Goal: Task Accomplishment & Management: Manage account settings

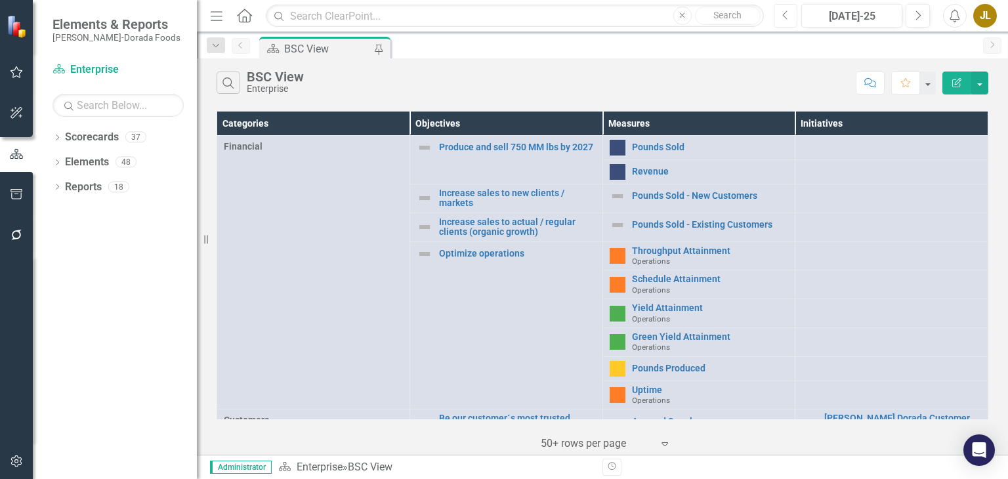
click at [785, 11] on icon "Previous" at bounding box center [785, 16] width 7 height 12
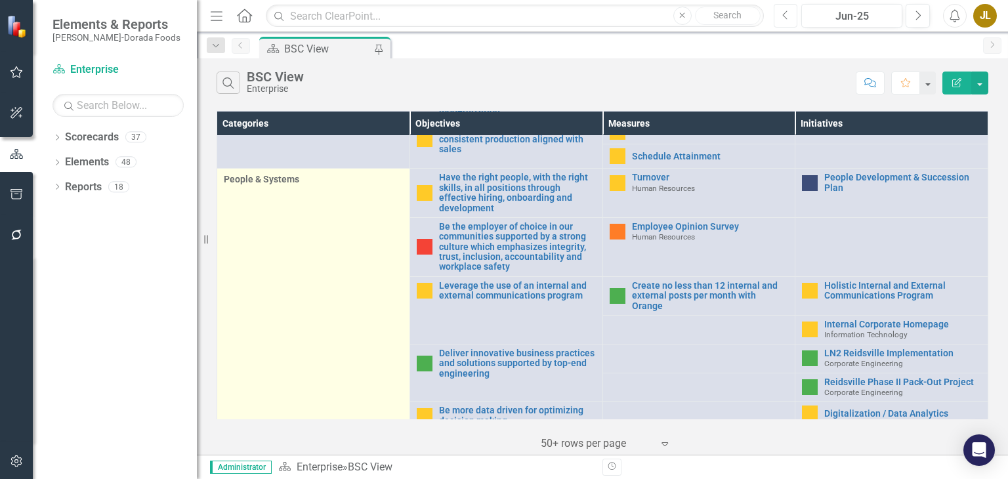
scroll to position [622, 0]
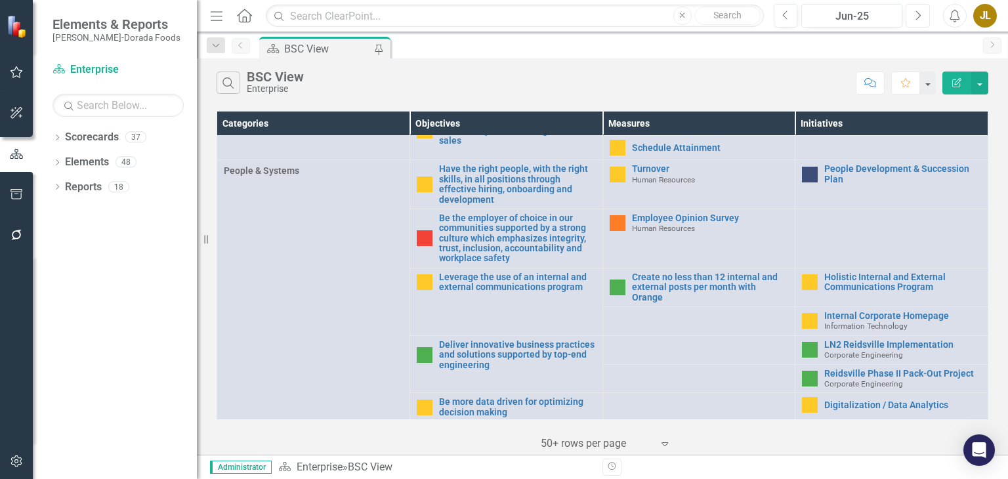
click at [920, 14] on icon "Next" at bounding box center [917, 16] width 7 height 12
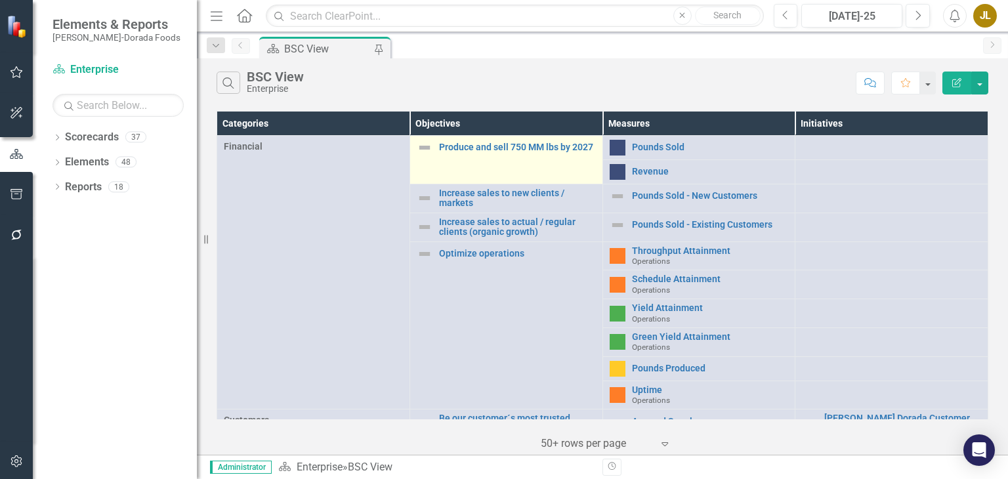
click at [422, 148] on img at bounding box center [425, 148] width 16 height 16
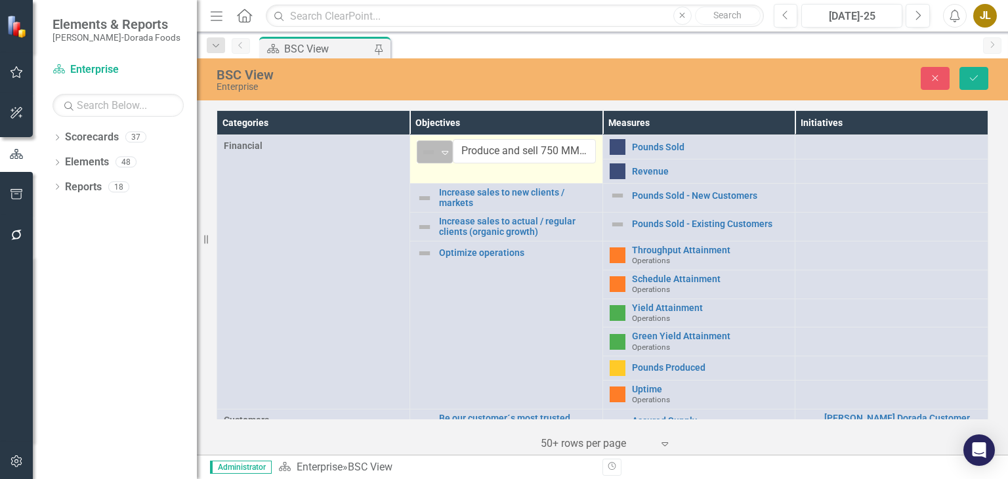
click at [442, 151] on icon at bounding box center [445, 153] width 7 height 4
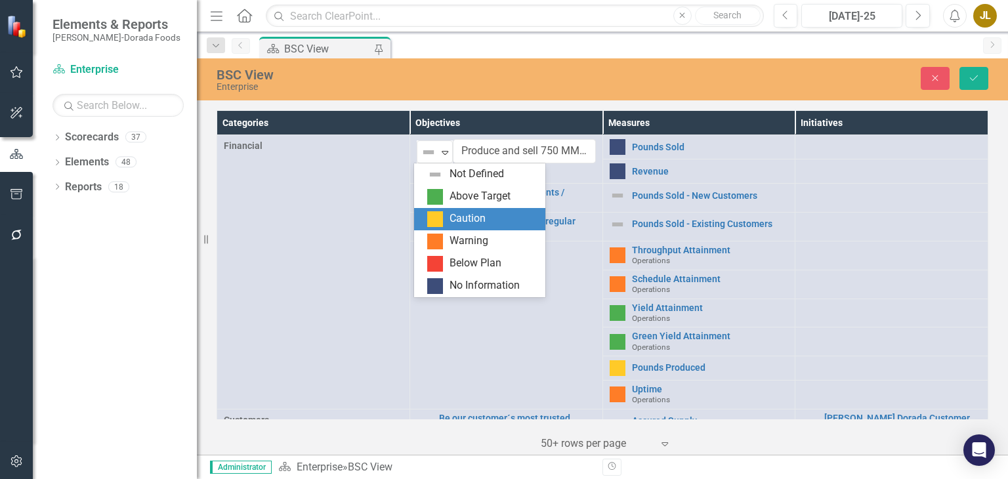
click at [448, 216] on div "Caution" at bounding box center [482, 219] width 110 height 16
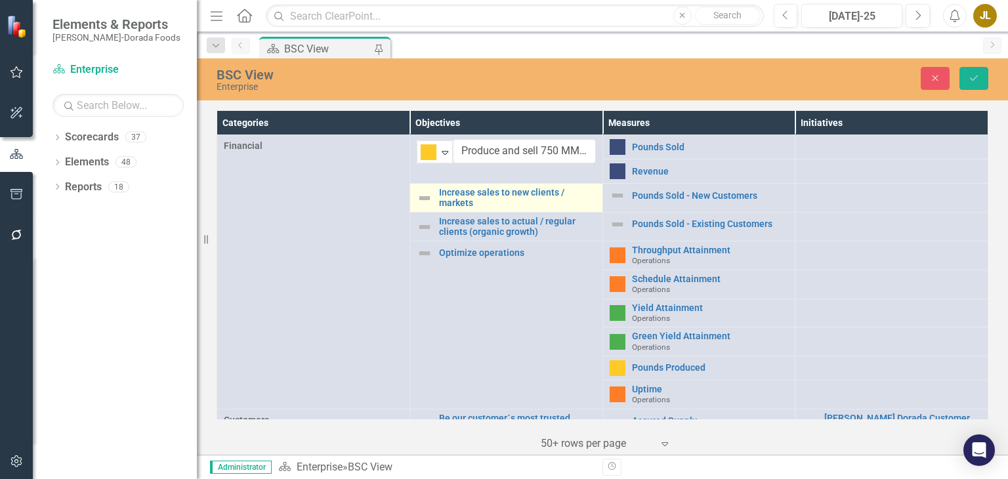
click at [425, 194] on img at bounding box center [425, 198] width 16 height 16
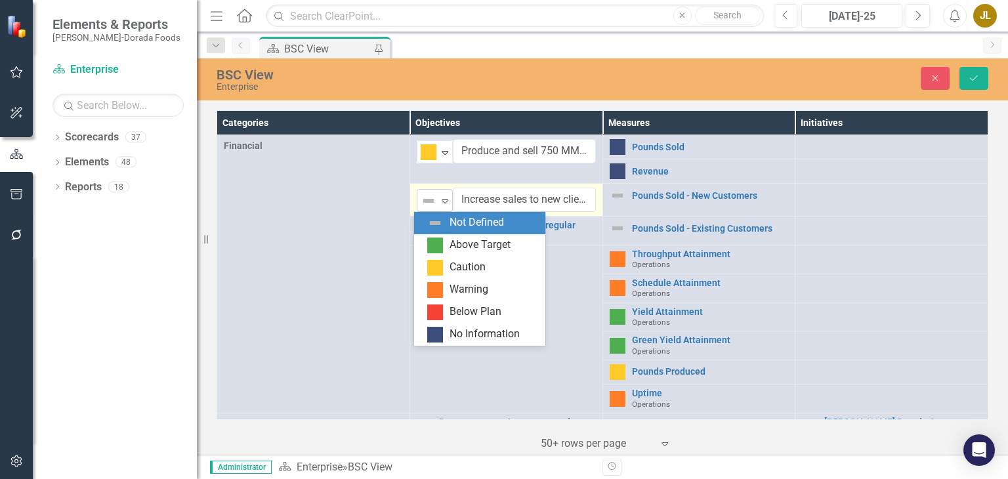
click at [441, 200] on icon "Expand" at bounding box center [444, 201] width 13 height 11
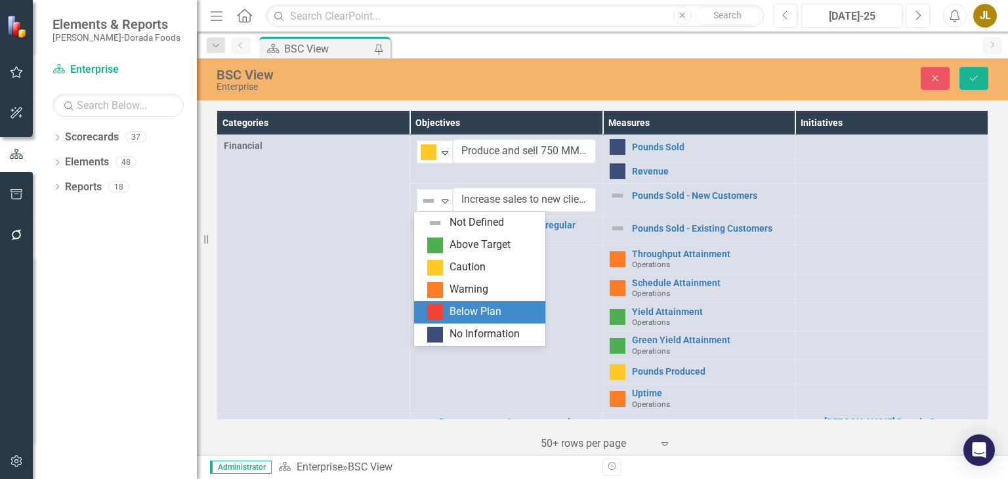
click at [473, 303] on div "Below Plan" at bounding box center [479, 312] width 131 height 22
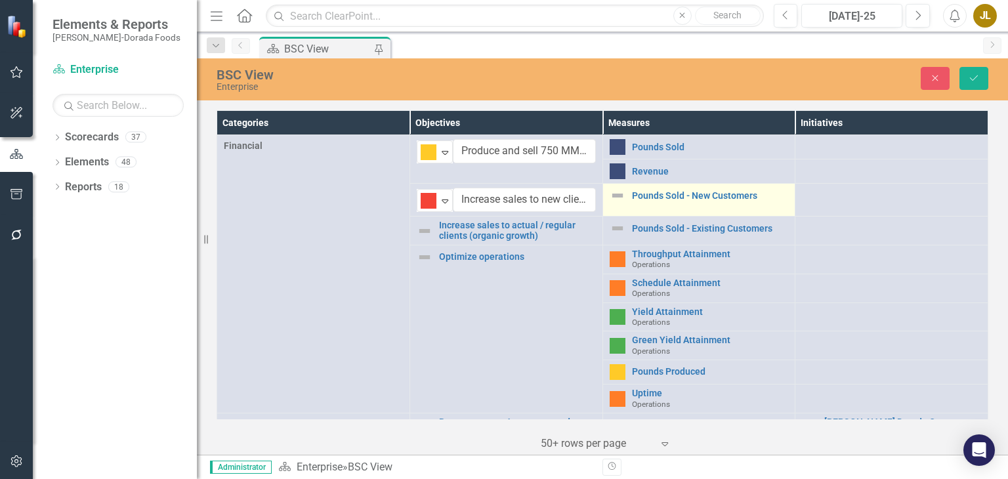
click at [612, 196] on img at bounding box center [618, 196] width 16 height 16
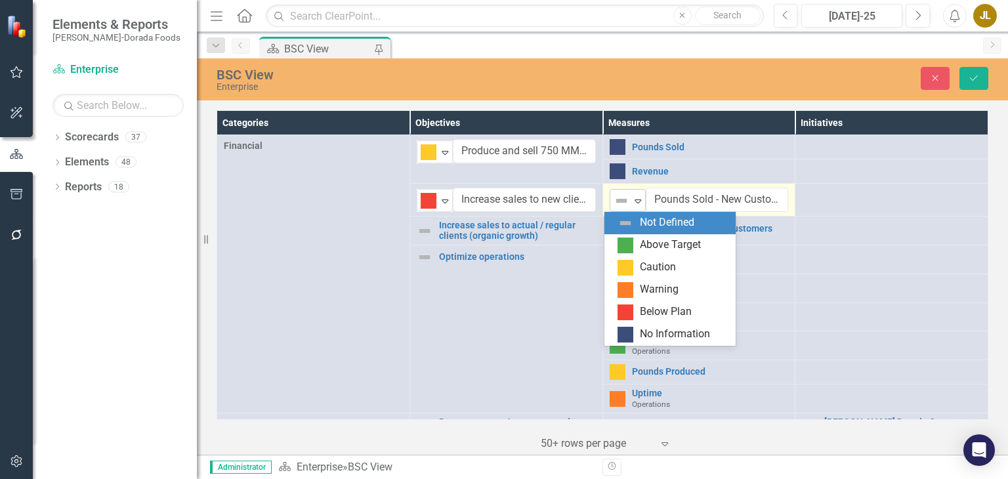
click at [636, 203] on icon "Expand" at bounding box center [637, 201] width 13 height 11
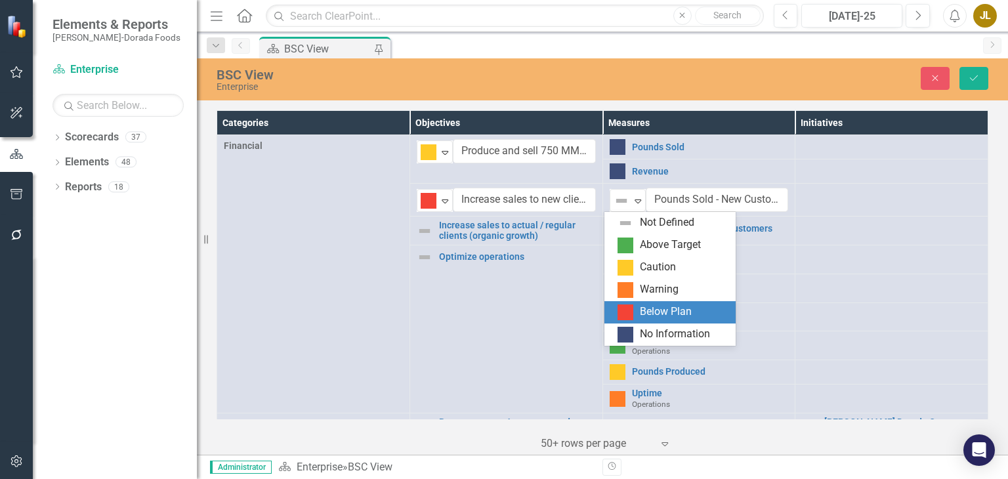
click at [660, 316] on div "Below Plan" at bounding box center [666, 312] width 52 height 15
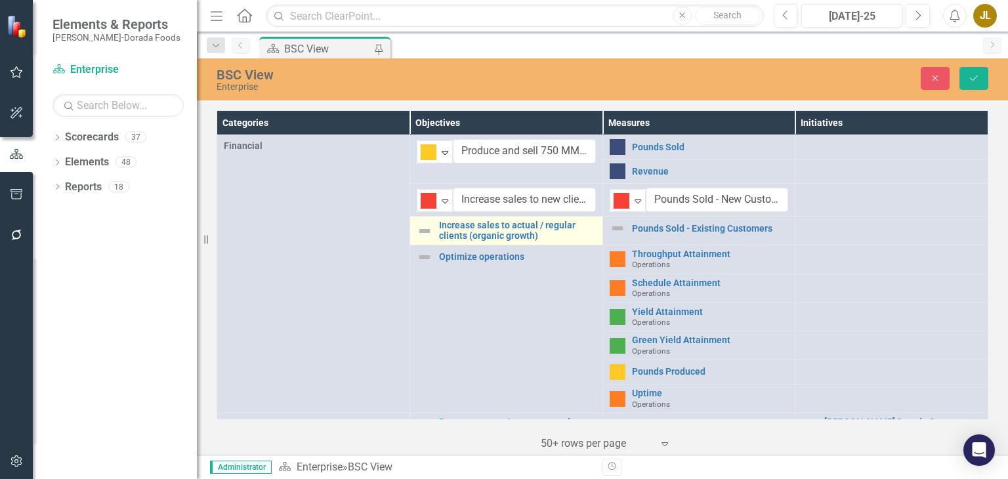
click at [425, 230] on img at bounding box center [425, 231] width 16 height 16
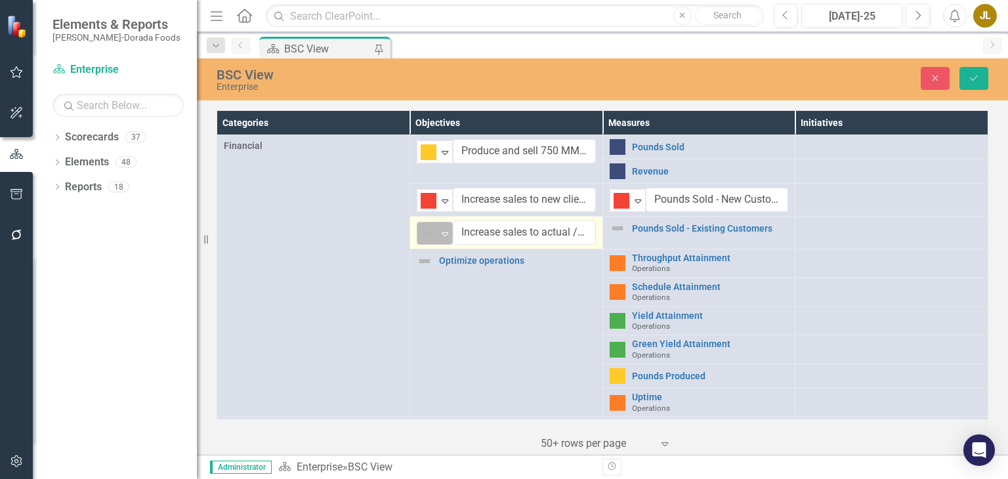
click at [444, 232] on icon "Expand" at bounding box center [444, 233] width 13 height 11
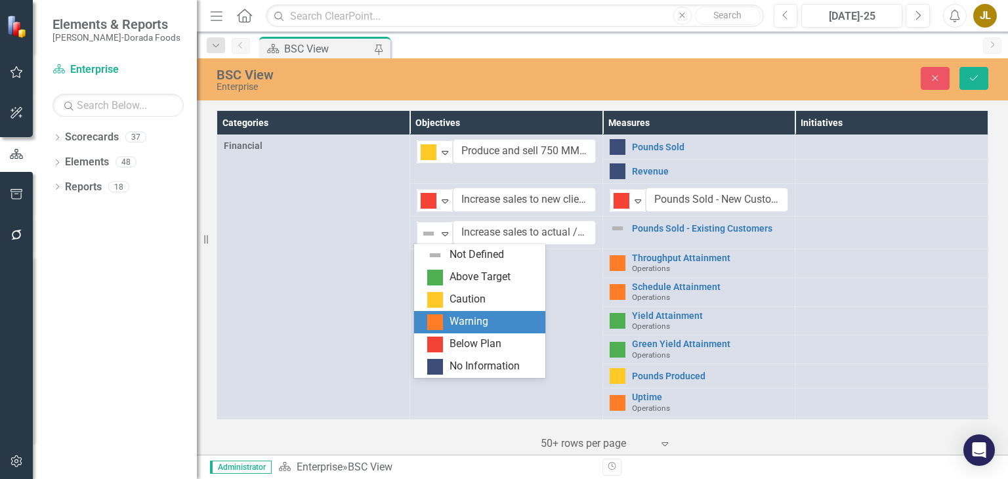
click at [481, 324] on div "Warning" at bounding box center [469, 321] width 39 height 15
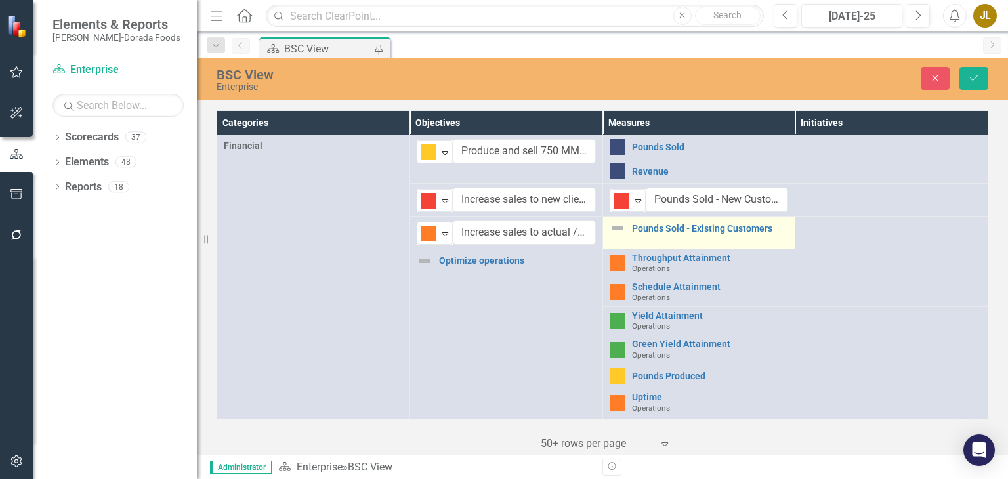
click at [614, 228] on img at bounding box center [618, 229] width 16 height 16
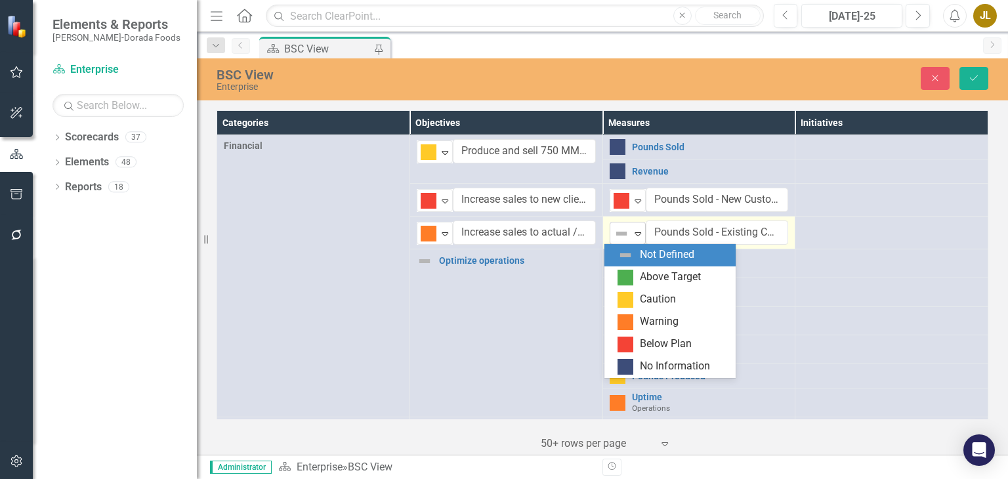
click at [626, 236] on div "Not Defined" at bounding box center [622, 234] width 20 height 18
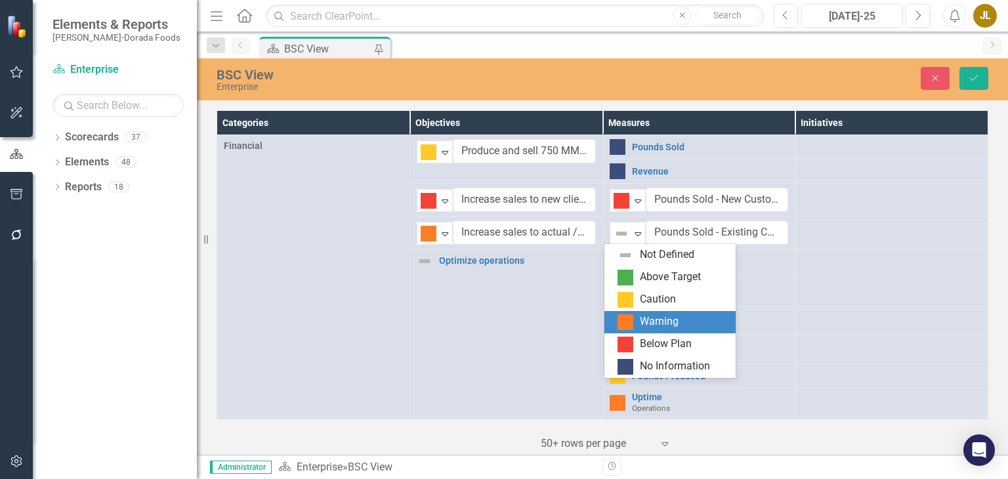
click at [634, 325] on div "Warning" at bounding box center [673, 322] width 110 height 16
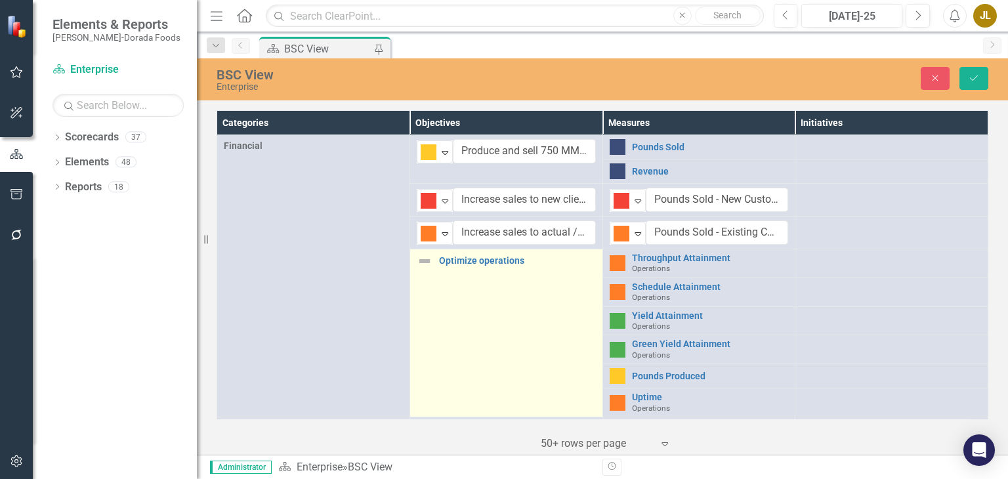
click at [427, 265] on img at bounding box center [425, 261] width 16 height 16
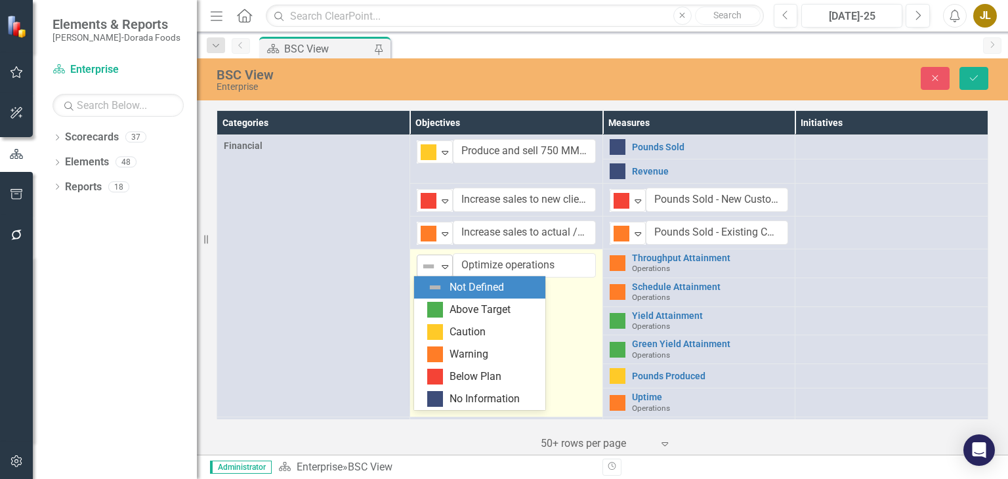
click at [441, 267] on icon "Expand" at bounding box center [444, 266] width 13 height 11
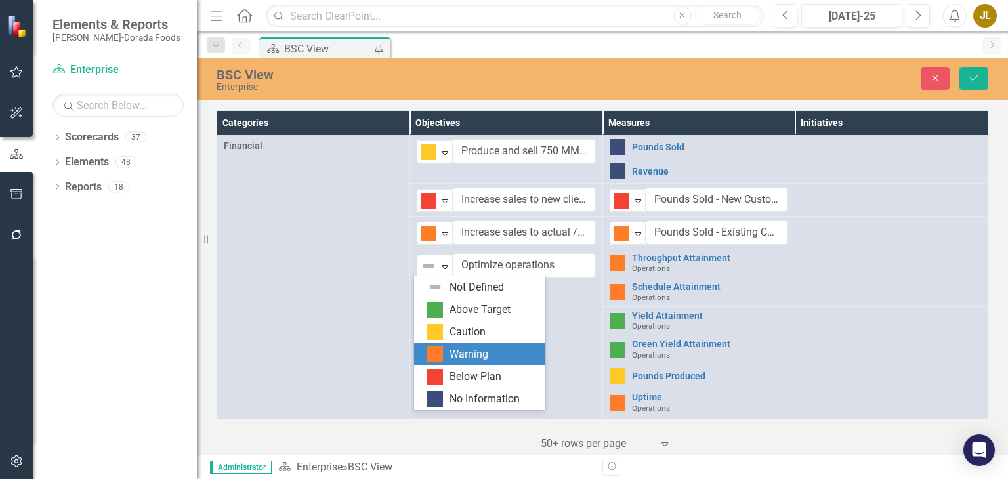
click at [461, 353] on div "Warning" at bounding box center [469, 354] width 39 height 15
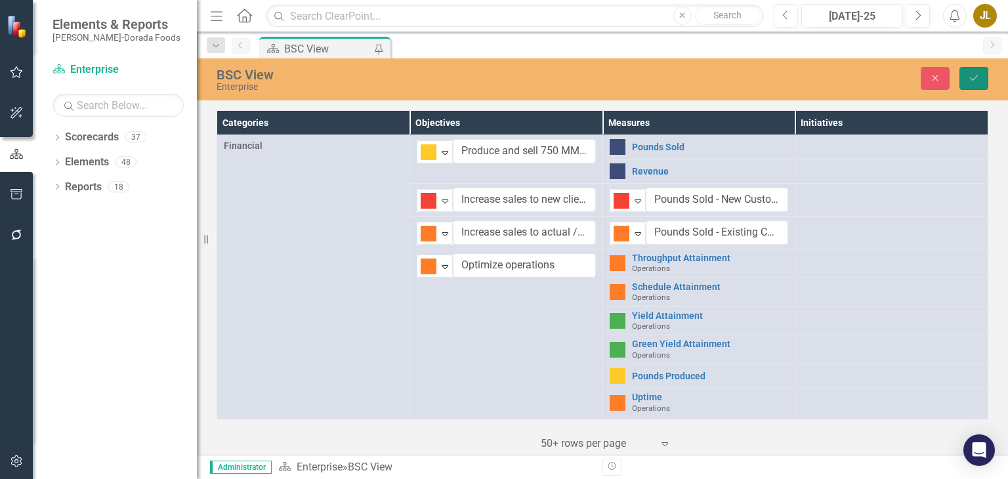
click at [973, 79] on icon "Save" at bounding box center [974, 78] width 12 height 9
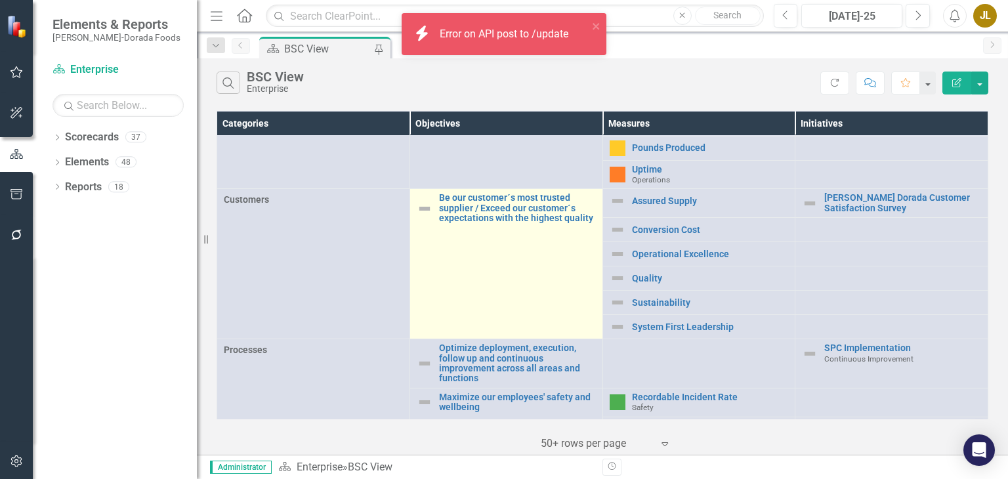
scroll to position [221, 0]
click at [420, 205] on img at bounding box center [425, 209] width 16 height 16
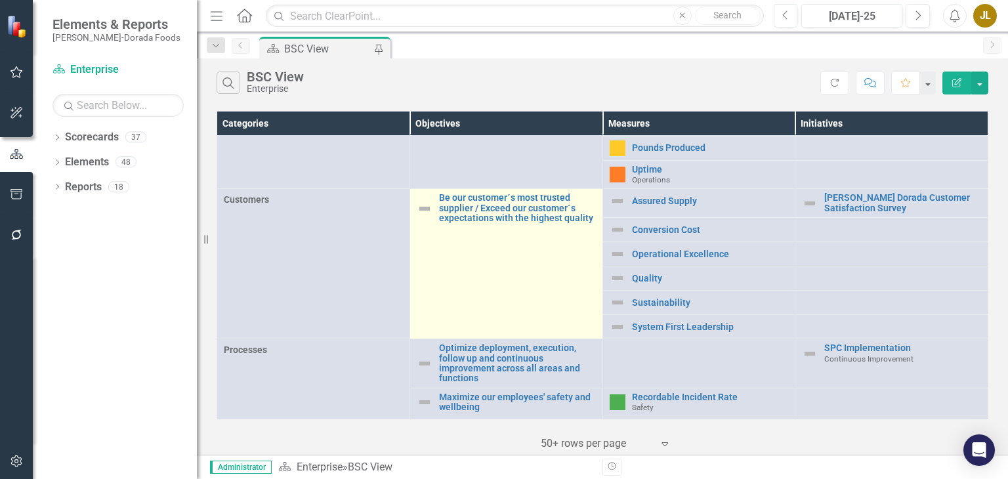
click at [420, 205] on img at bounding box center [425, 209] width 16 height 16
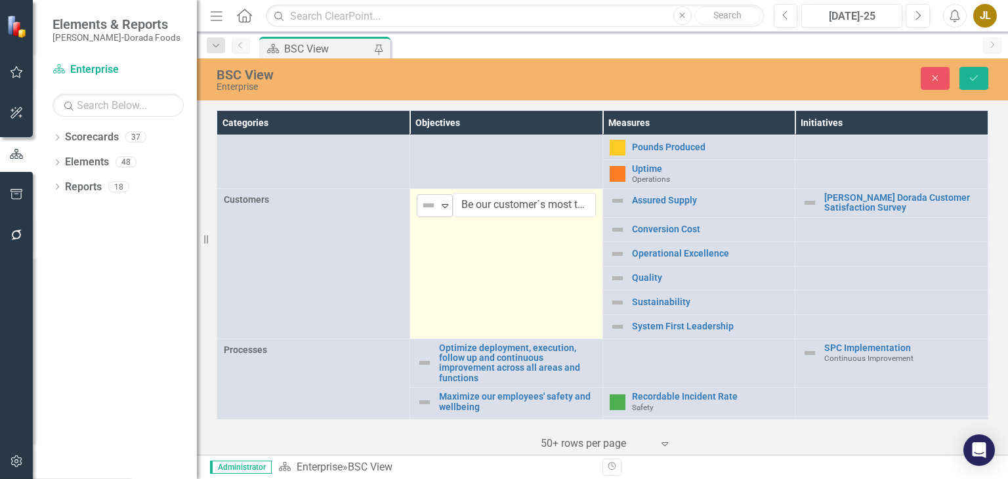
click at [446, 207] on icon "Expand" at bounding box center [444, 205] width 13 height 11
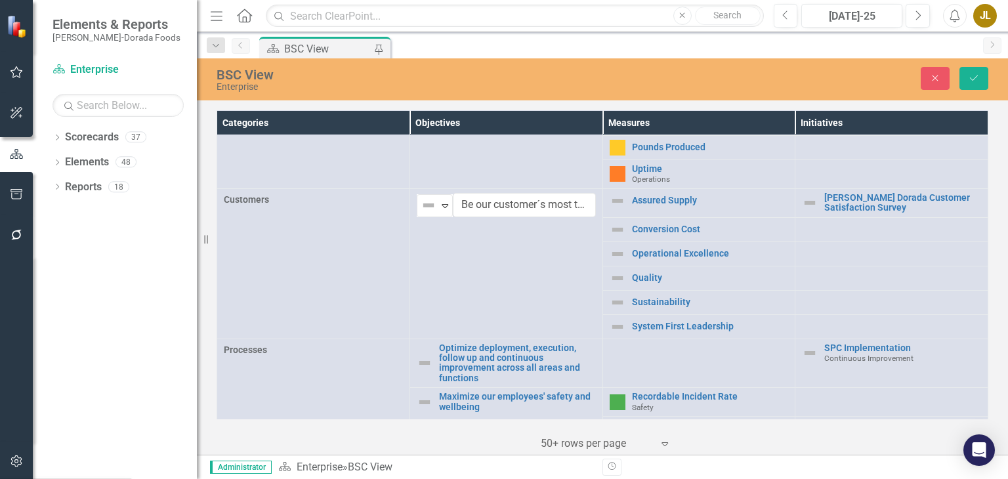
click at [610, 200] on img at bounding box center [618, 201] width 16 height 16
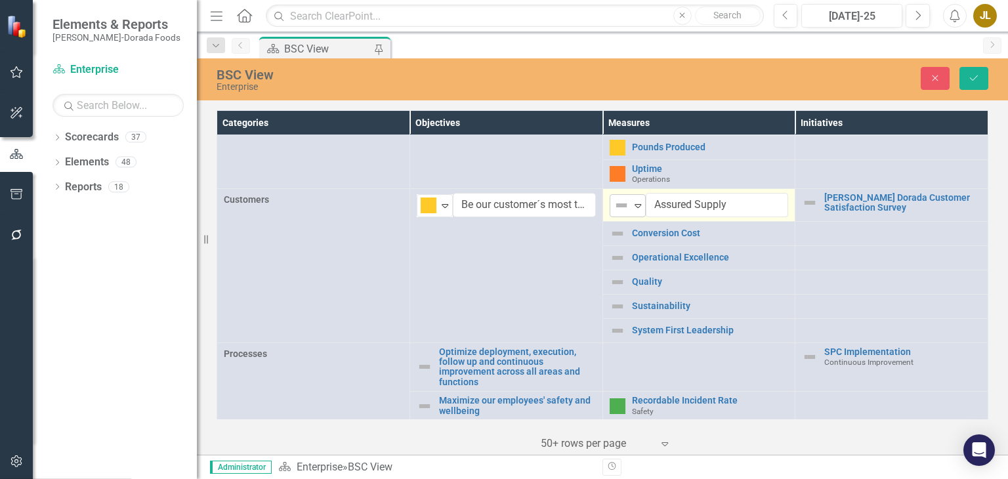
click at [637, 205] on icon "Expand" at bounding box center [637, 205] width 13 height 11
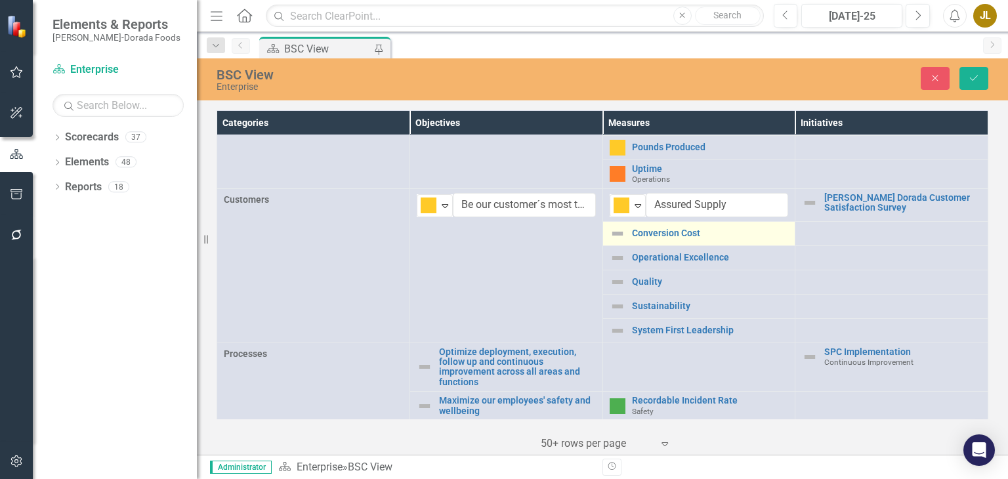
click at [612, 231] on img at bounding box center [618, 234] width 16 height 16
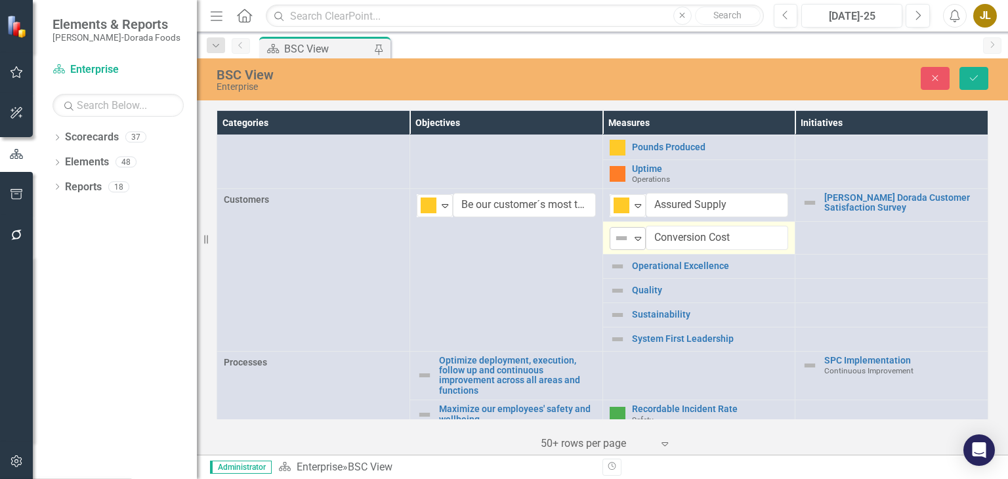
click at [631, 242] on div "Expand" at bounding box center [637, 239] width 13 height 22
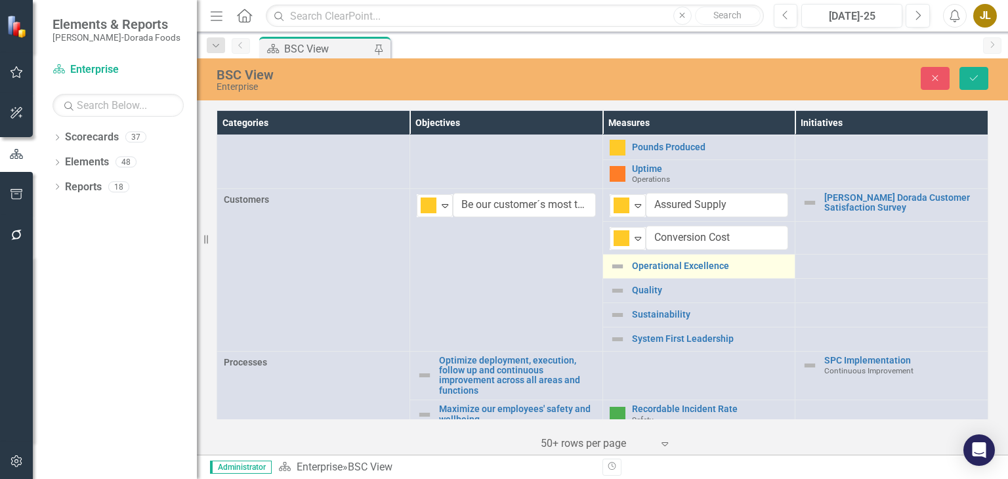
click at [620, 266] on img at bounding box center [618, 267] width 16 height 16
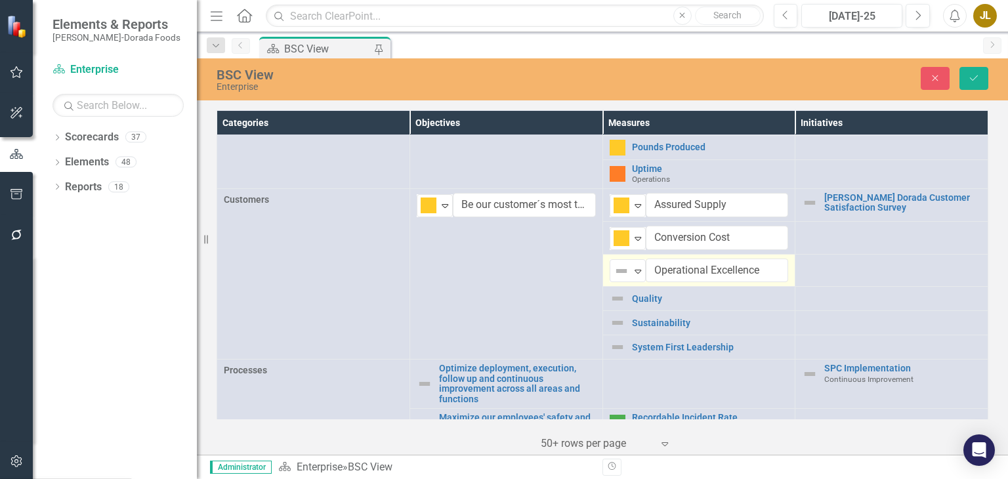
click at [620, 266] on img at bounding box center [622, 271] width 16 height 16
click at [614, 292] on img at bounding box center [618, 299] width 16 height 16
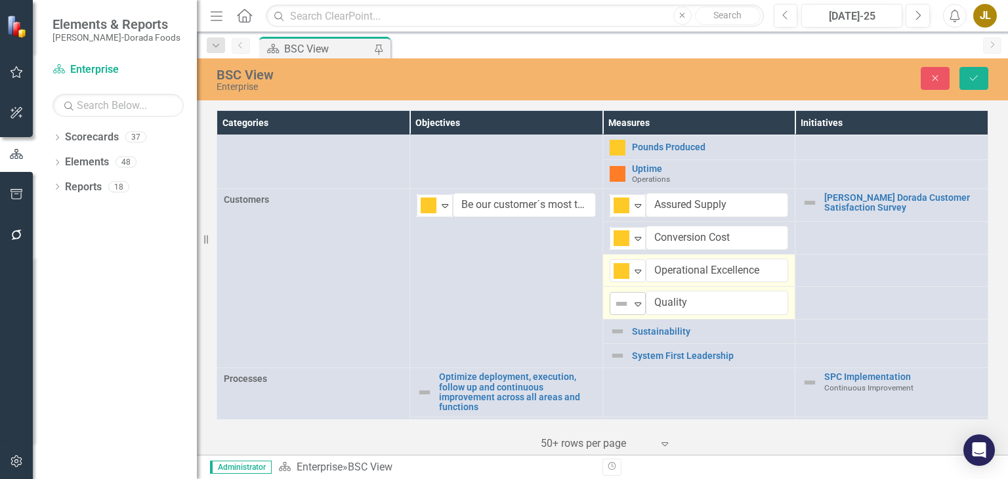
click at [631, 308] on div "Expand" at bounding box center [637, 304] width 13 height 22
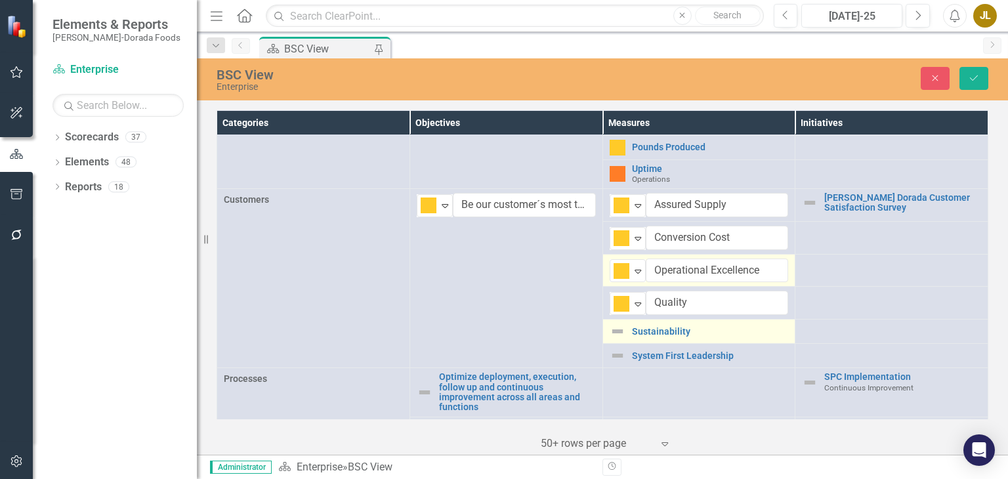
click at [618, 327] on img at bounding box center [618, 332] width 16 height 16
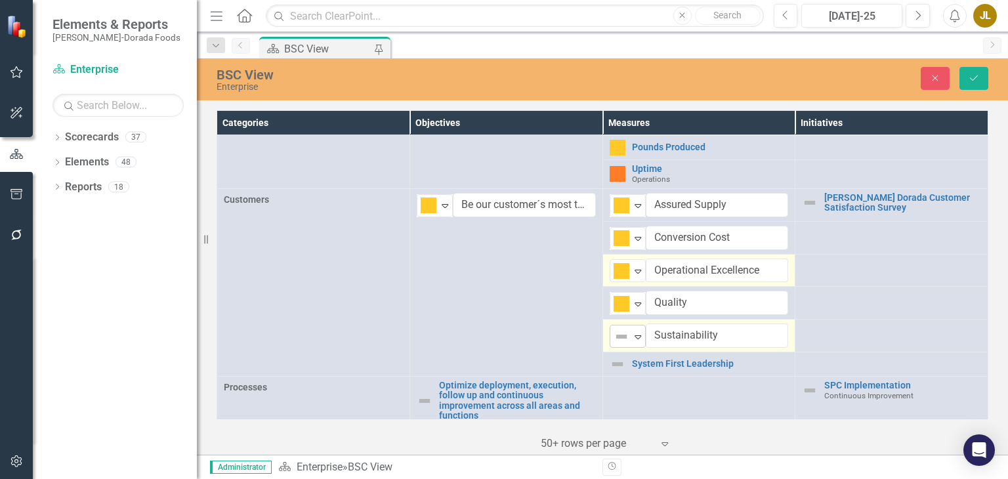
click at [623, 330] on img at bounding box center [622, 337] width 16 height 16
click at [624, 370] on td "System First Leadership Link Map View Link Map Edit Edit Measure Link Open Elem…" at bounding box center [699, 365] width 193 height 24
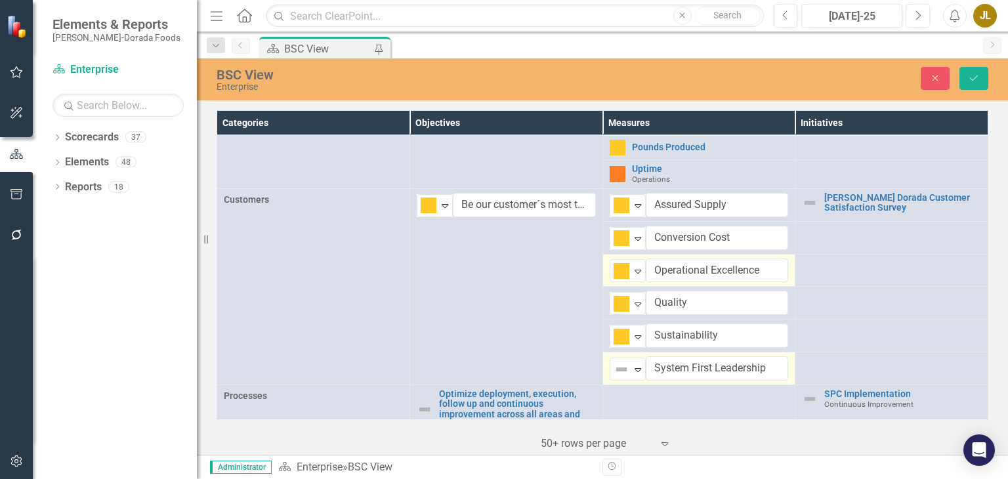
click at [624, 370] on img at bounding box center [622, 370] width 16 height 16
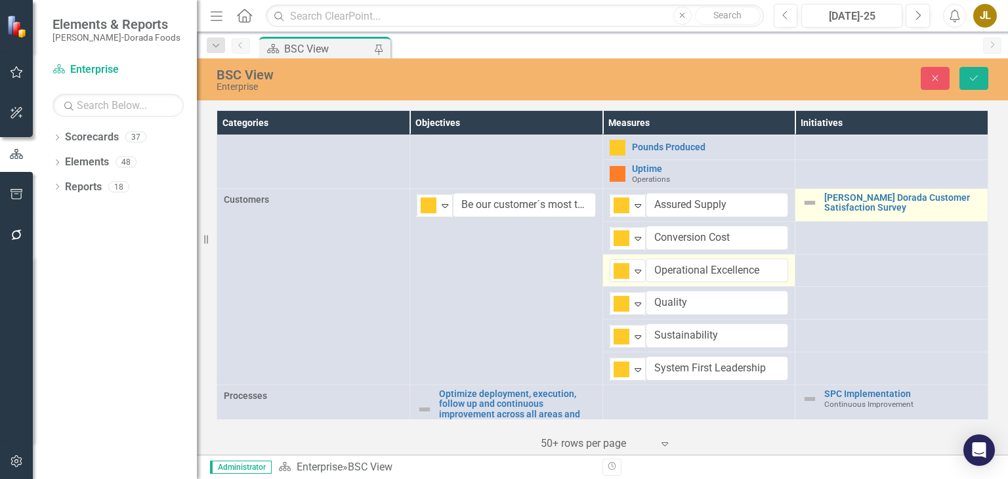
click at [811, 209] on div "[PERSON_NAME] Dorada Customer Satisfaction Survey" at bounding box center [891, 203] width 179 height 20
click at [811, 209] on img at bounding box center [814, 206] width 16 height 16
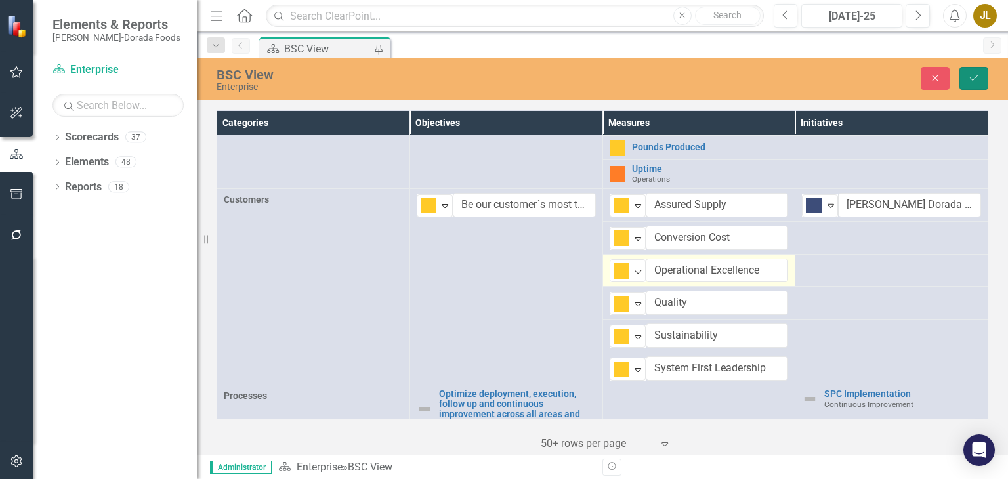
click at [981, 77] on button "Save" at bounding box center [974, 78] width 29 height 23
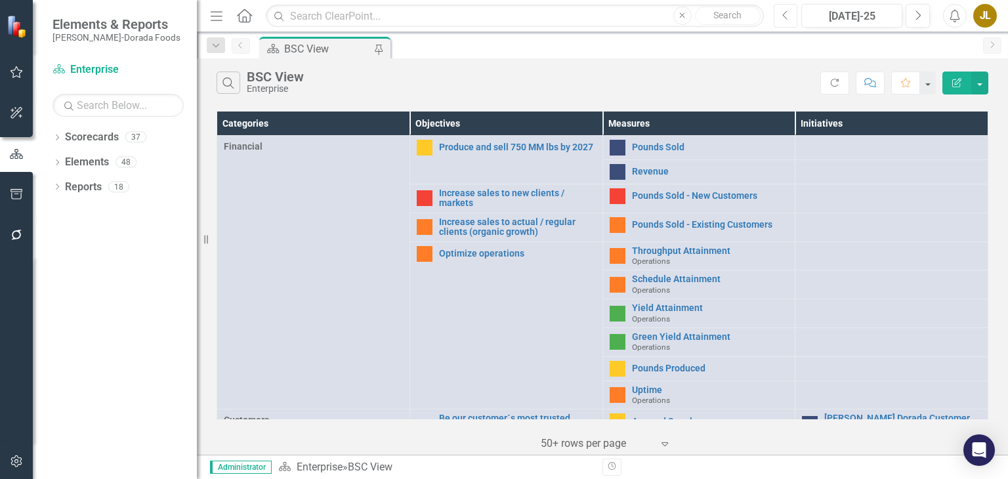
click at [792, 12] on button "Previous" at bounding box center [786, 16] width 24 height 24
click at [916, 19] on icon "Next" at bounding box center [917, 16] width 7 height 12
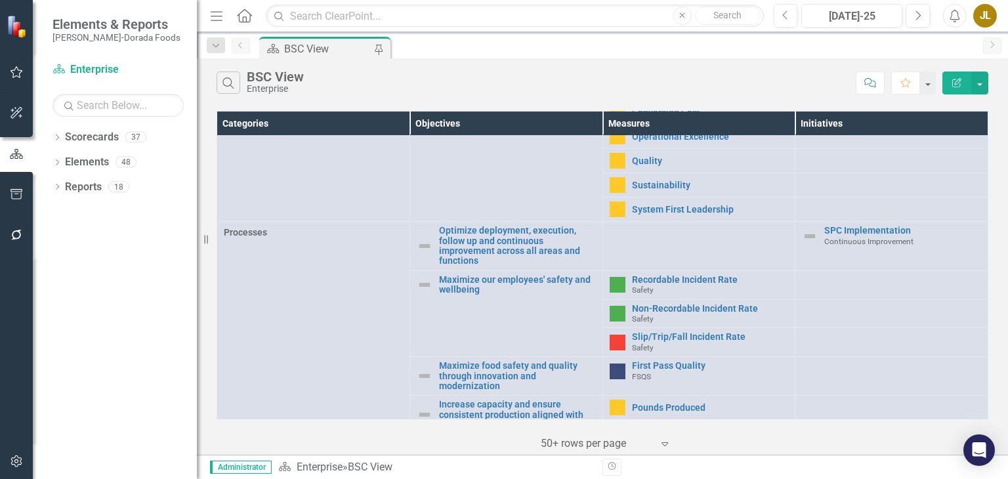
scroll to position [337, 0]
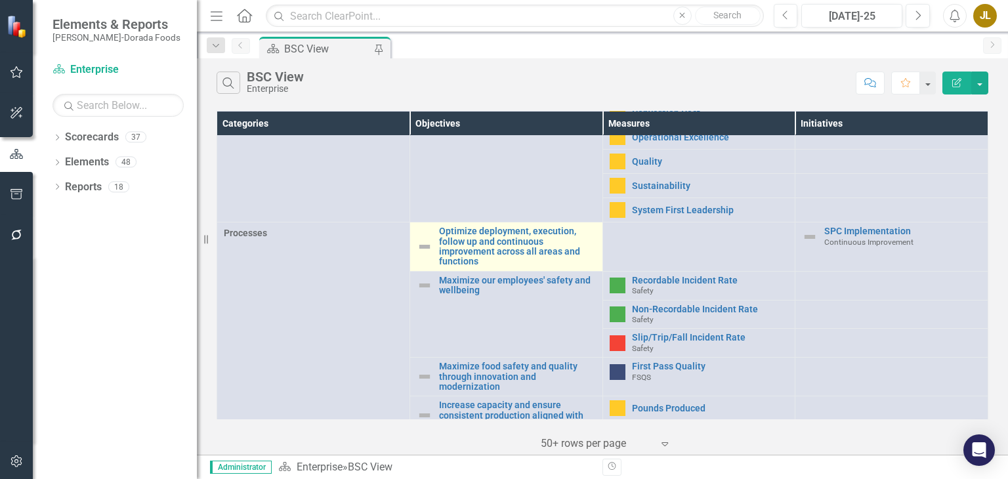
click at [421, 245] on img at bounding box center [425, 247] width 16 height 16
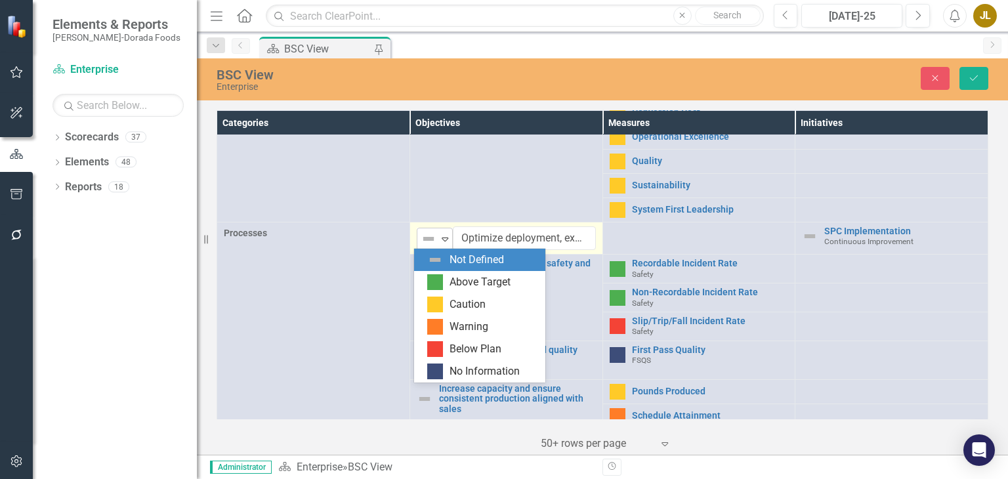
click at [445, 239] on icon "Expand" at bounding box center [444, 239] width 13 height 11
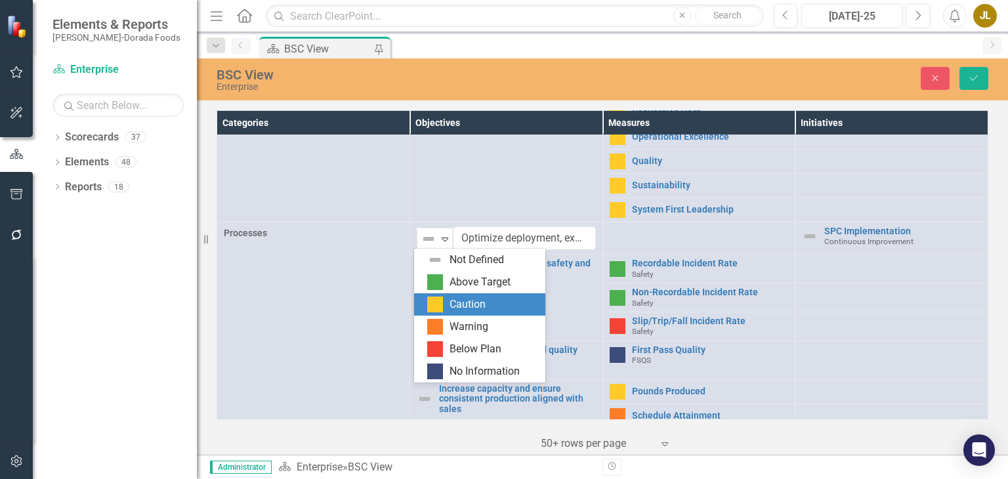
click at [475, 303] on div "Caution" at bounding box center [468, 304] width 36 height 15
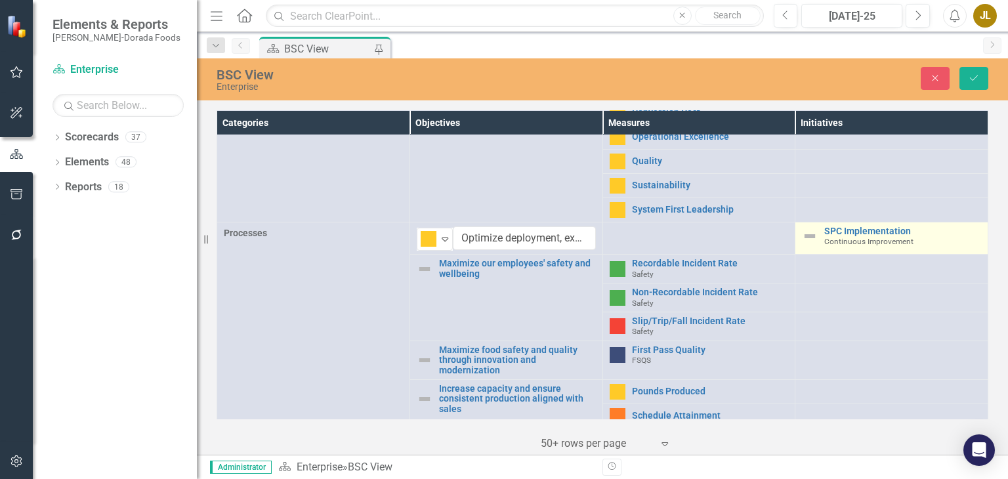
click at [802, 232] on img at bounding box center [810, 236] width 16 height 16
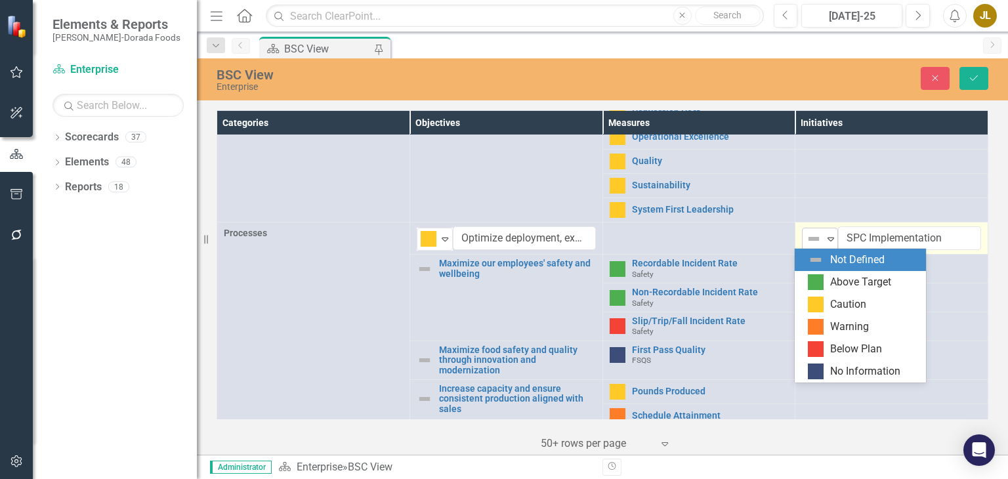
click at [824, 234] on icon "Expand" at bounding box center [830, 239] width 13 height 11
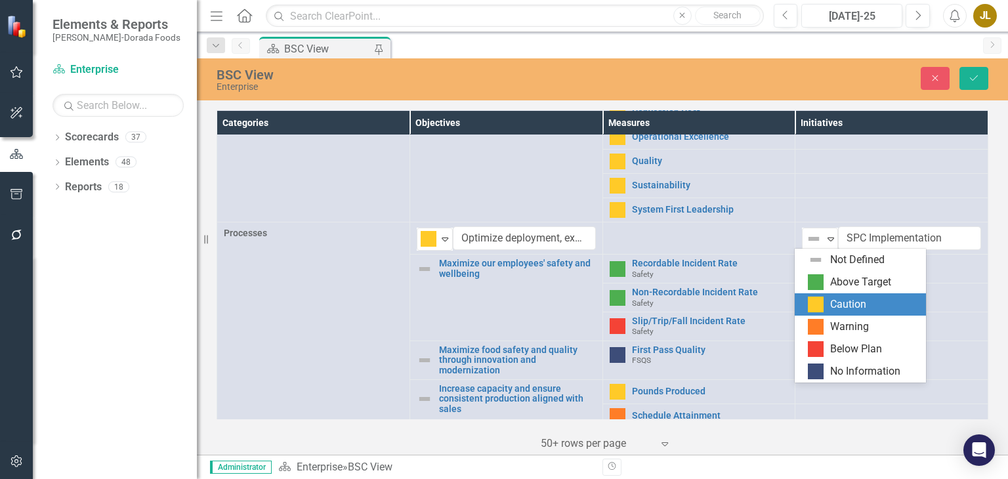
click at [824, 309] on div "Caution" at bounding box center [863, 305] width 110 height 16
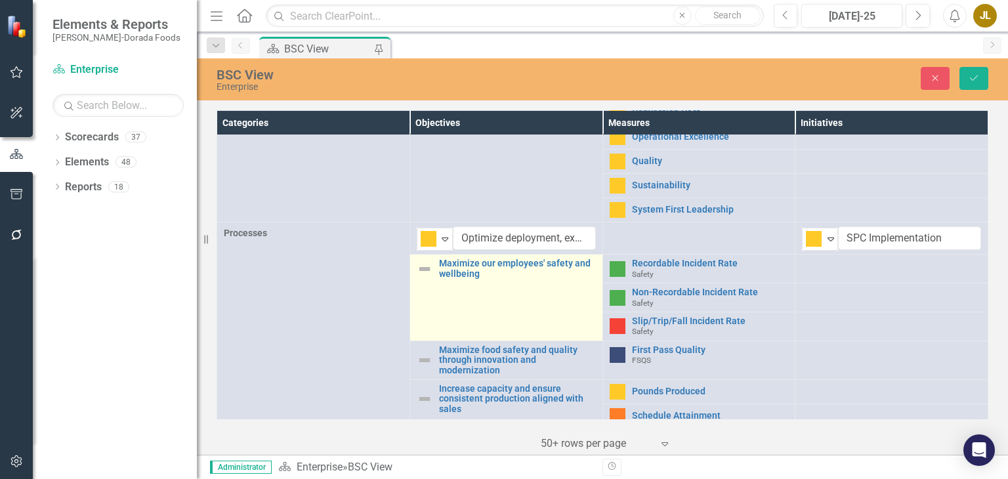
click at [423, 263] on img at bounding box center [425, 269] width 16 height 16
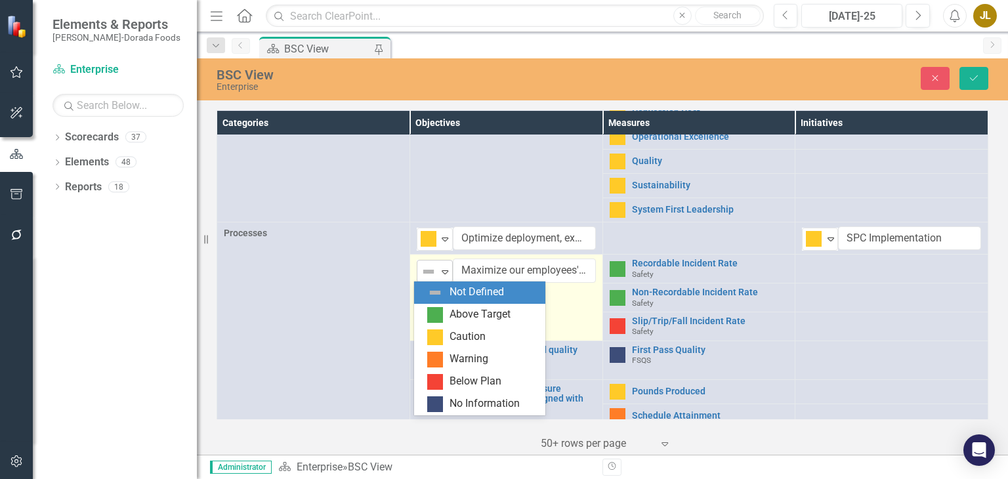
click at [444, 268] on icon "Expand" at bounding box center [444, 272] width 13 height 11
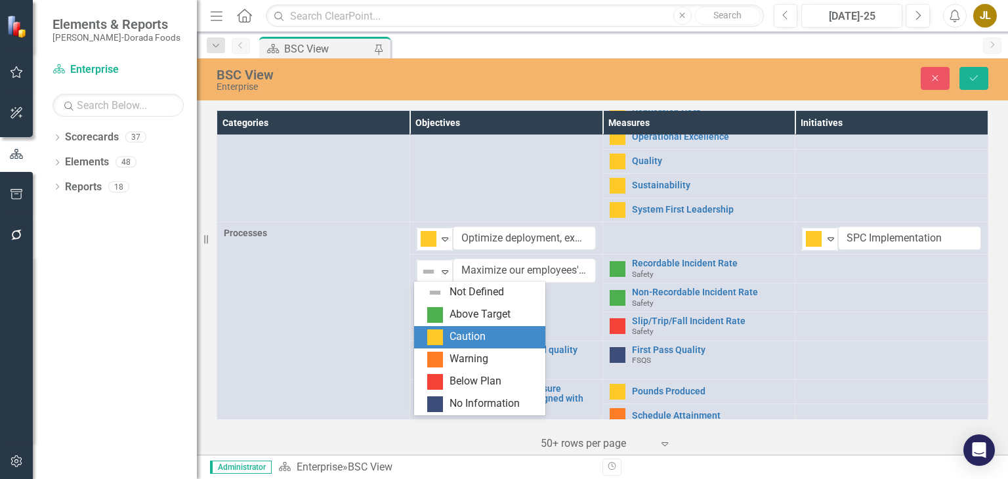
click at [465, 335] on div "Caution" at bounding box center [468, 337] width 36 height 15
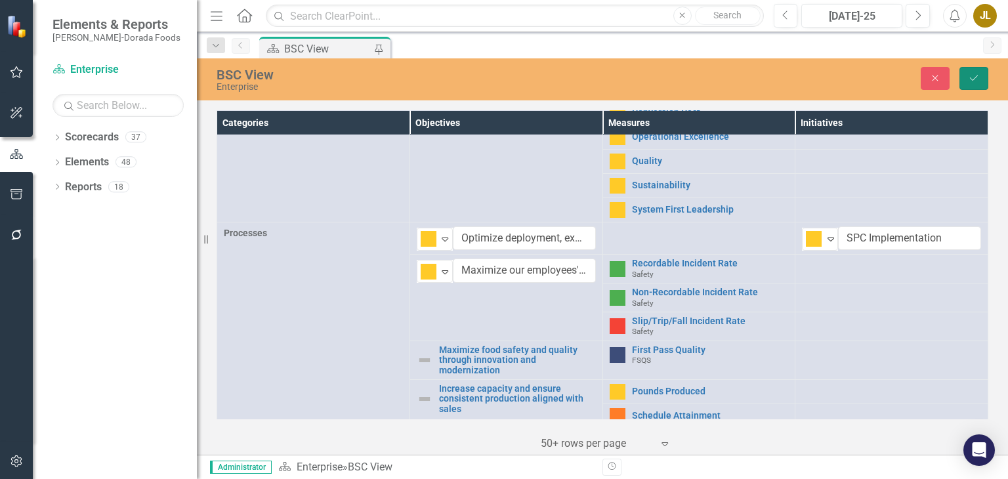
click at [973, 77] on icon "Save" at bounding box center [974, 78] width 12 height 9
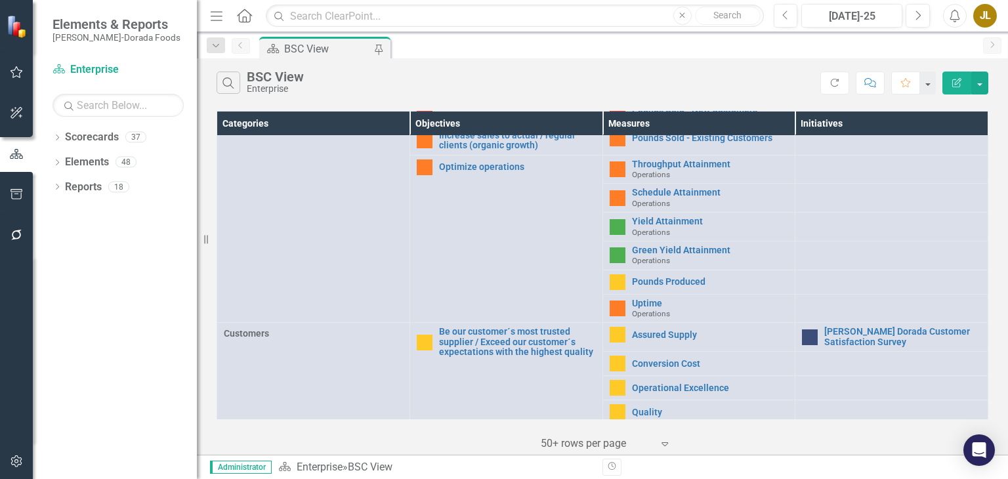
scroll to position [70, 0]
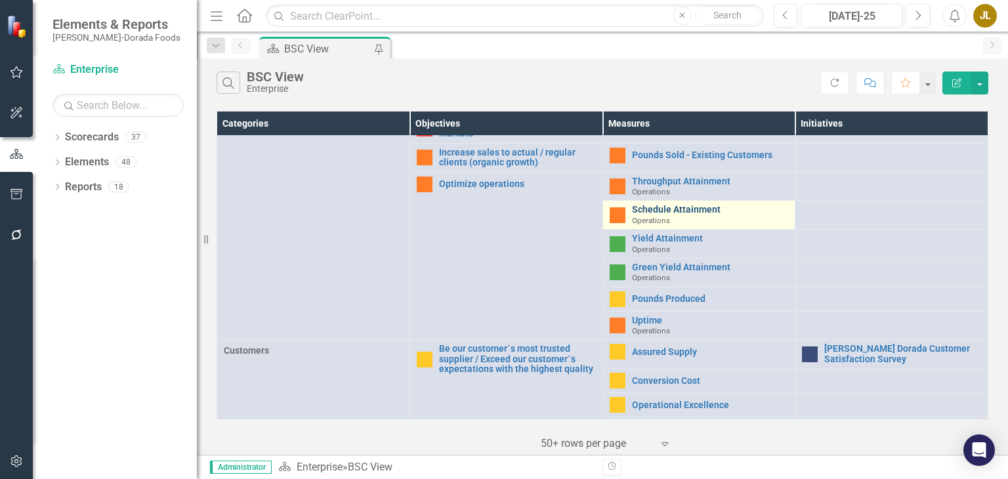
click at [686, 211] on link "Schedule Attainment" at bounding box center [710, 210] width 157 height 10
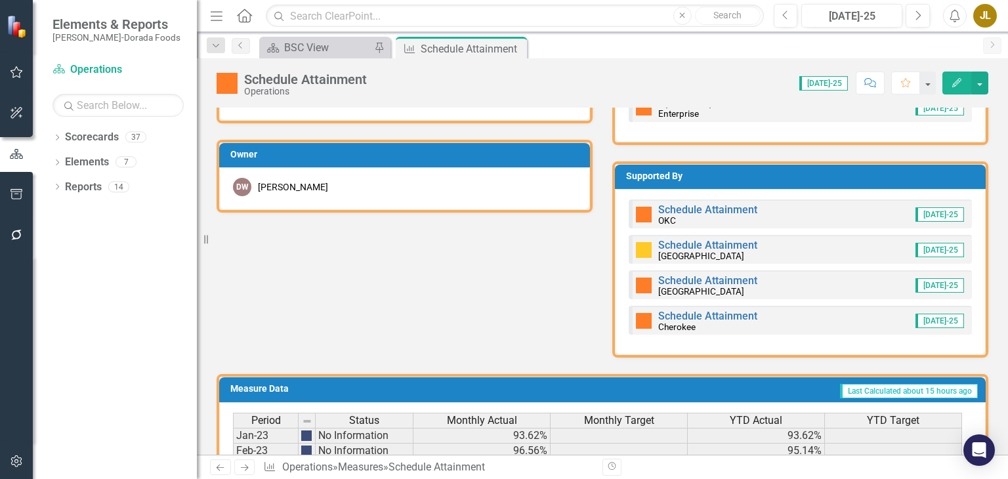
scroll to position [601, 0]
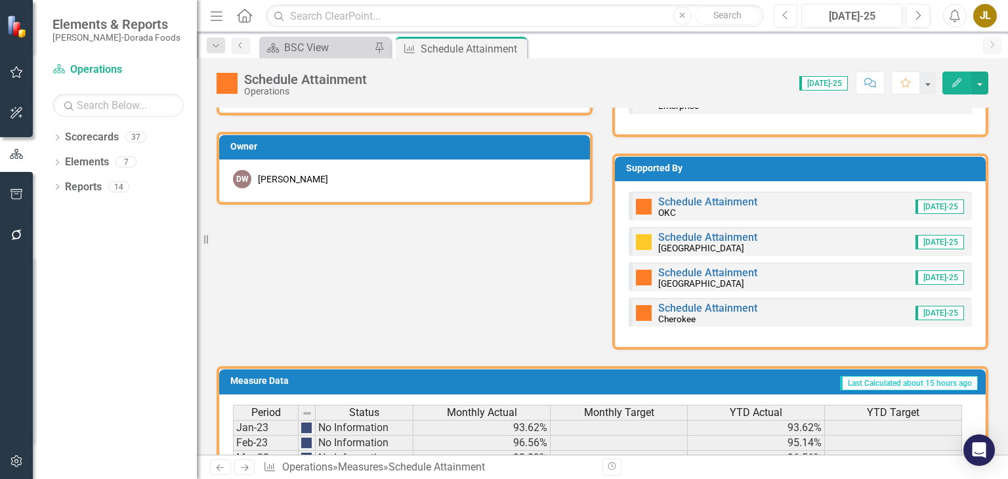
click at [785, 14] on icon "Previous" at bounding box center [785, 16] width 7 height 12
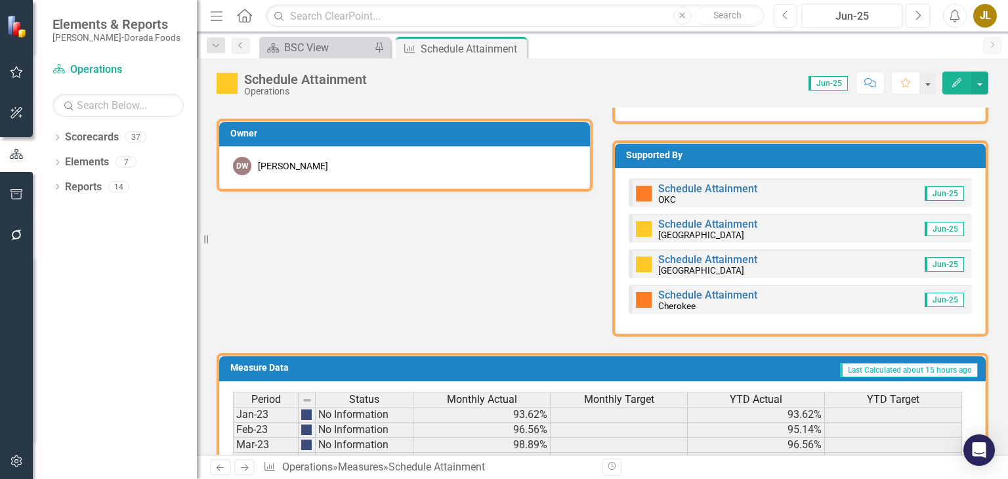
scroll to position [614, 0]
click at [918, 11] on icon "Next" at bounding box center [917, 16] width 7 height 12
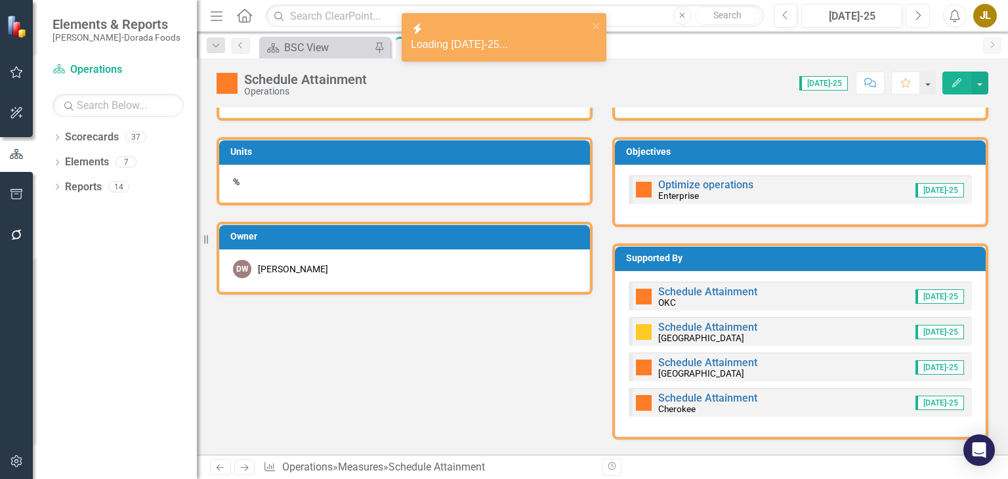
scroll to position [603, 0]
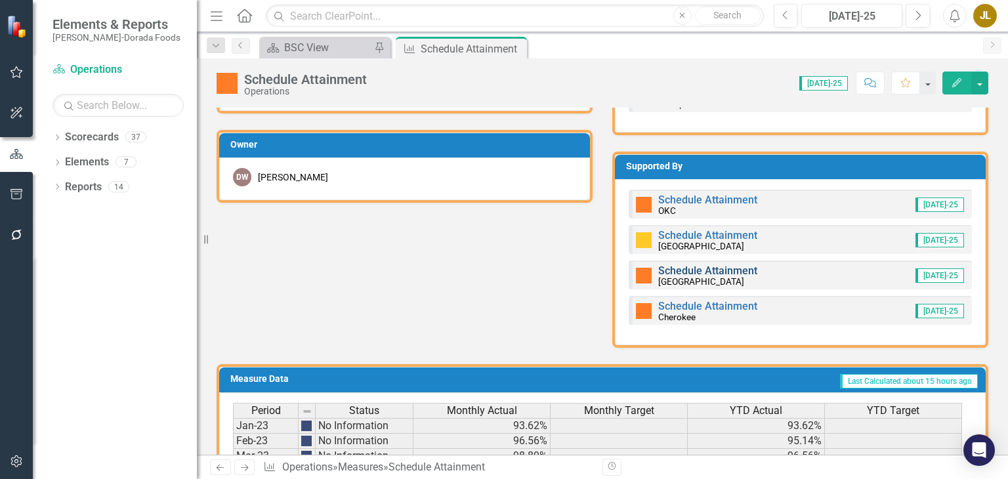
click at [685, 268] on link "Schedule Attainment" at bounding box center [707, 271] width 99 height 12
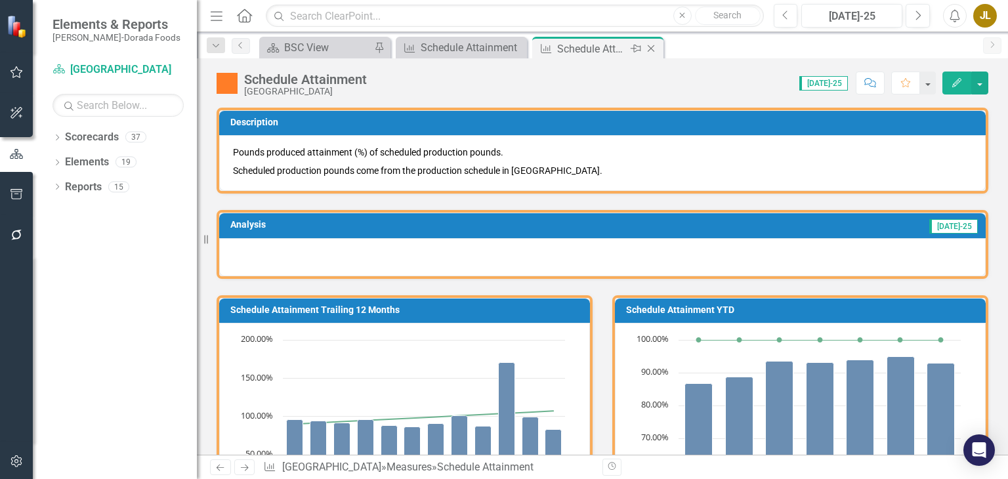
click at [656, 49] on icon "Close" at bounding box center [651, 48] width 13 height 11
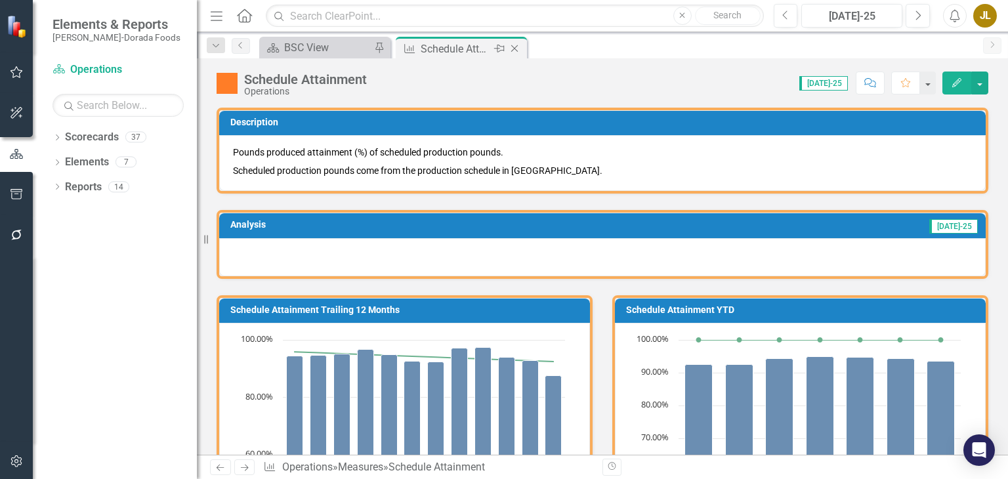
click at [517, 50] on icon "Close" at bounding box center [514, 48] width 13 height 11
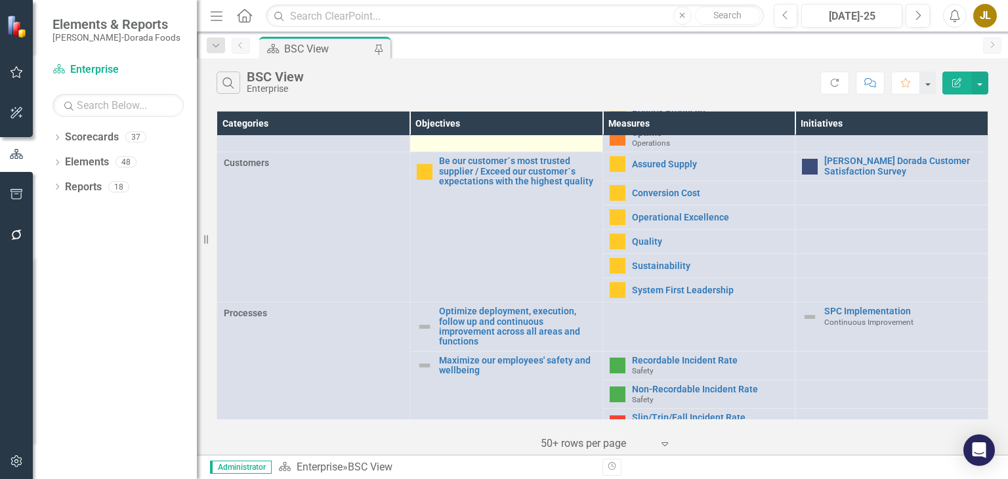
scroll to position [446, 0]
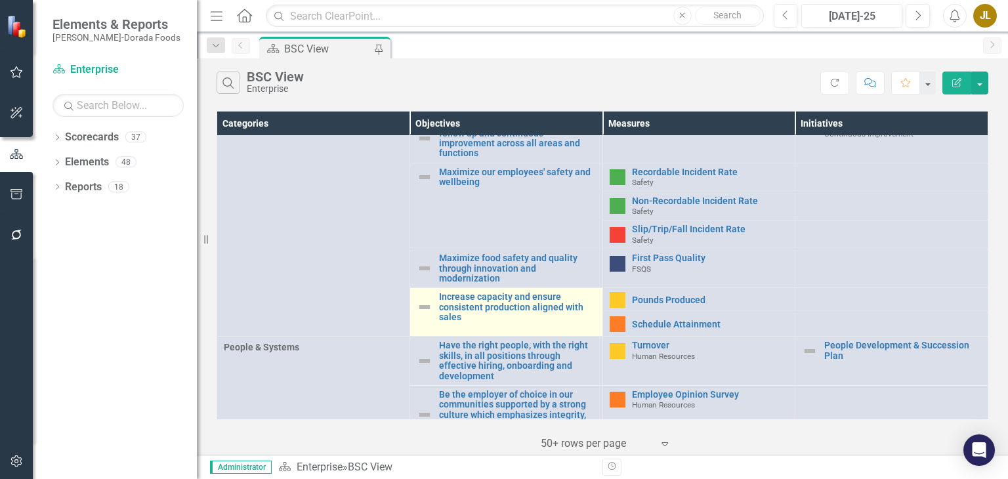
click at [417, 307] on img at bounding box center [425, 307] width 16 height 16
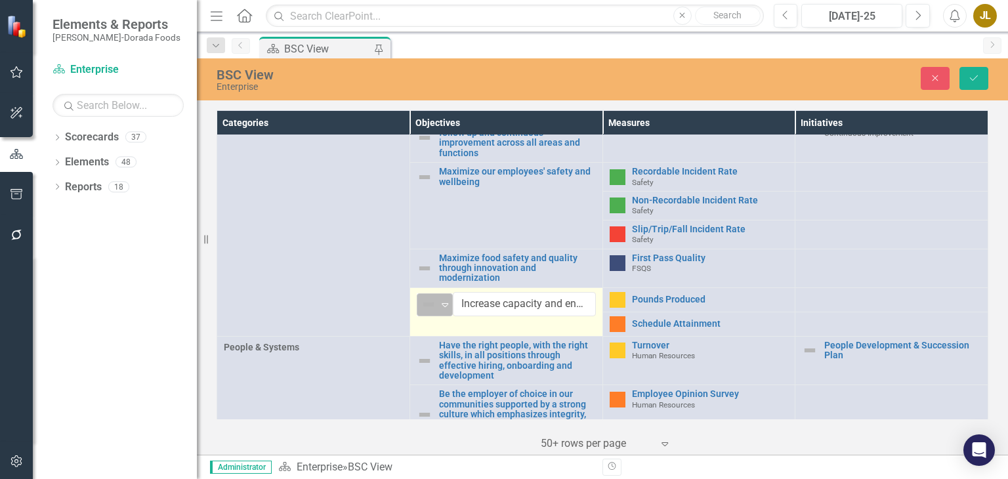
click at [442, 301] on icon "Expand" at bounding box center [444, 304] width 13 height 11
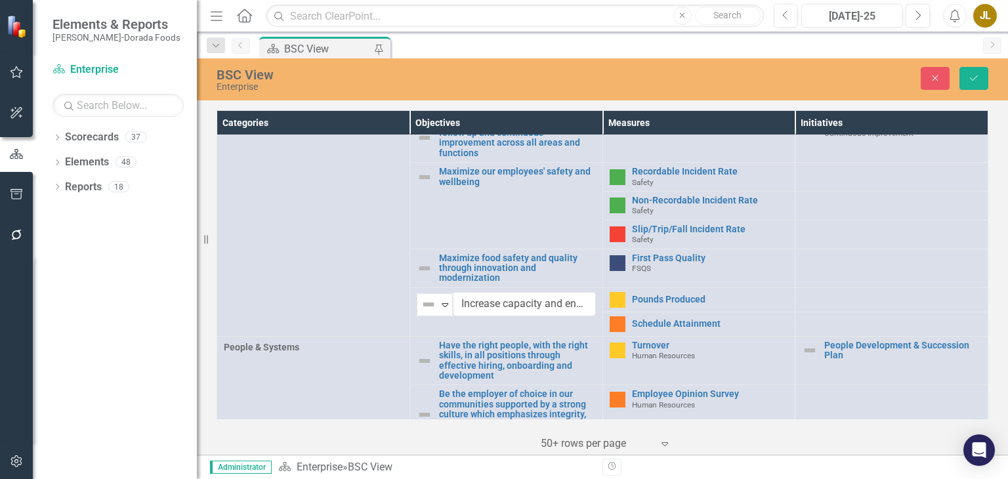
click at [977, 74] on icon "Save" at bounding box center [974, 78] width 12 height 9
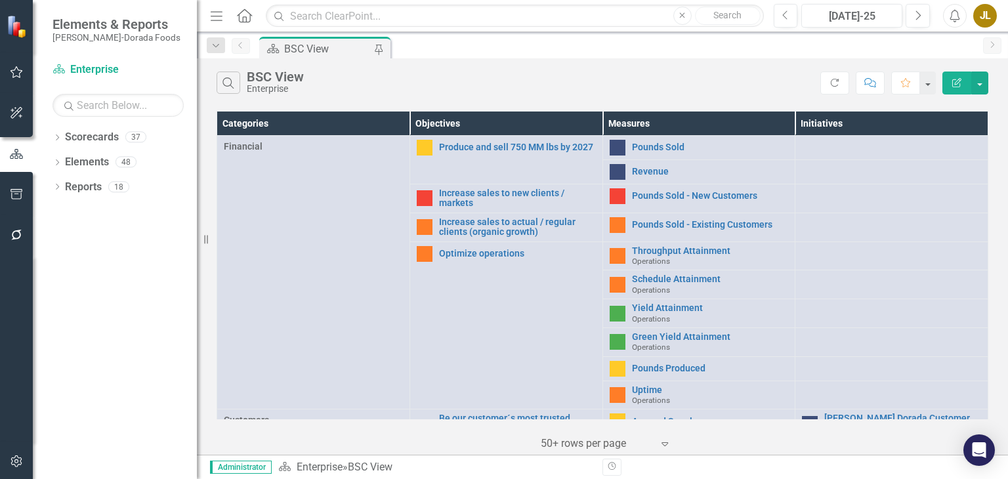
click at [982, 11] on div "JL" at bounding box center [985, 16] width 24 height 24
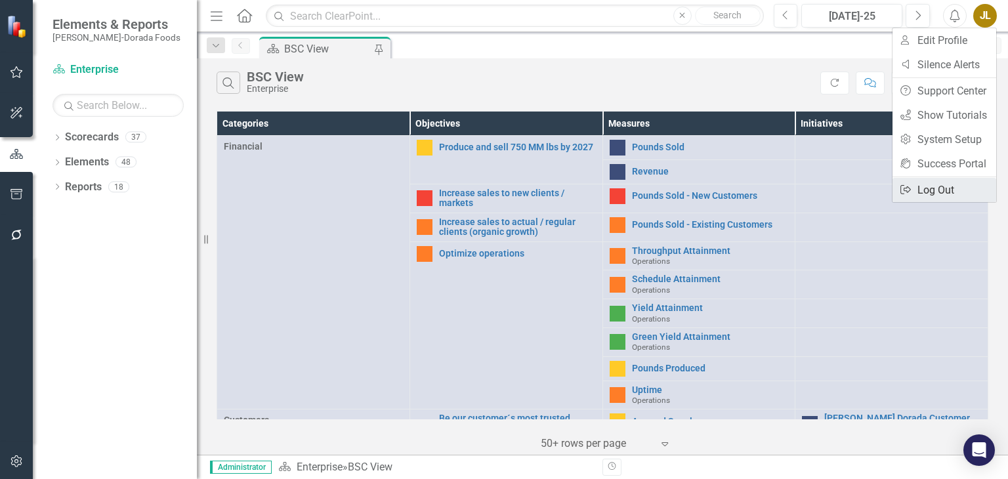
click at [935, 180] on link "Logout Log Out" at bounding box center [945, 190] width 104 height 24
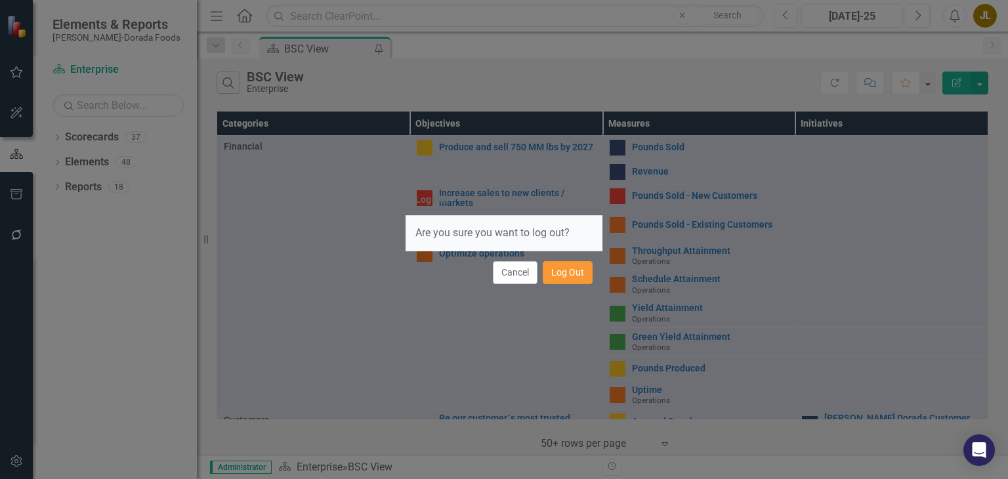
click at [570, 272] on button "Log Out" at bounding box center [568, 272] width 50 height 23
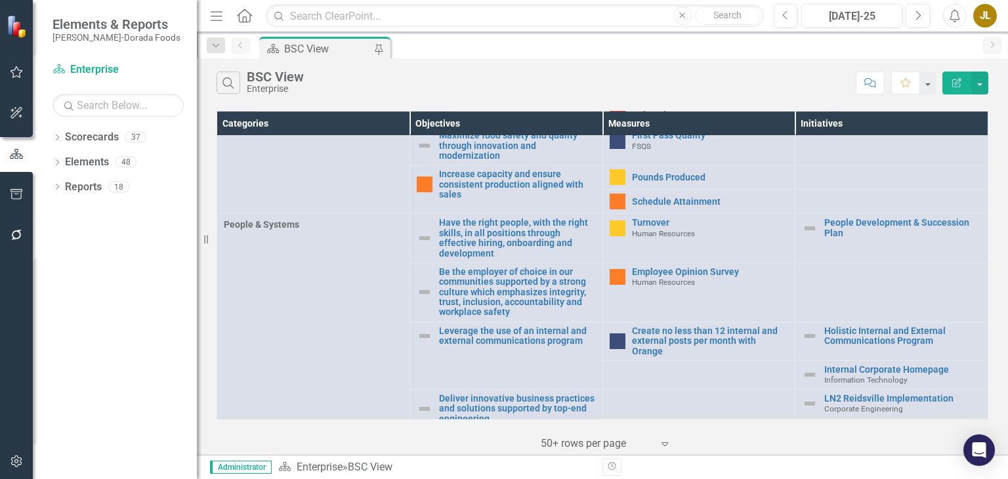
scroll to position [567, 0]
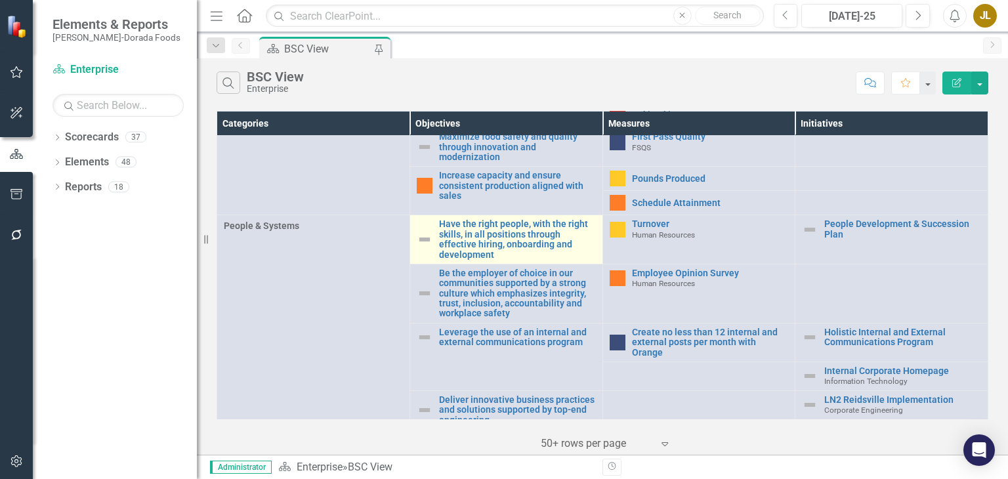
click at [427, 238] on img at bounding box center [425, 240] width 16 height 16
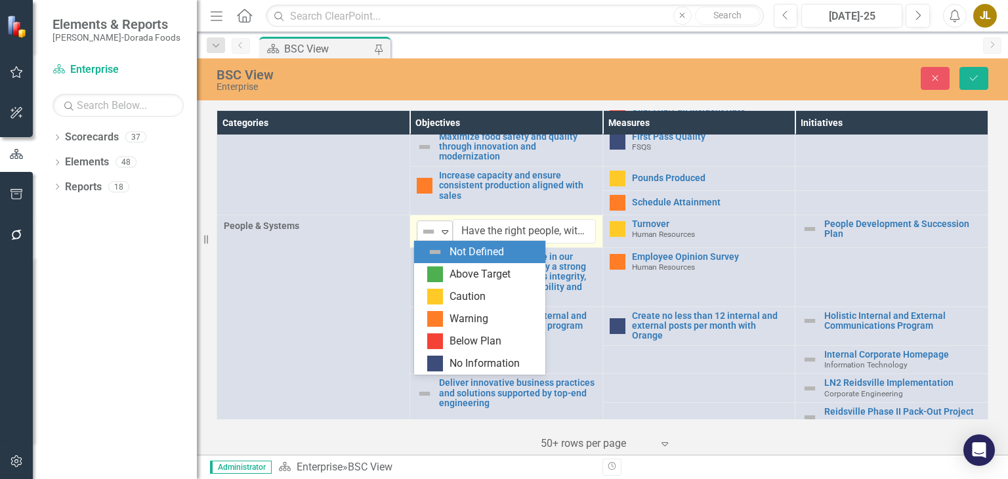
click at [444, 232] on icon "Expand" at bounding box center [444, 231] width 13 height 11
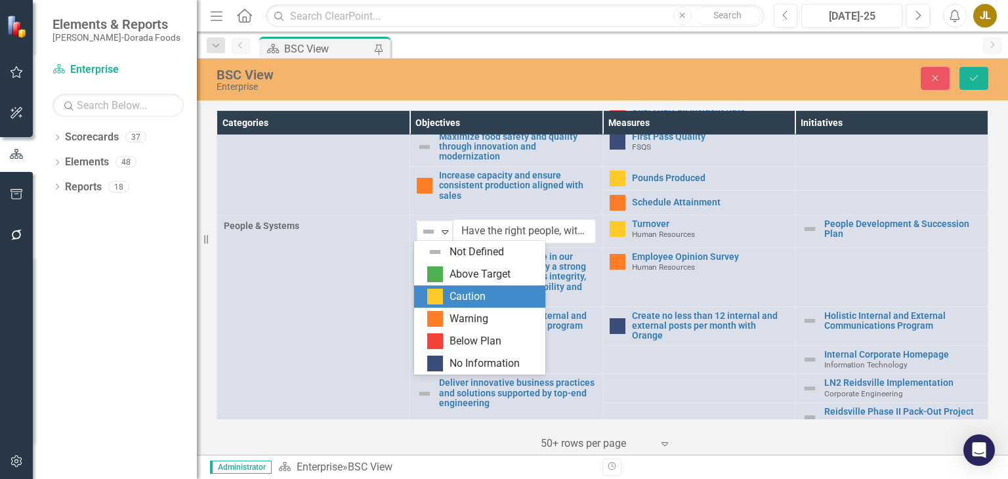
click at [464, 296] on div "Caution" at bounding box center [468, 296] width 36 height 15
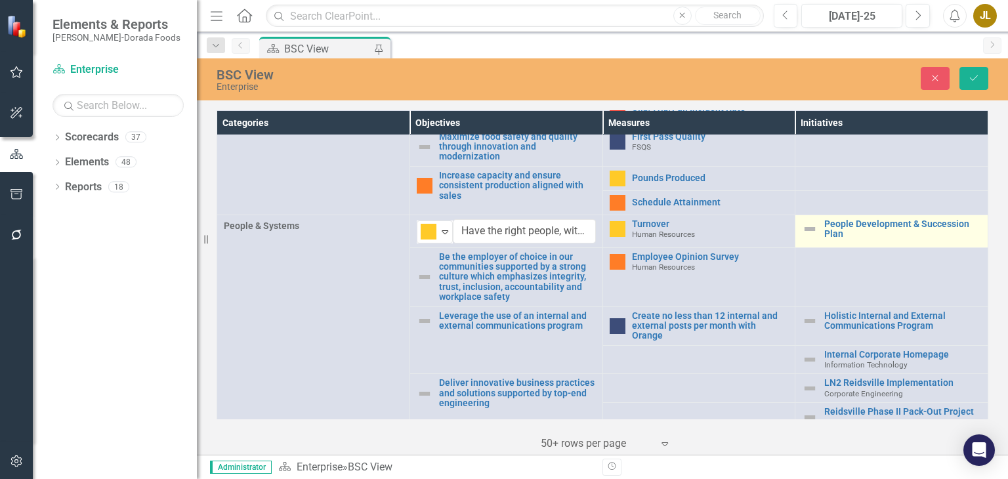
click at [805, 226] on img at bounding box center [810, 229] width 16 height 16
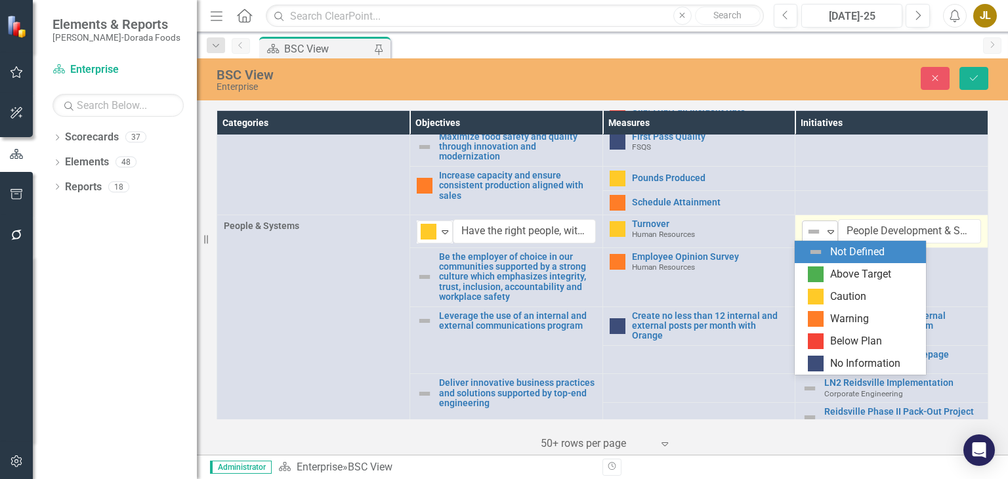
click at [824, 234] on icon "Expand" at bounding box center [830, 231] width 13 height 11
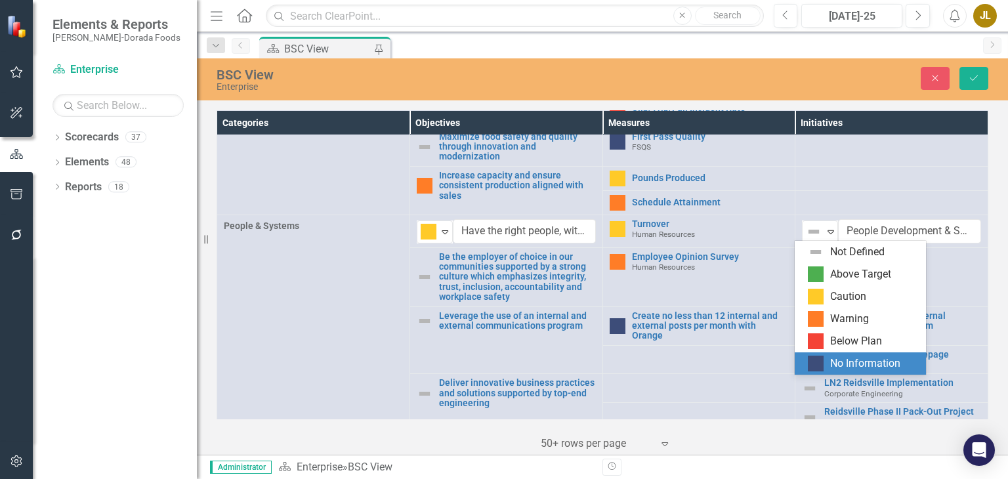
click at [826, 360] on div "No Information" at bounding box center [863, 364] width 110 height 16
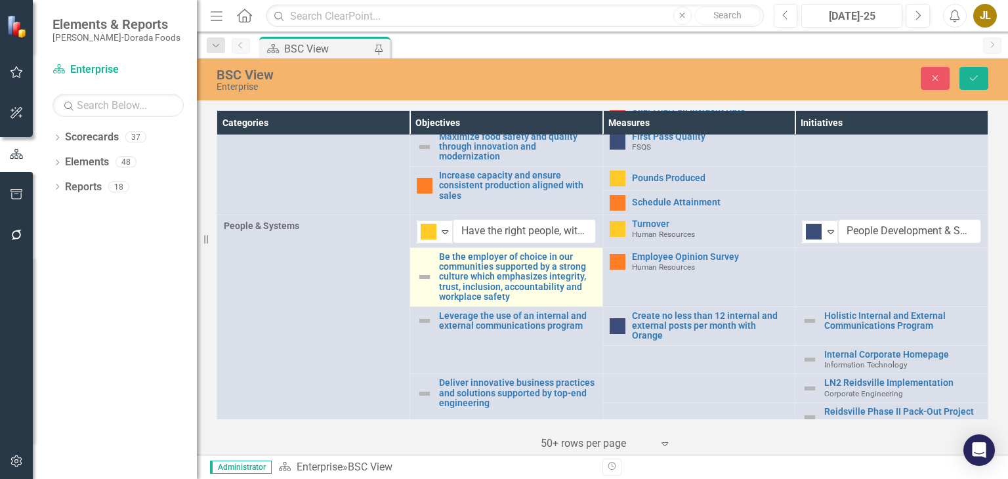
click at [423, 276] on img at bounding box center [425, 277] width 16 height 16
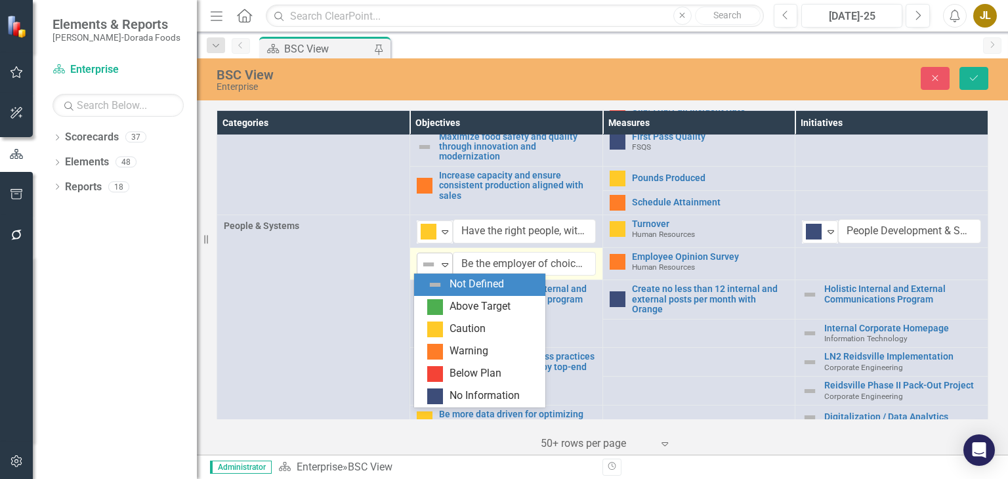
click at [444, 259] on icon "Expand" at bounding box center [444, 264] width 13 height 11
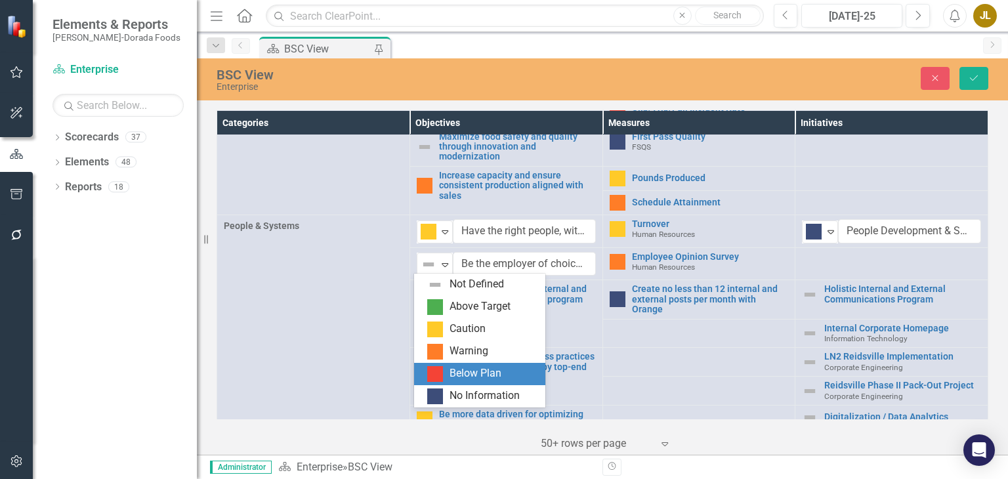
click at [478, 368] on div "Below Plan" at bounding box center [476, 373] width 52 height 15
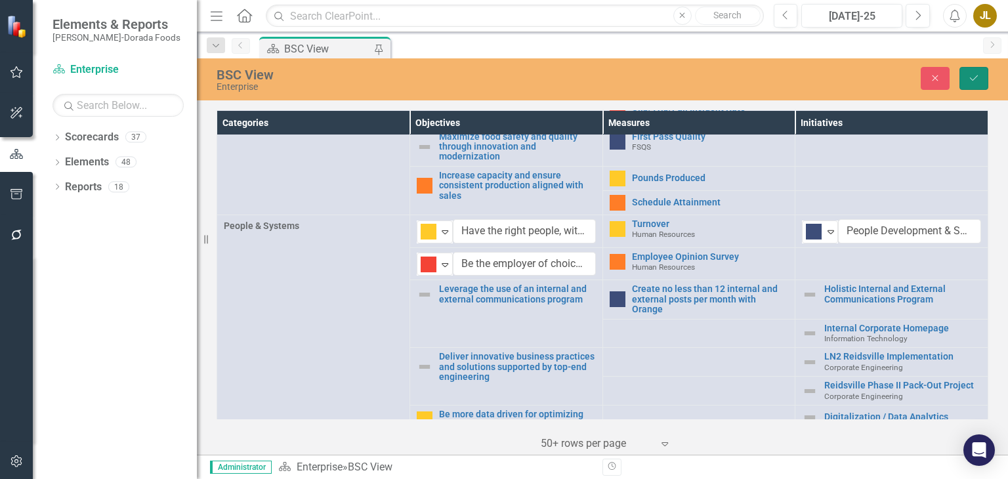
click at [974, 76] on icon "Save" at bounding box center [974, 78] width 12 height 9
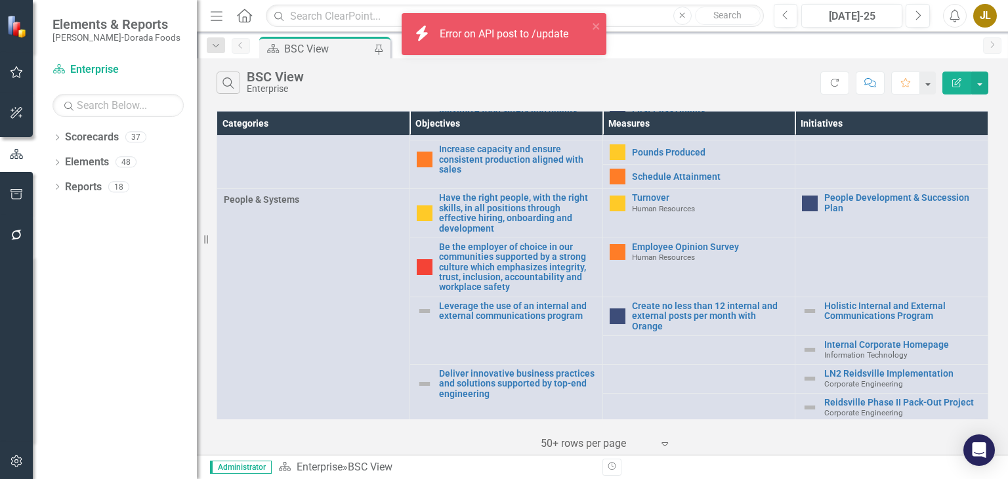
scroll to position [595, 0]
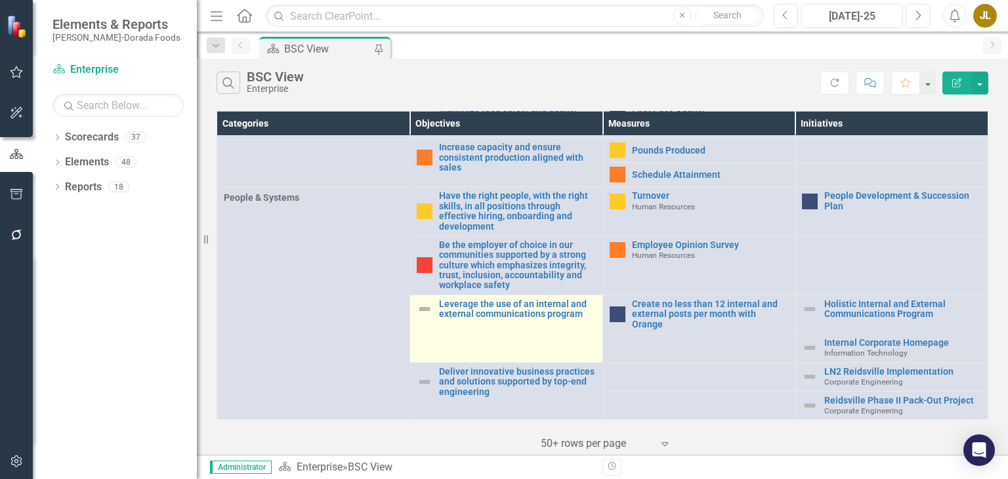
click at [423, 310] on img at bounding box center [425, 309] width 16 height 16
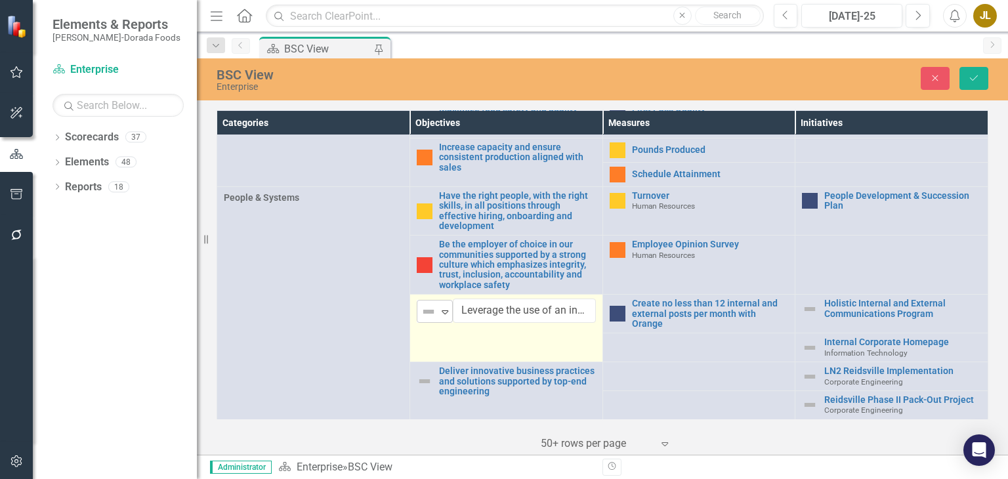
click at [439, 310] on icon "Expand" at bounding box center [444, 312] width 13 height 11
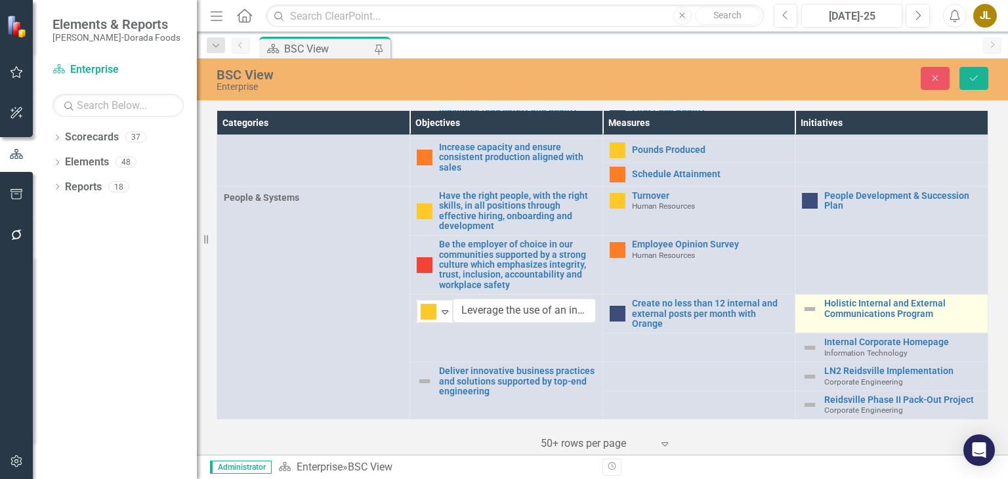
click at [815, 310] on div "Holistic Internal and External Communications Program" at bounding box center [891, 309] width 179 height 20
click at [815, 310] on div "Not Defined" at bounding box center [814, 312] width 17 height 16
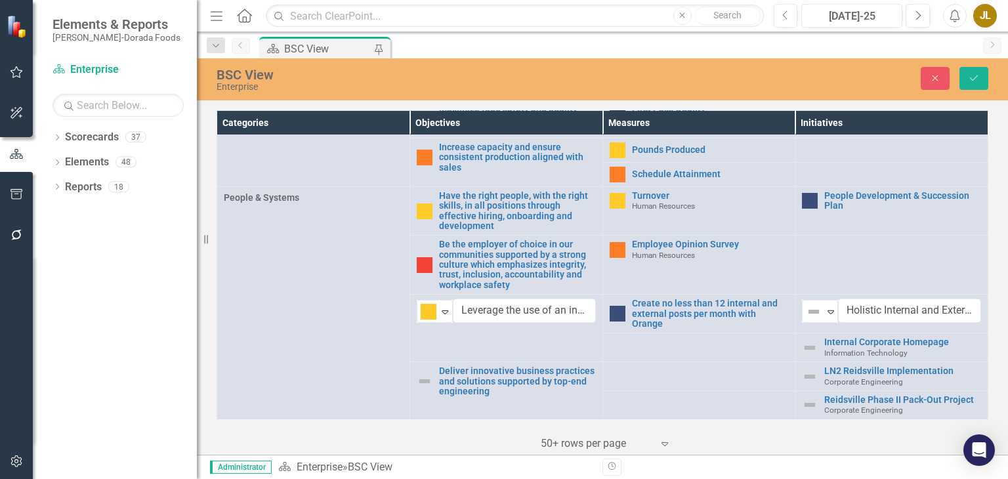
click at [802, 356] on td "Internal Corporate Homepage Information Technology Link Map View Link Map Edit …" at bounding box center [892, 347] width 193 height 29
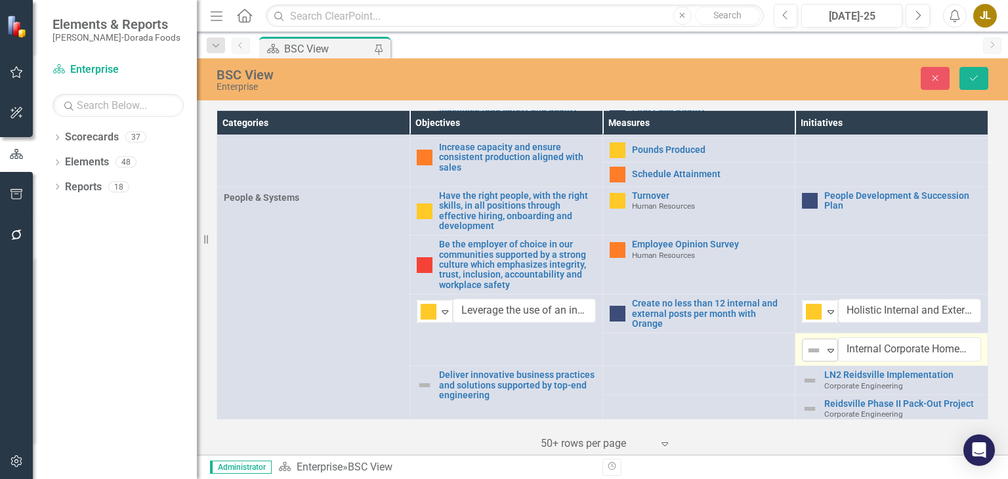
click at [824, 353] on icon "Expand" at bounding box center [830, 350] width 13 height 11
click at [978, 77] on icon "Save" at bounding box center [974, 78] width 12 height 9
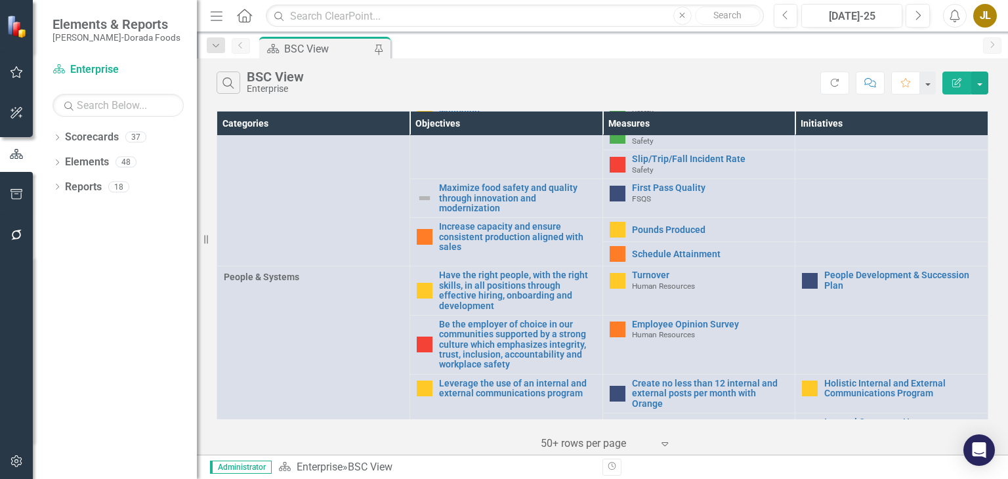
scroll to position [622, 0]
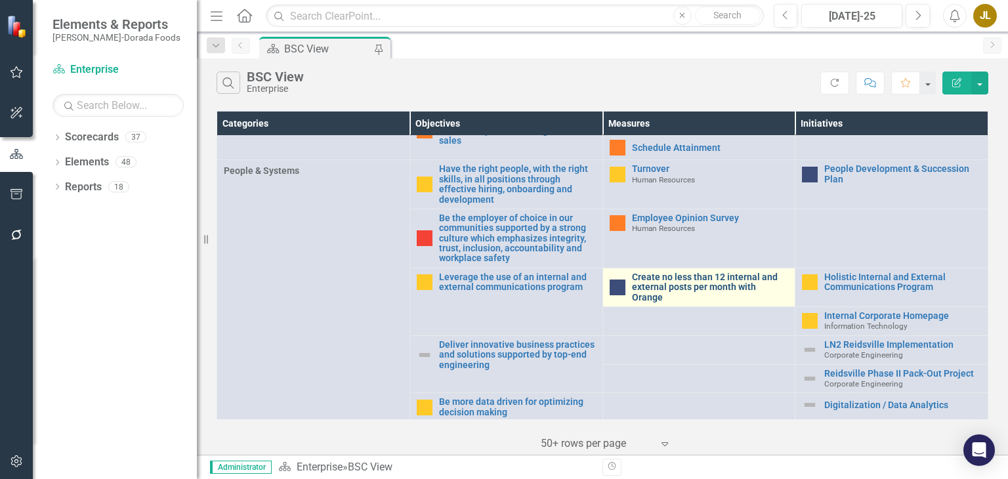
click at [690, 280] on link "Create no less than 12 internal and external posts per month with Orange" at bounding box center [710, 287] width 157 height 30
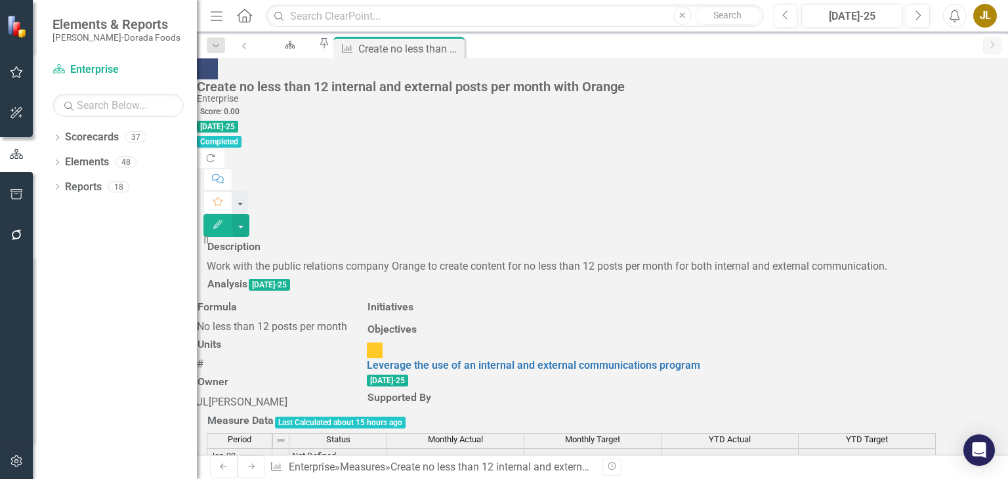
scroll to position [656, 0]
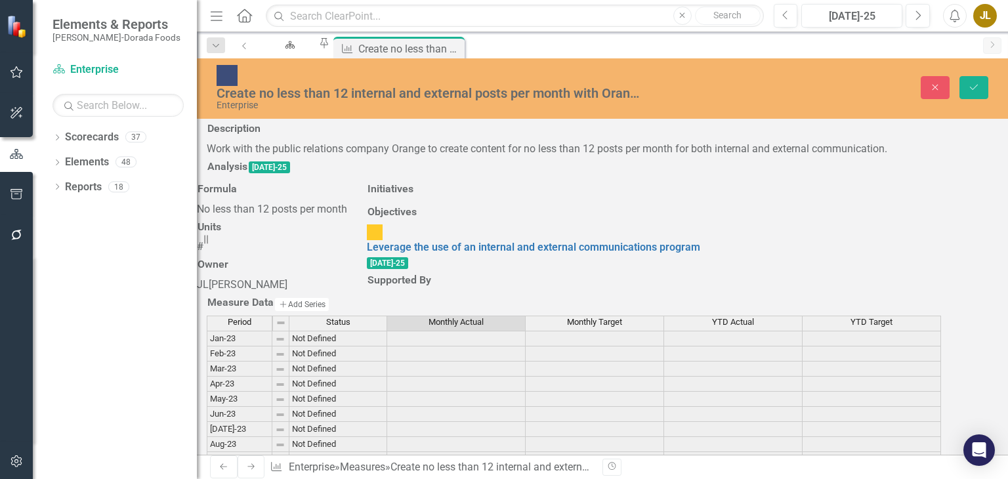
scroll to position [656, 0]
type textarea "11"
click at [972, 83] on icon "Save" at bounding box center [974, 87] width 12 height 9
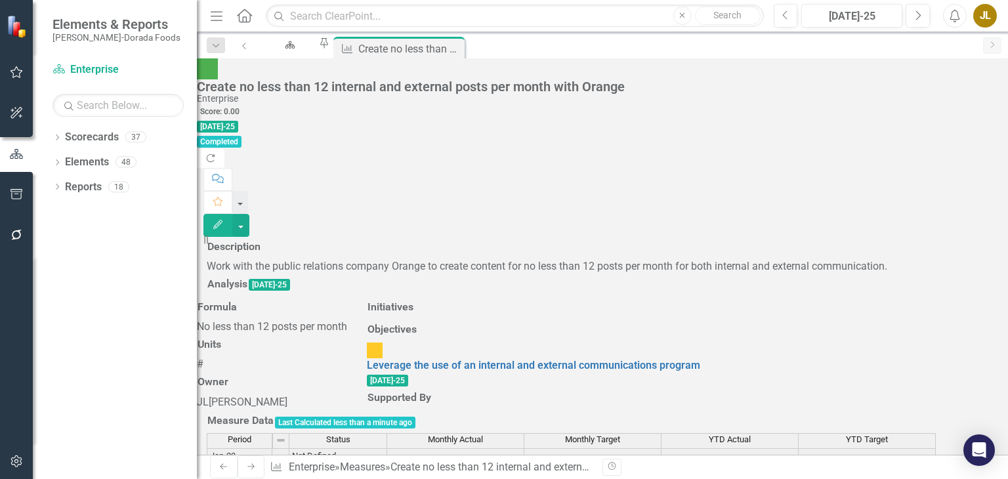
scroll to position [656, 0]
click at [461, 48] on icon "Close" at bounding box center [454, 47] width 13 height 11
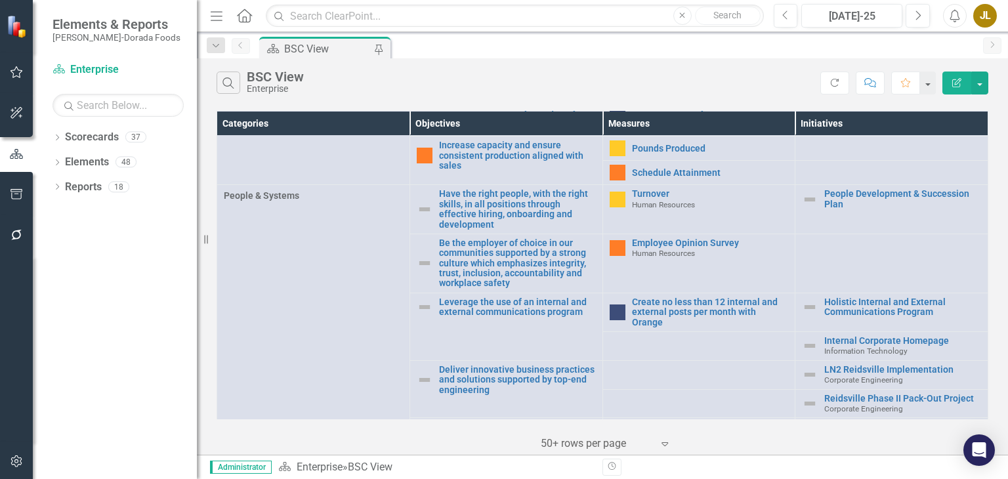
scroll to position [601, 0]
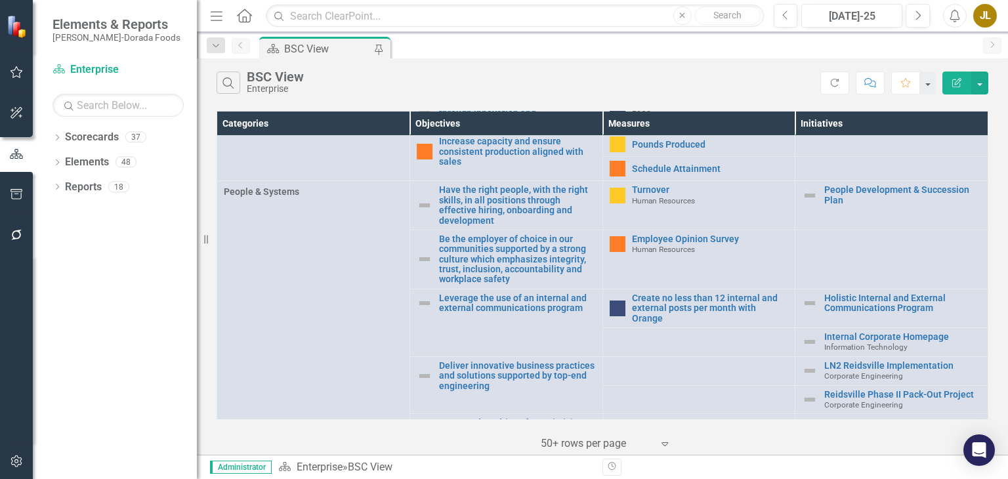
click at [984, 19] on div "JL" at bounding box center [985, 16] width 24 height 24
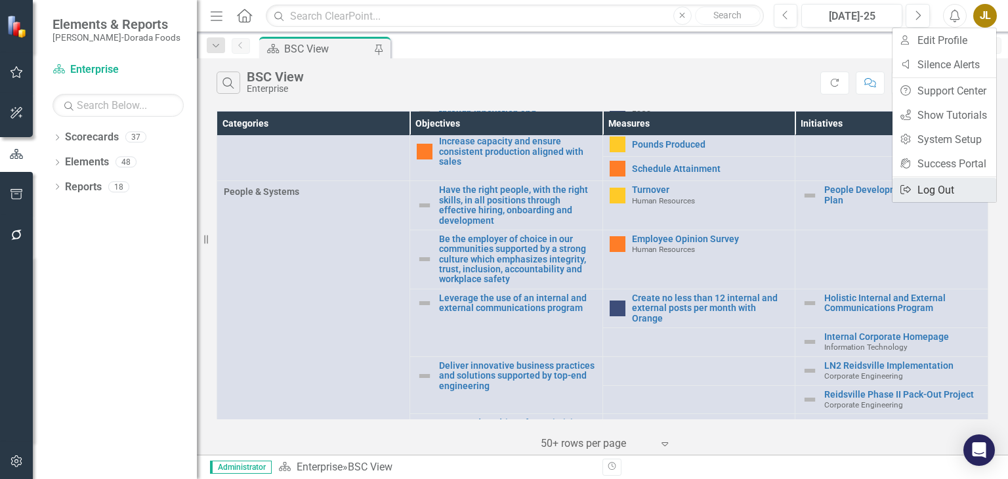
click at [951, 179] on link "Logout Log Out" at bounding box center [945, 190] width 104 height 24
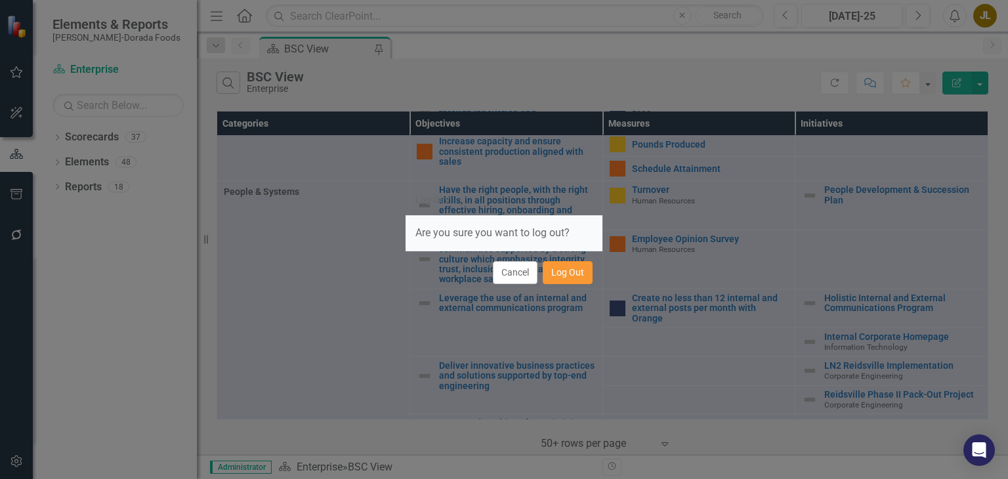
click at [583, 276] on button "Log Out" at bounding box center [568, 272] width 50 height 23
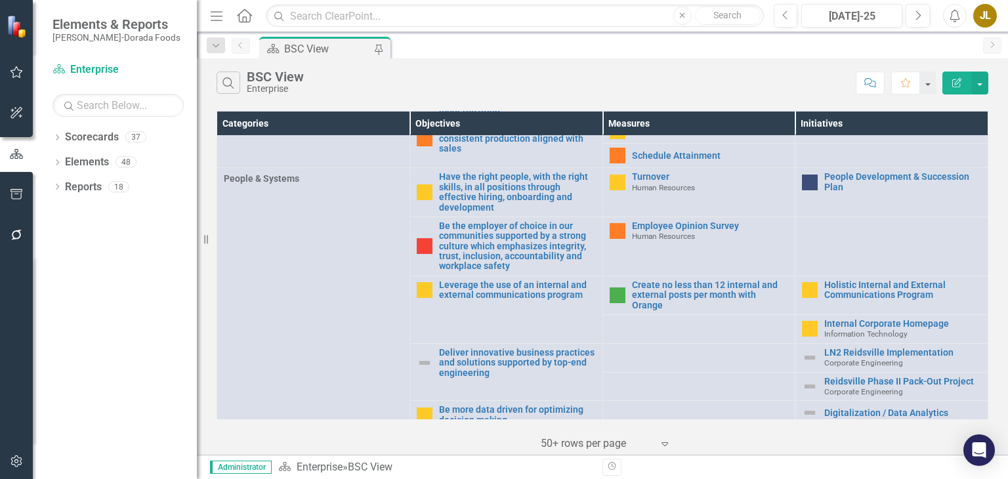
scroll to position [622, 0]
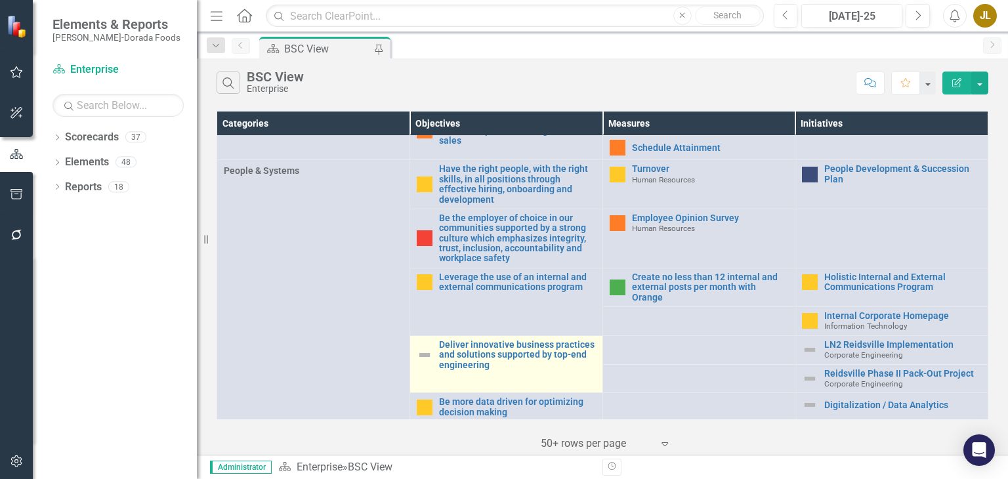
click at [425, 353] on img at bounding box center [425, 355] width 16 height 16
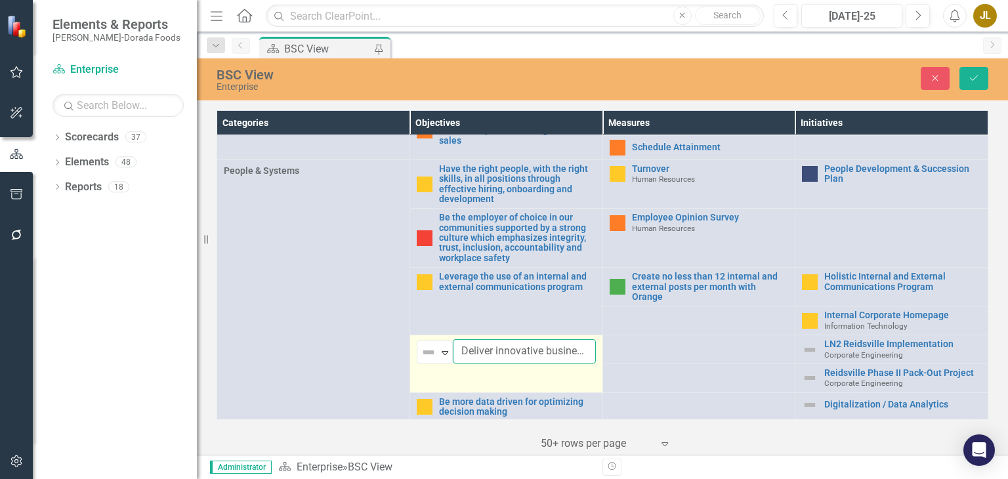
click at [453, 353] on input "Deliver innovative business practices and solutions supported by top-end engine…" at bounding box center [524, 351] width 143 height 24
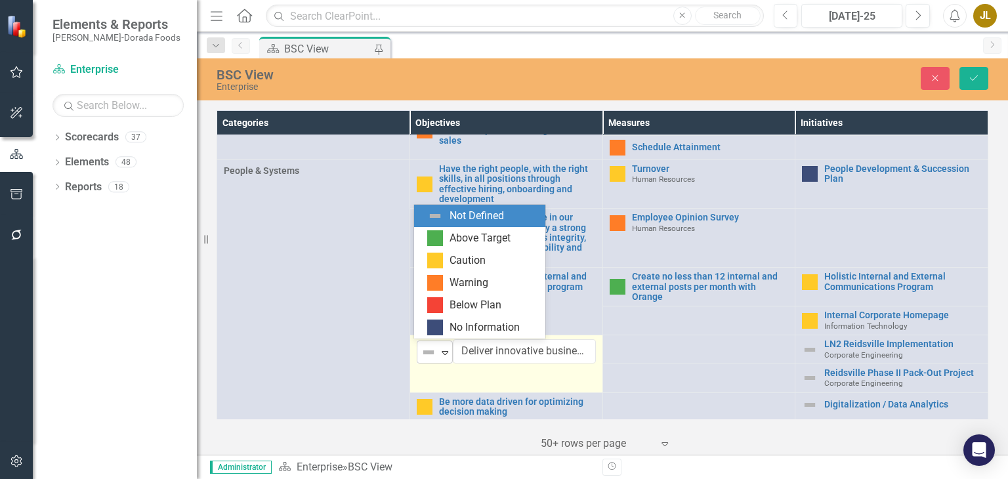
click at [442, 351] on icon at bounding box center [445, 353] width 7 height 4
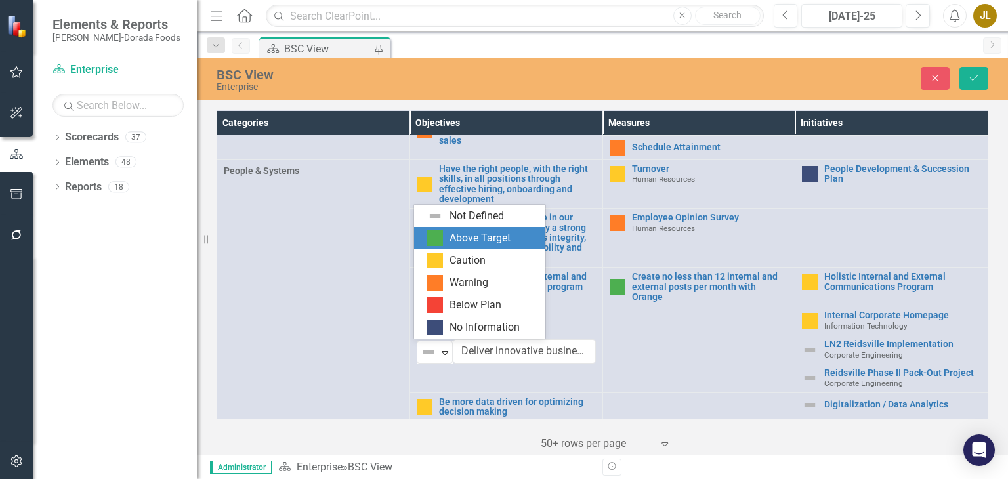
click at [469, 240] on div "Above Target" at bounding box center [480, 238] width 61 height 15
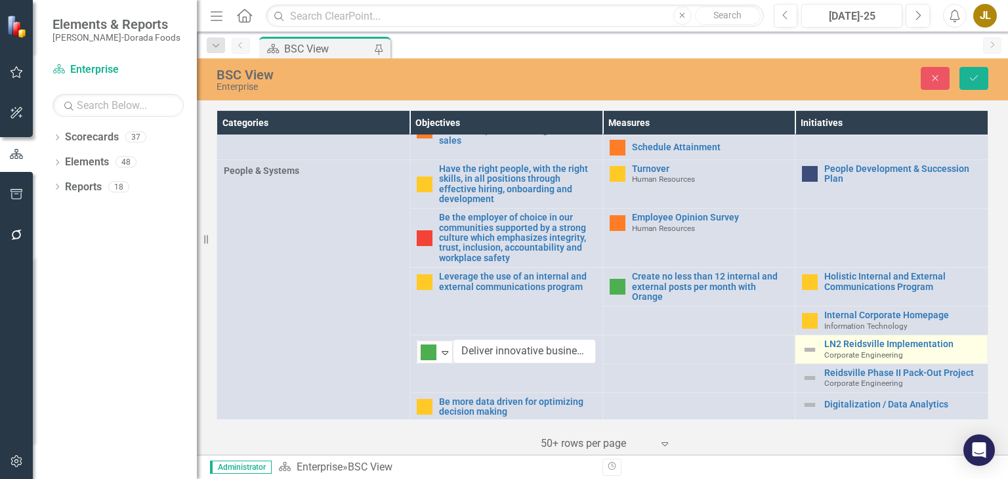
click at [802, 347] on img at bounding box center [810, 350] width 16 height 16
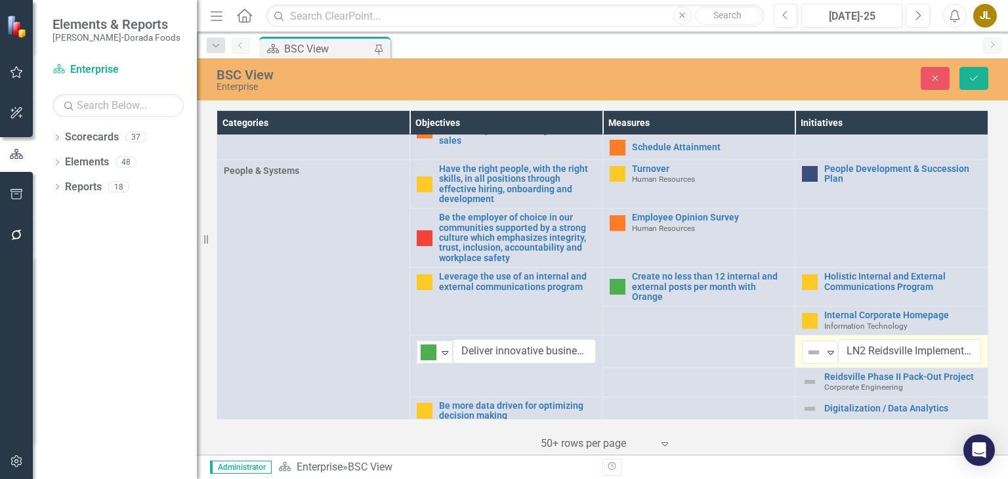
click at [806, 347] on img at bounding box center [814, 353] width 16 height 16
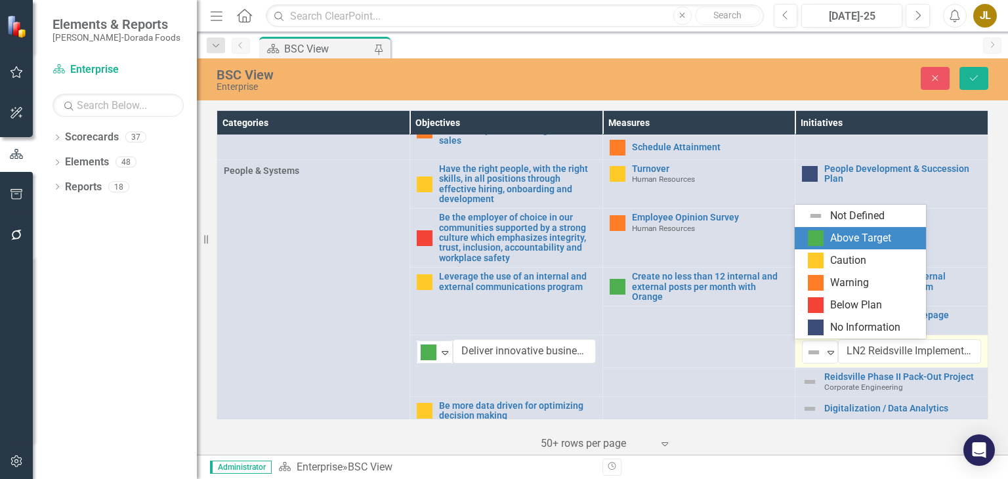
click at [830, 240] on div "Above Target" at bounding box center [860, 238] width 61 height 15
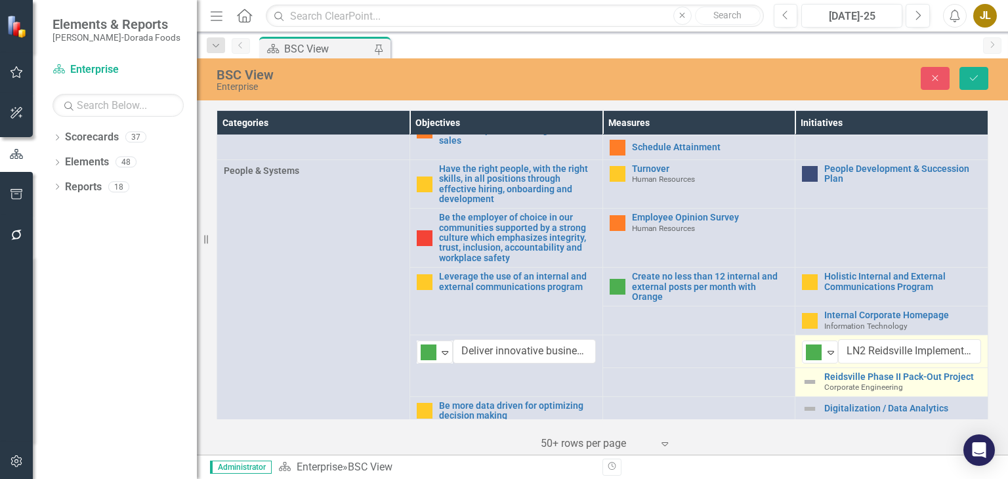
click at [805, 381] on img at bounding box center [810, 382] width 16 height 16
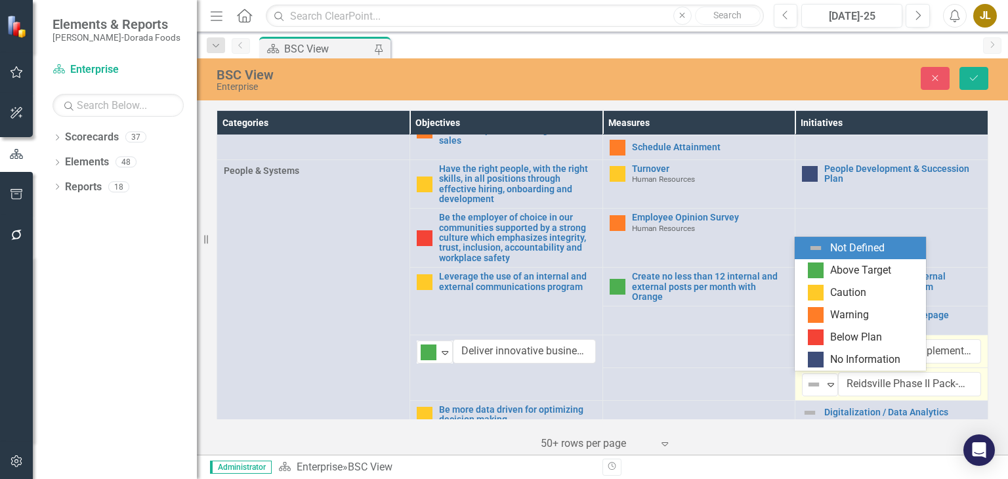
click at [806, 381] on img at bounding box center [814, 385] width 16 height 16
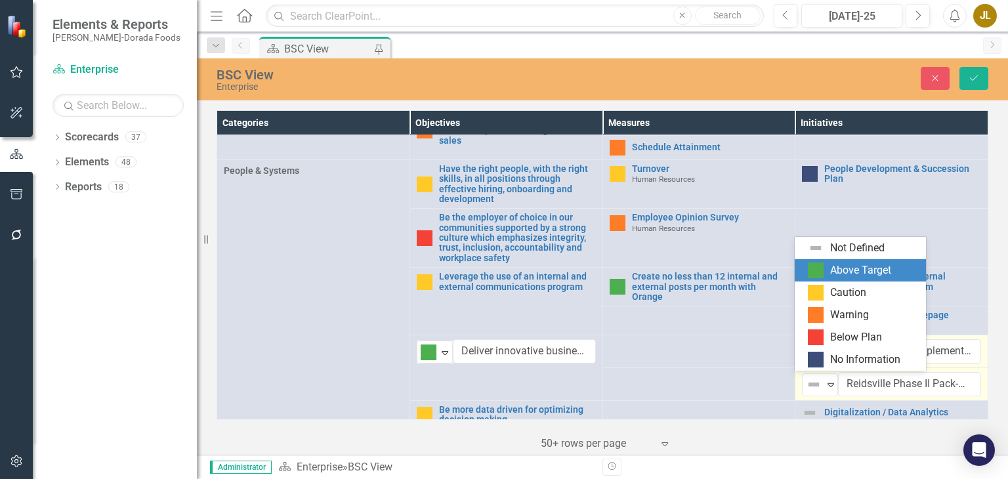
click at [836, 265] on div "Above Target" at bounding box center [860, 270] width 61 height 15
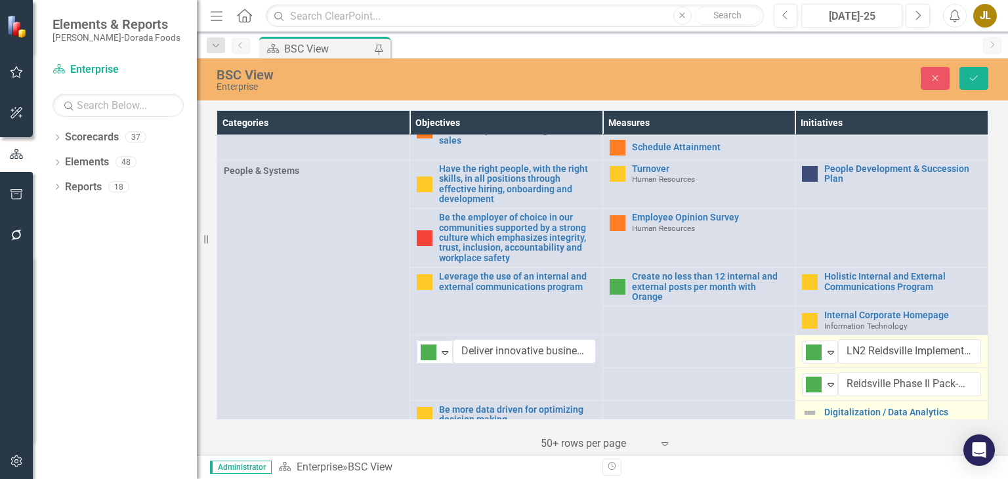
click at [805, 414] on img at bounding box center [810, 413] width 16 height 16
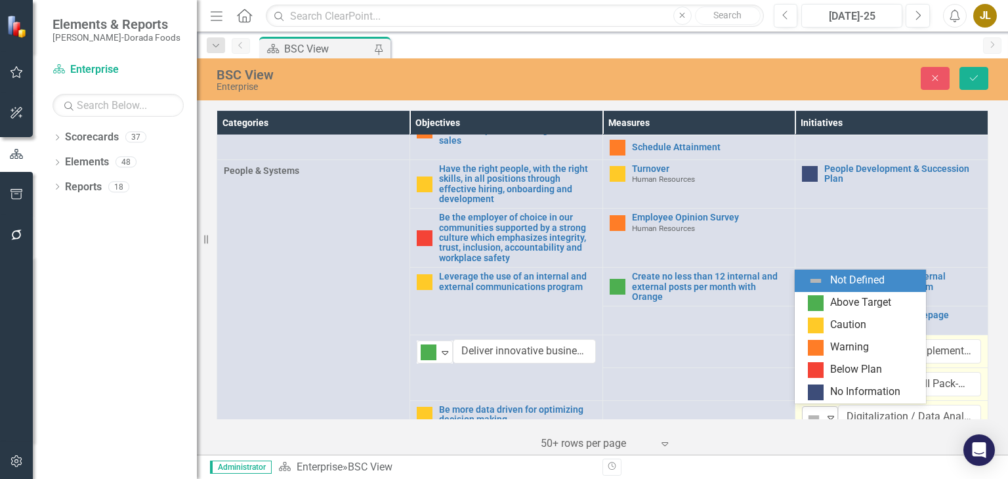
click at [813, 412] on img at bounding box center [814, 418] width 16 height 16
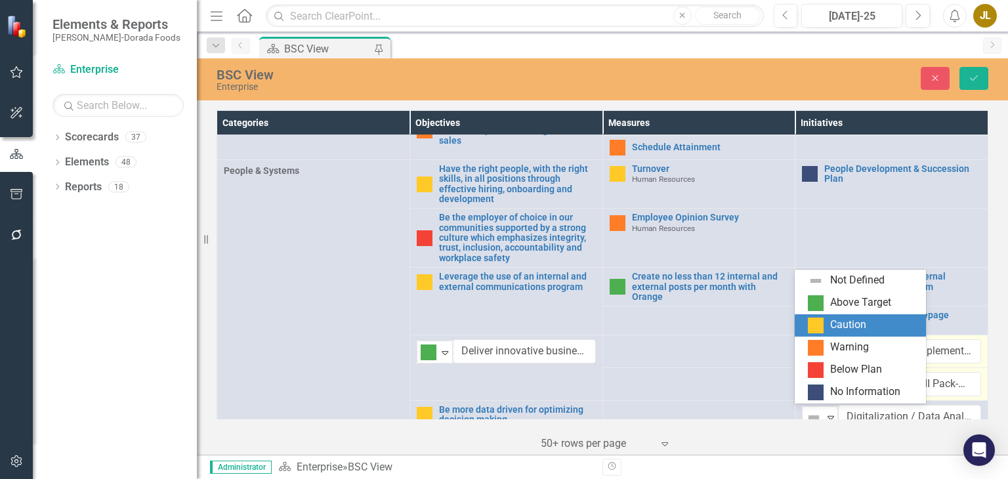
click at [832, 328] on div "Caution" at bounding box center [848, 325] width 36 height 15
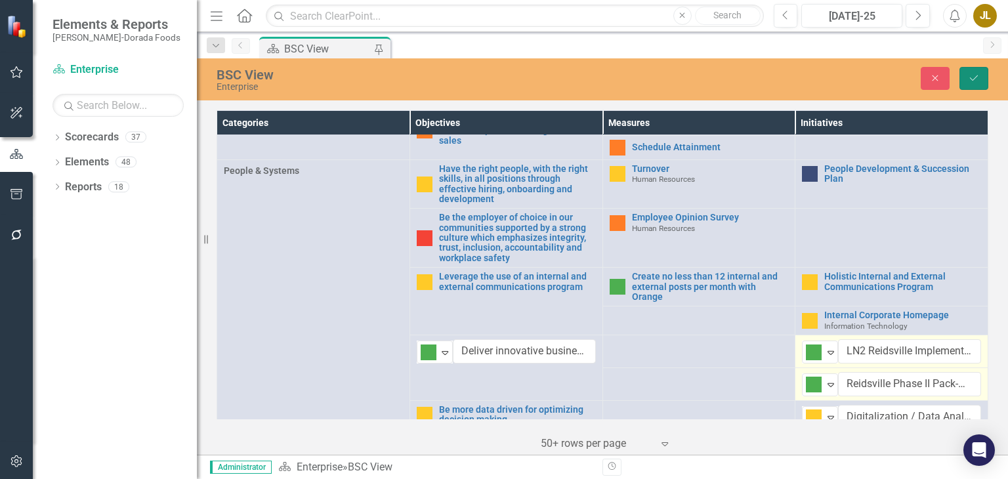
click at [982, 70] on button "Save" at bounding box center [974, 78] width 29 height 23
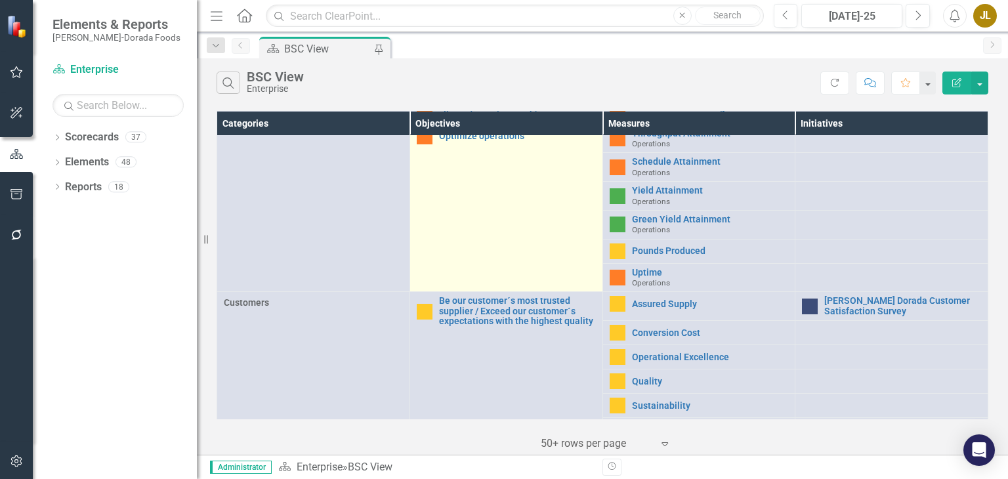
scroll to position [0, 0]
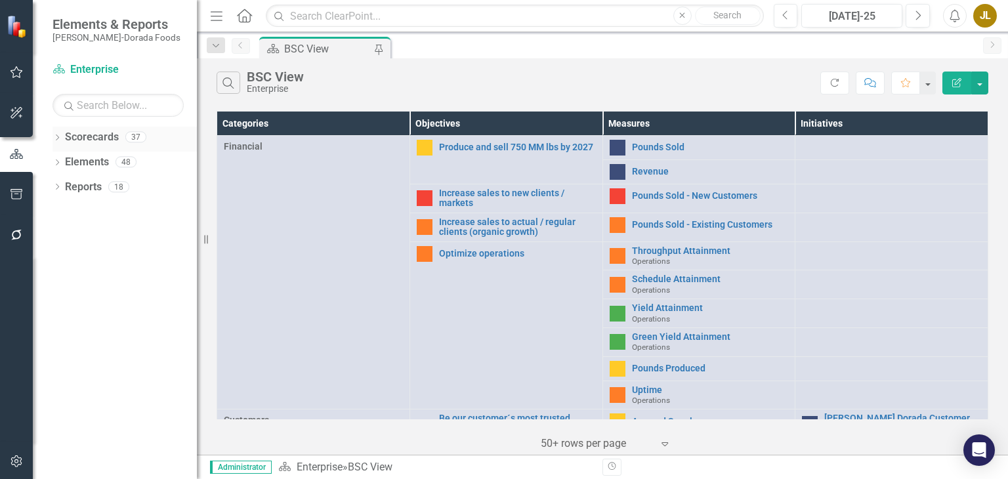
click at [60, 138] on icon "Dropdown" at bounding box center [57, 138] width 9 height 7
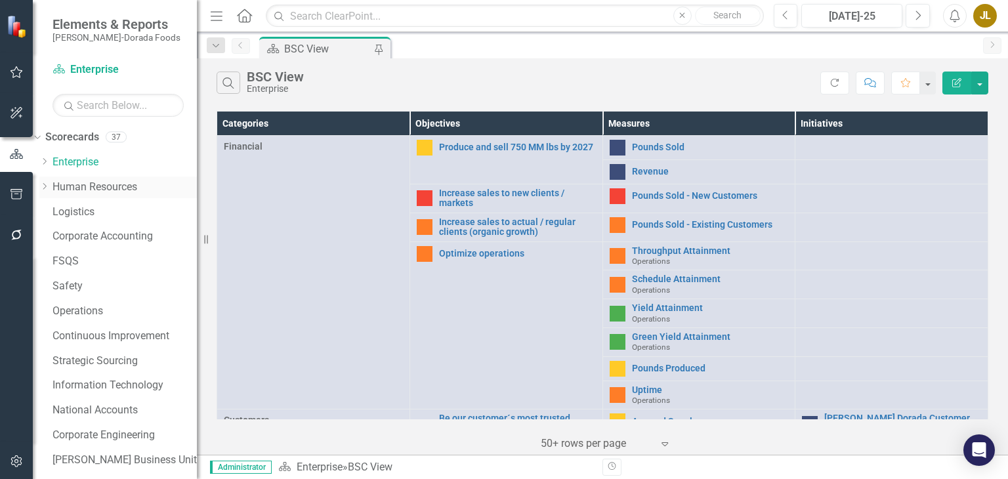
click at [49, 188] on icon "Dropdown" at bounding box center [44, 186] width 10 height 8
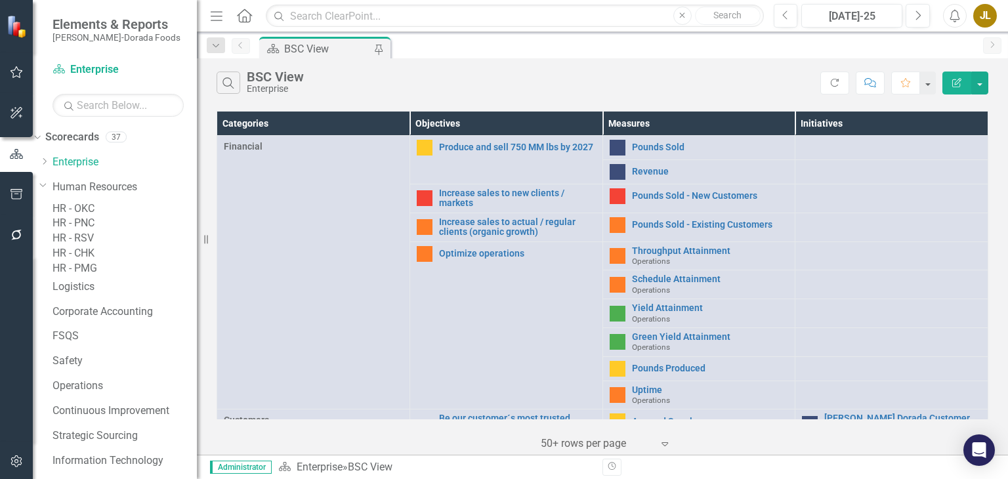
click at [119, 276] on link "HR - PMG" at bounding box center [125, 268] width 144 height 15
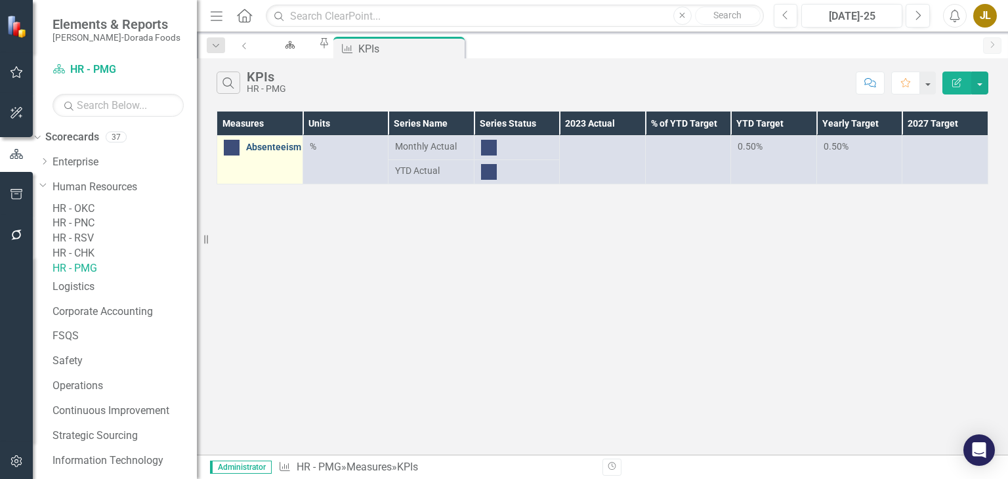
click at [289, 147] on link "Absenteeism" at bounding box center [273, 147] width 55 height 10
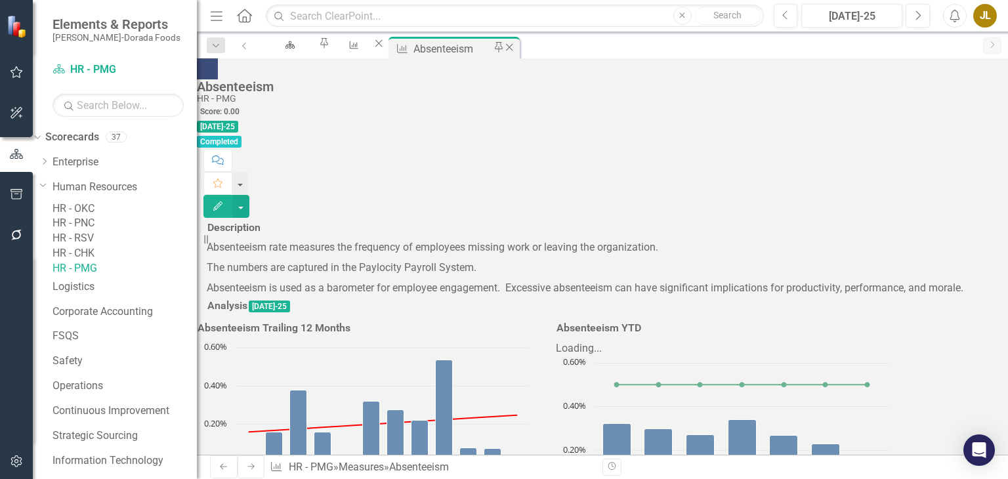
click at [516, 48] on icon "Close" at bounding box center [509, 47] width 13 height 11
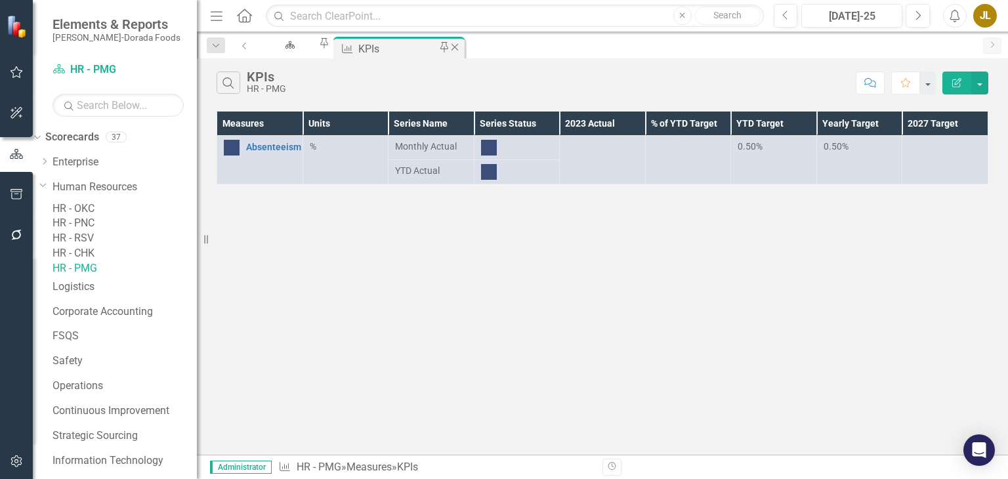
click at [461, 48] on icon "Close" at bounding box center [454, 47] width 13 height 11
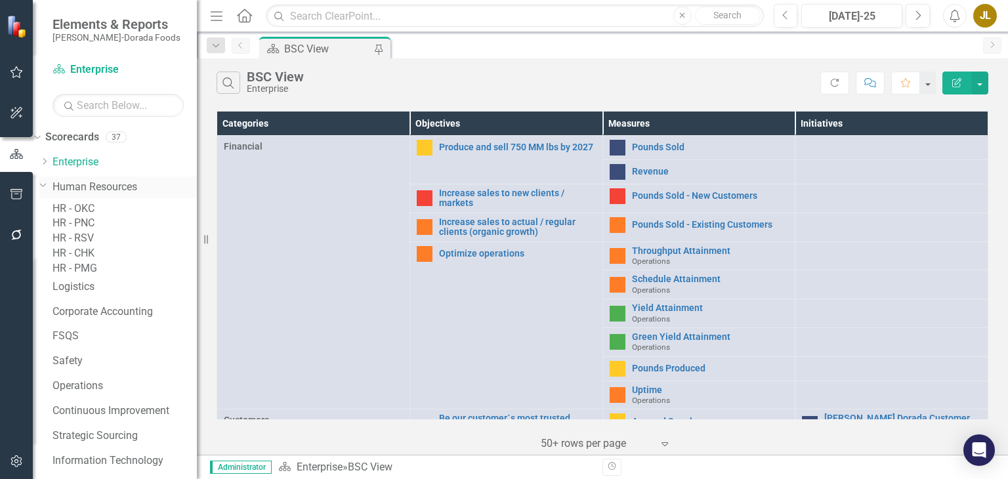
click at [47, 184] on icon at bounding box center [43, 185] width 7 height 3
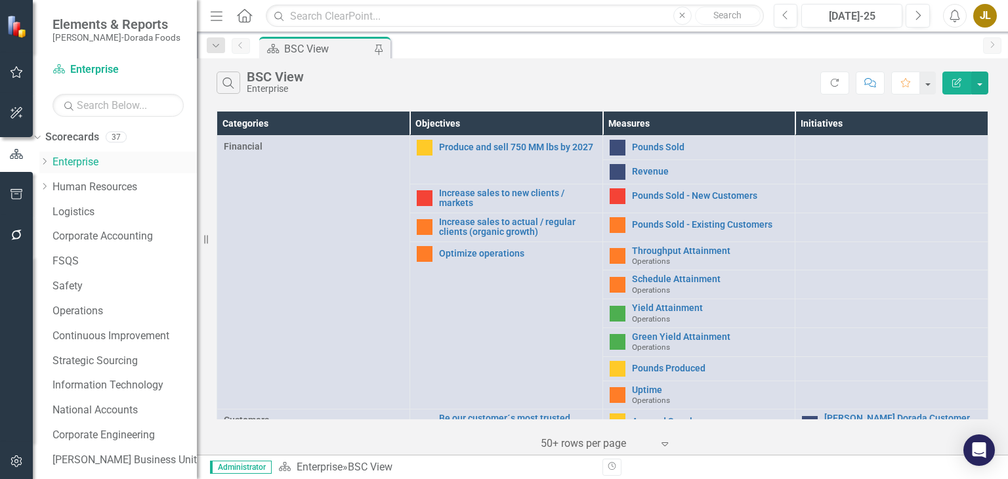
click at [49, 163] on icon "Dropdown" at bounding box center [44, 162] width 10 height 8
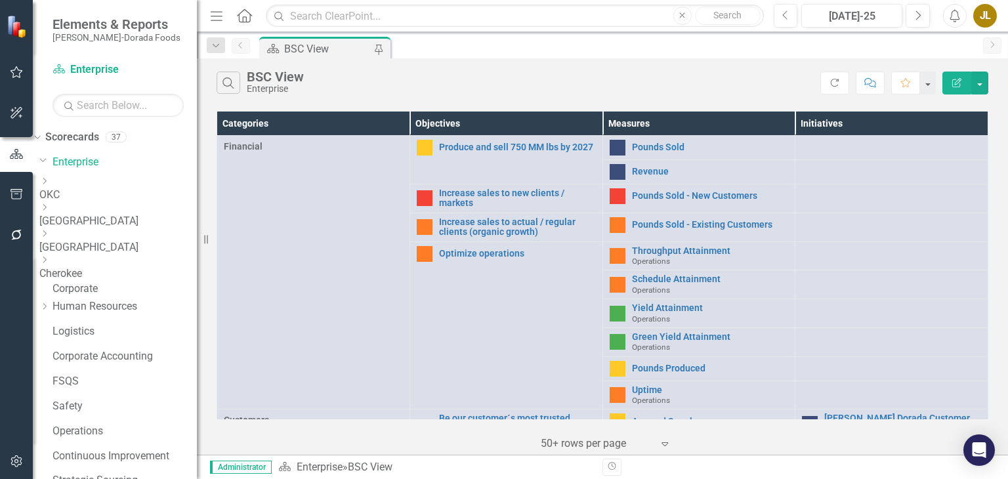
click at [112, 188] on link "OKC" at bounding box center [118, 195] width 158 height 15
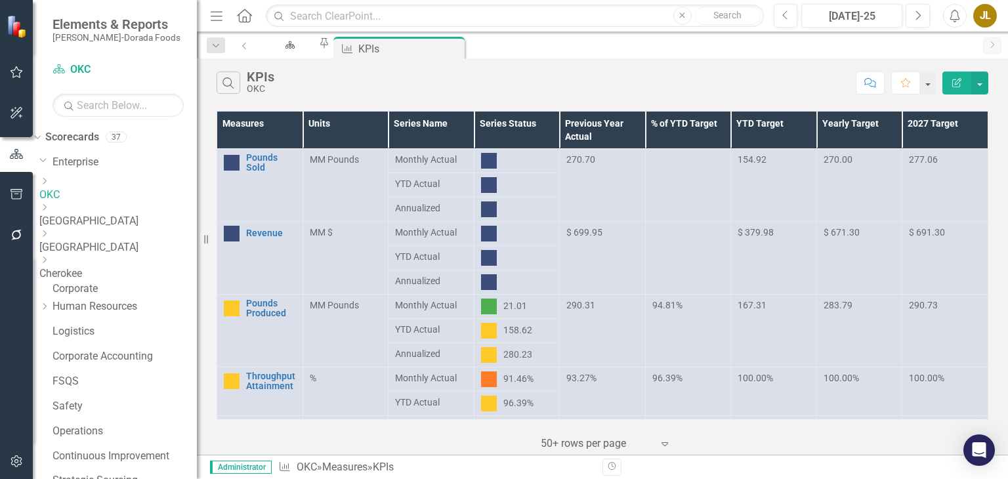
click at [133, 214] on link "[GEOGRAPHIC_DATA]" at bounding box center [118, 221] width 158 height 15
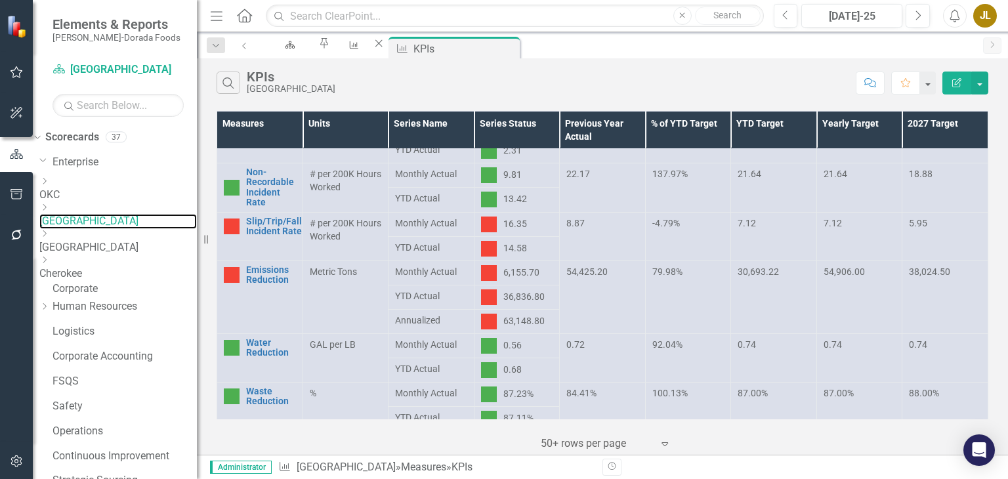
scroll to position [725, 0]
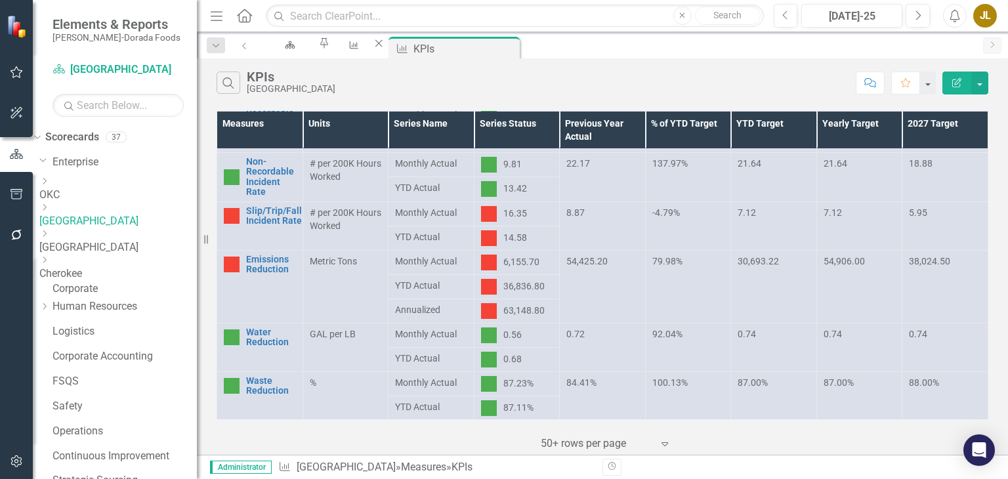
click at [114, 240] on link "[GEOGRAPHIC_DATA]" at bounding box center [118, 247] width 158 height 15
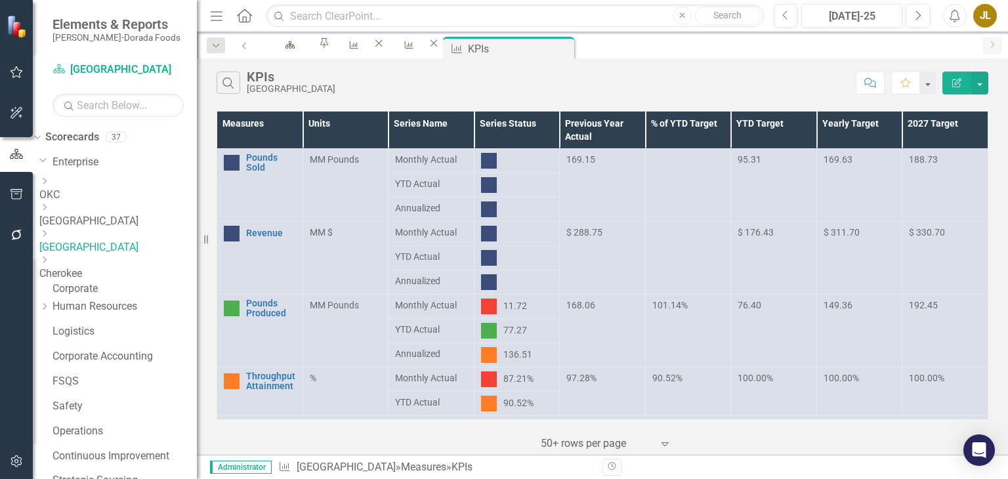
click at [121, 267] on link "Cherokee" at bounding box center [118, 274] width 158 height 15
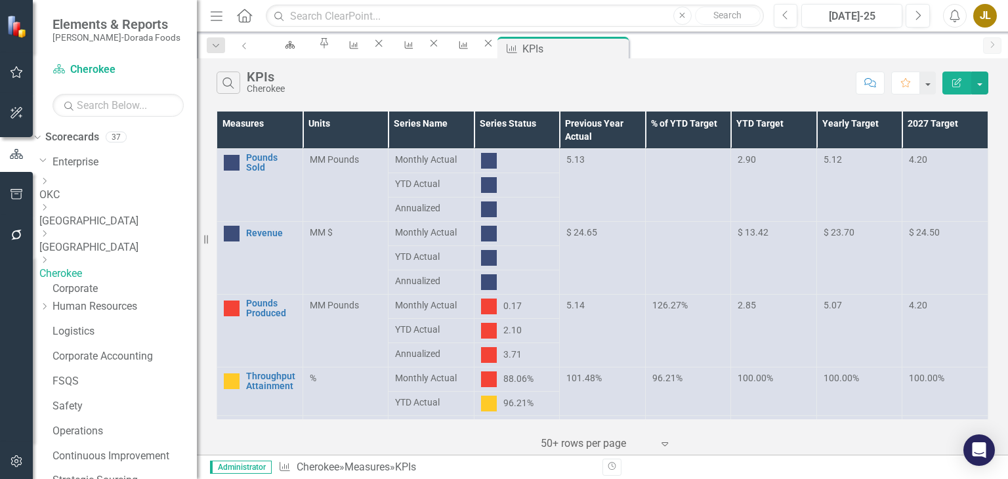
click at [125, 289] on link "Corporate" at bounding box center [125, 289] width 144 height 15
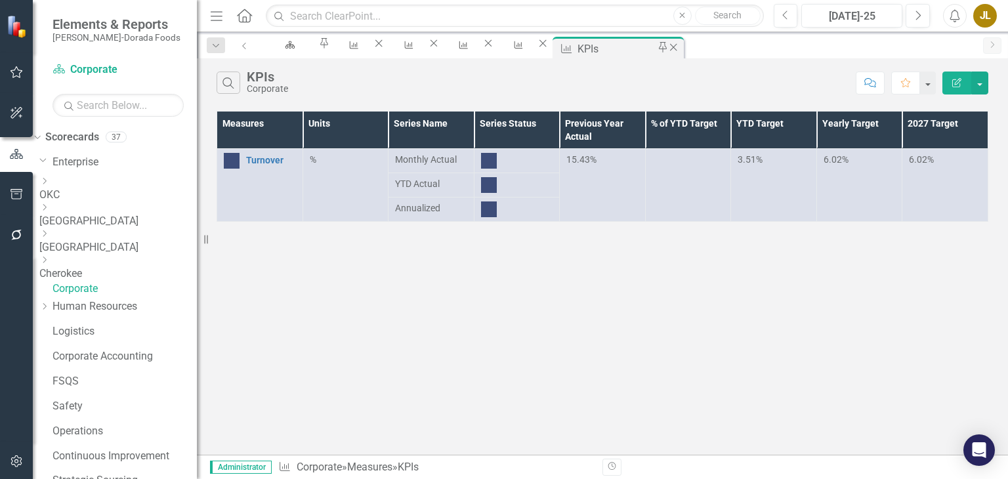
click at [677, 48] on icon at bounding box center [673, 46] width 7 height 7
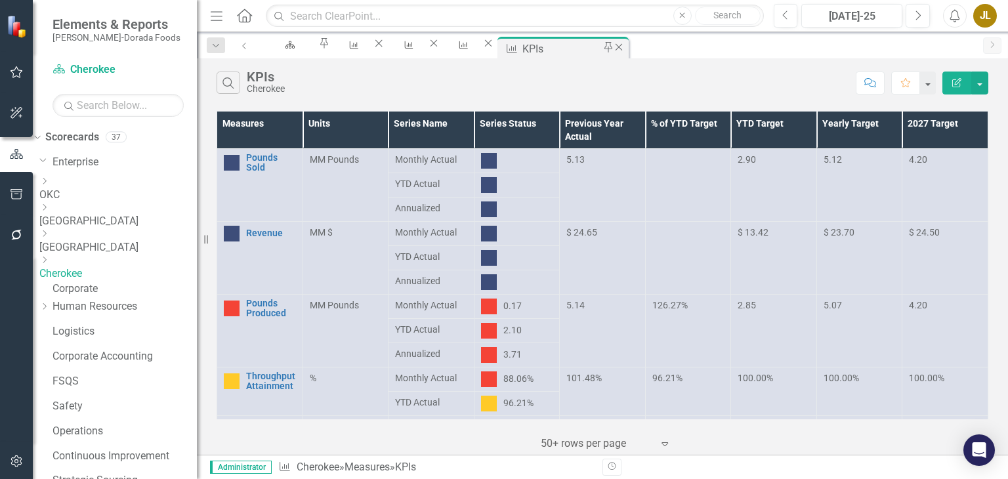
click at [626, 47] on icon "Close" at bounding box center [618, 47] width 13 height 11
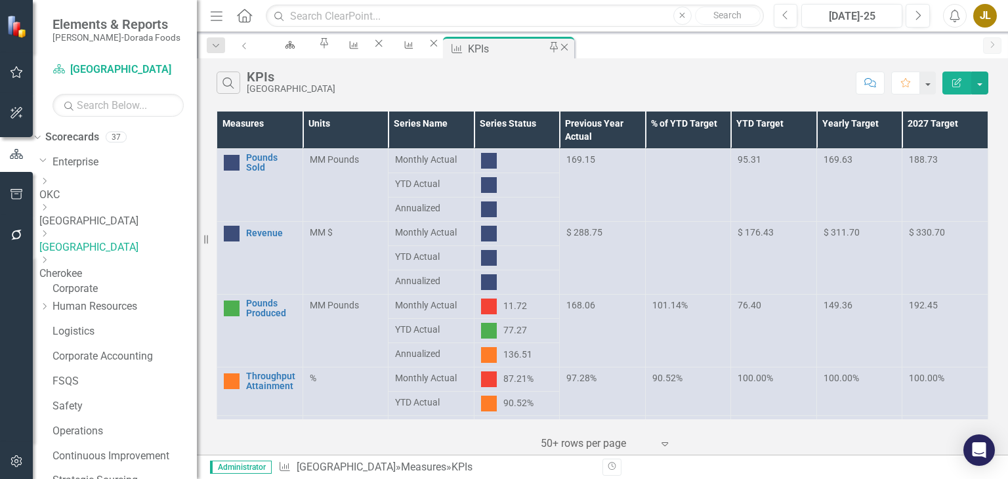
click at [571, 49] on icon "Close" at bounding box center [564, 47] width 13 height 11
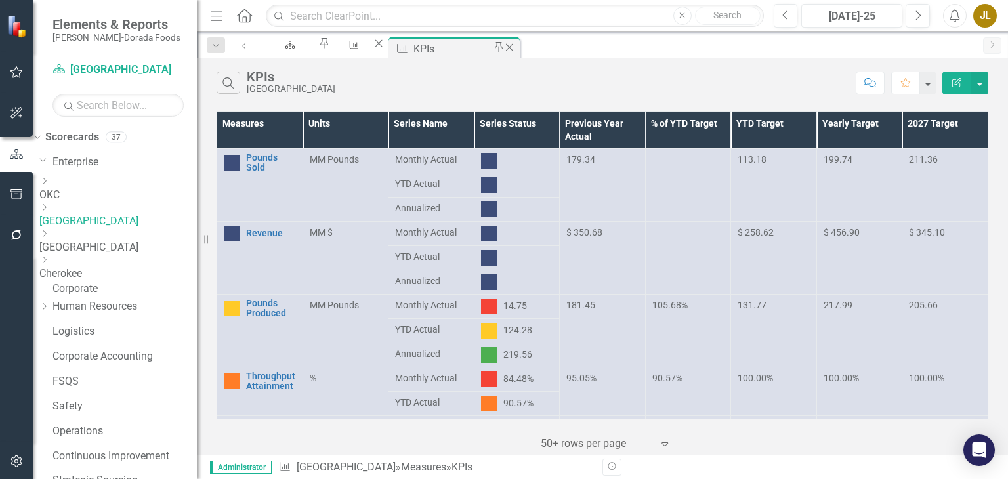
click at [516, 49] on icon "Close" at bounding box center [509, 47] width 13 height 11
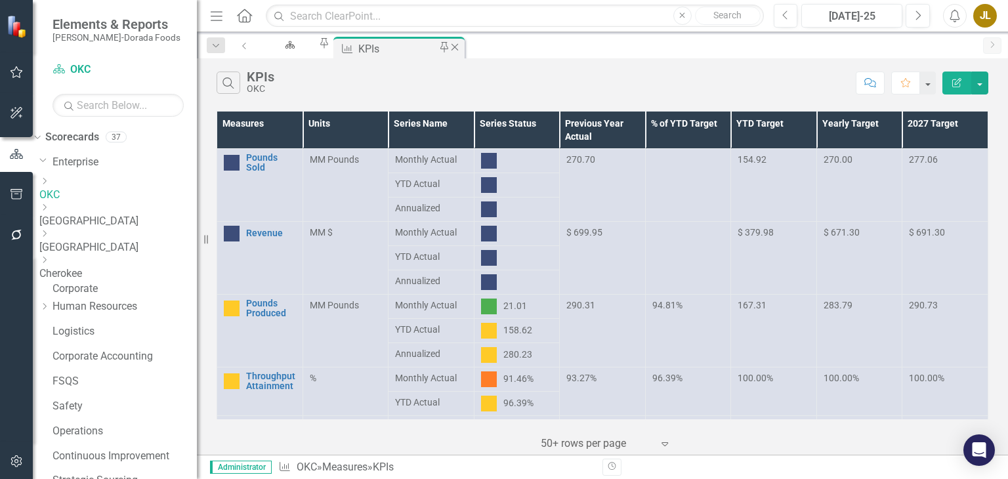
click at [461, 45] on icon "Close" at bounding box center [454, 47] width 13 height 11
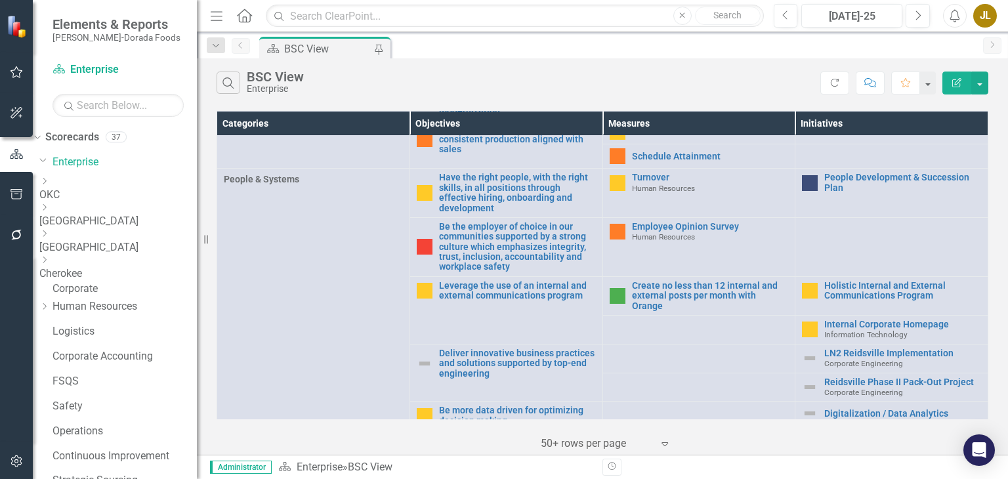
scroll to position [622, 0]
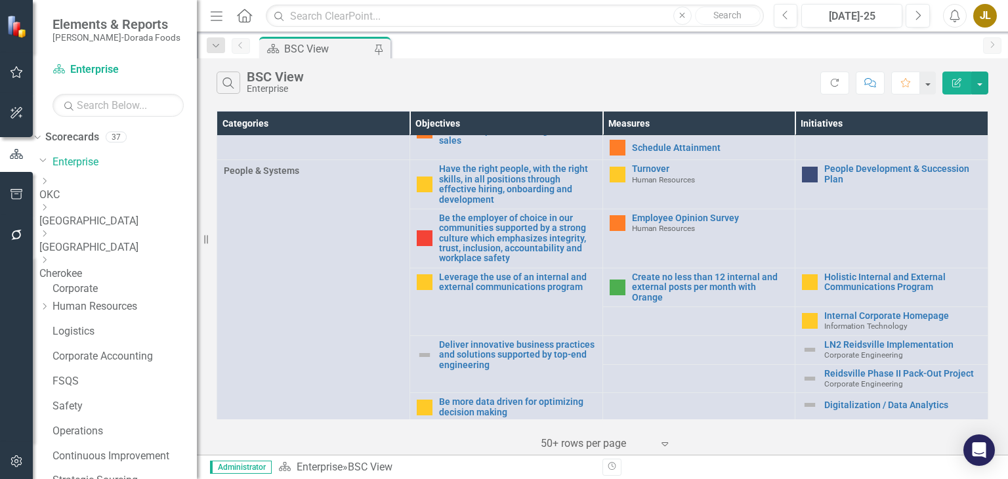
click at [987, 21] on div "JL" at bounding box center [985, 16] width 24 height 24
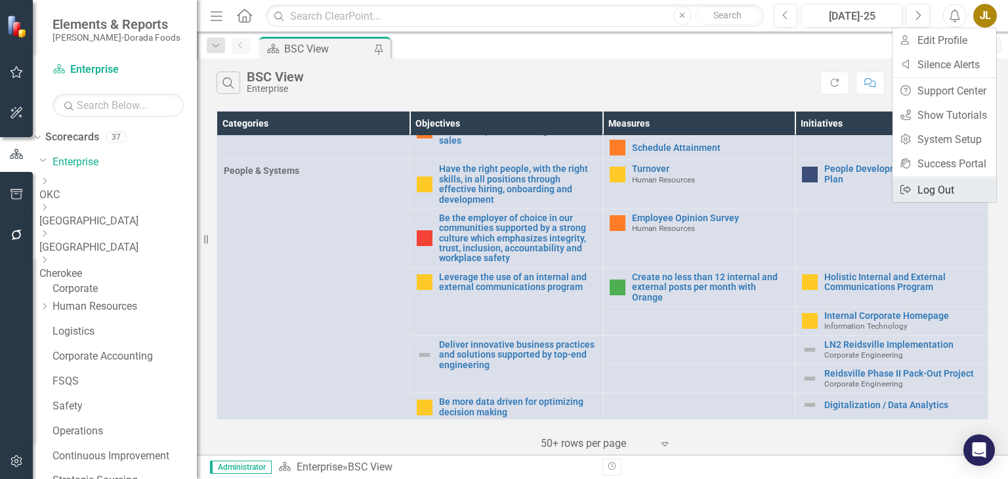
click at [960, 186] on link "Logout Log Out" at bounding box center [945, 190] width 104 height 24
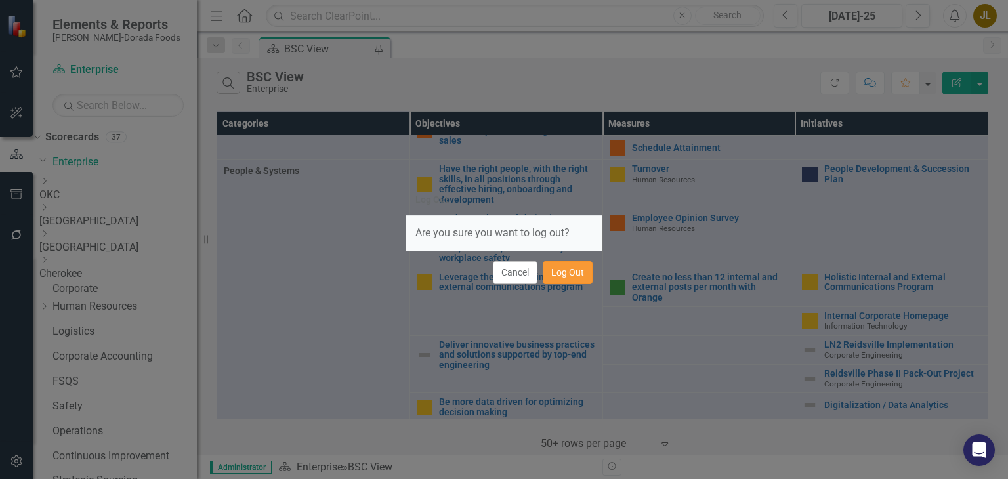
click at [575, 276] on button "Log Out" at bounding box center [568, 272] width 50 height 23
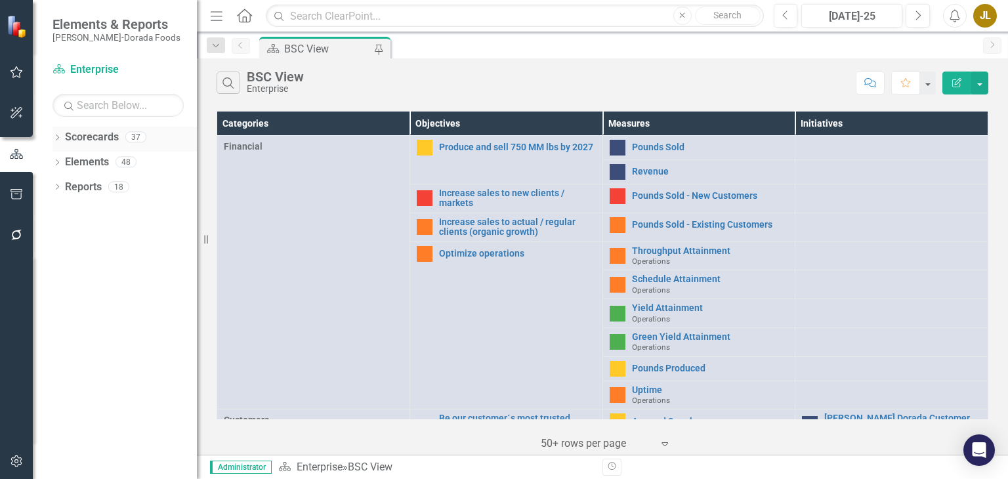
click at [56, 137] on icon "Dropdown" at bounding box center [57, 138] width 9 height 7
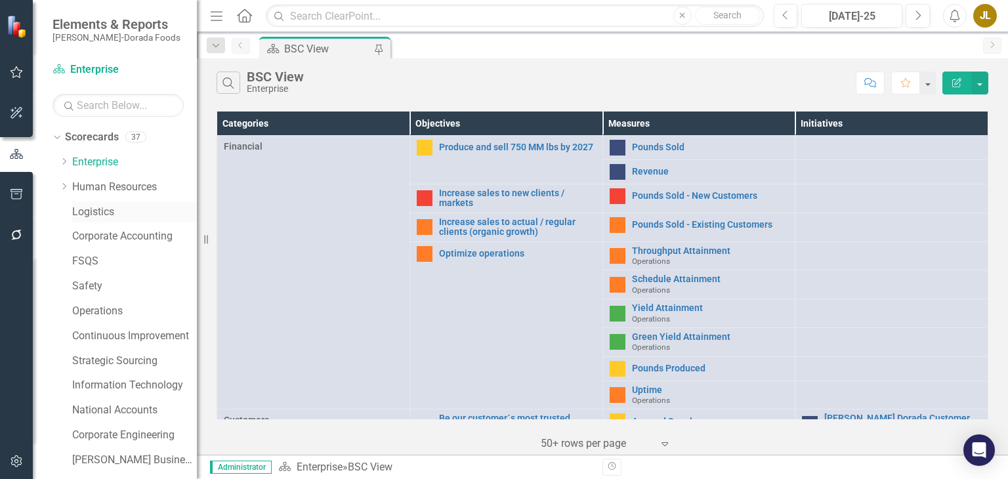
click at [107, 207] on link "Logistics" at bounding box center [134, 212] width 125 height 15
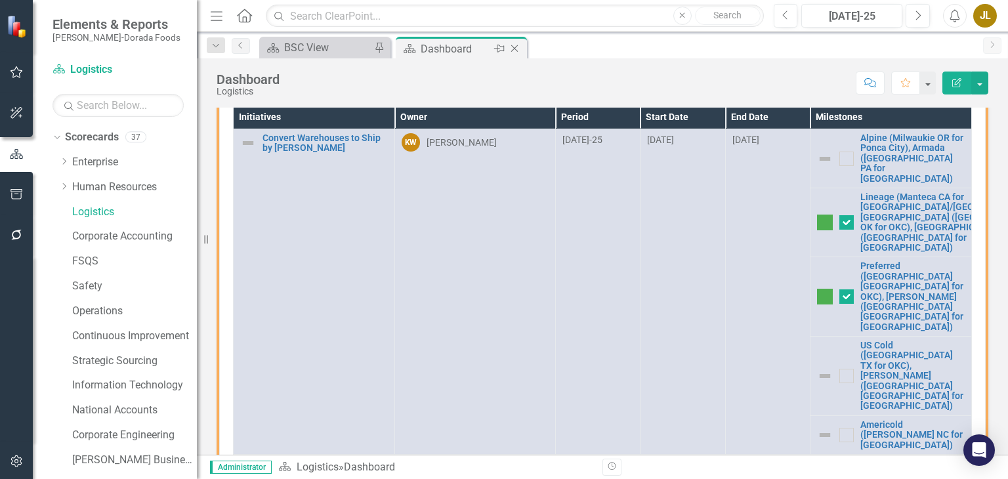
click at [509, 47] on icon "Close" at bounding box center [514, 48] width 13 height 11
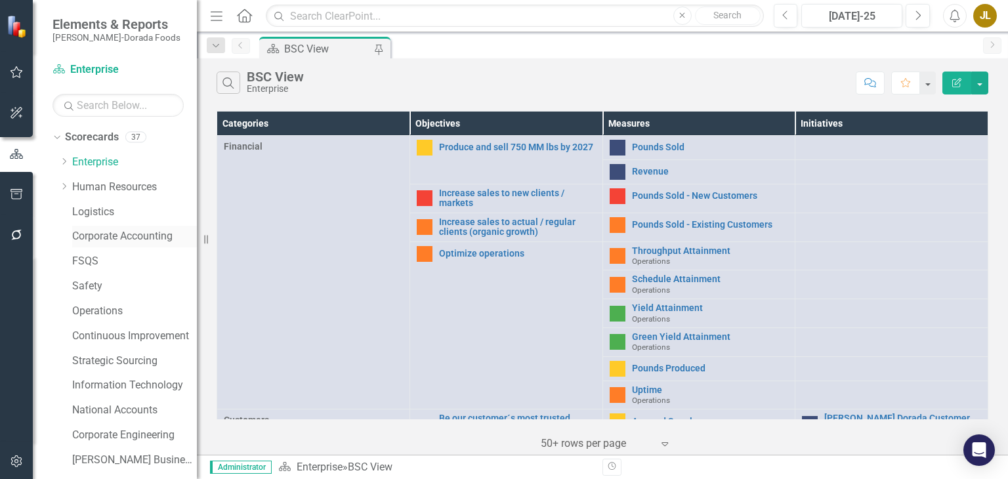
click at [138, 236] on link "Corporate Accounting" at bounding box center [134, 236] width 125 height 15
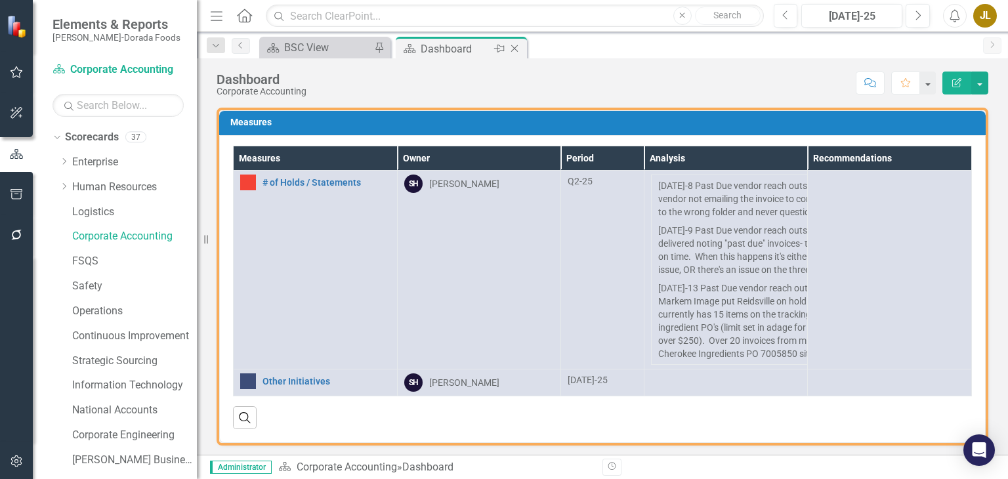
click at [515, 48] on icon at bounding box center [514, 48] width 7 height 7
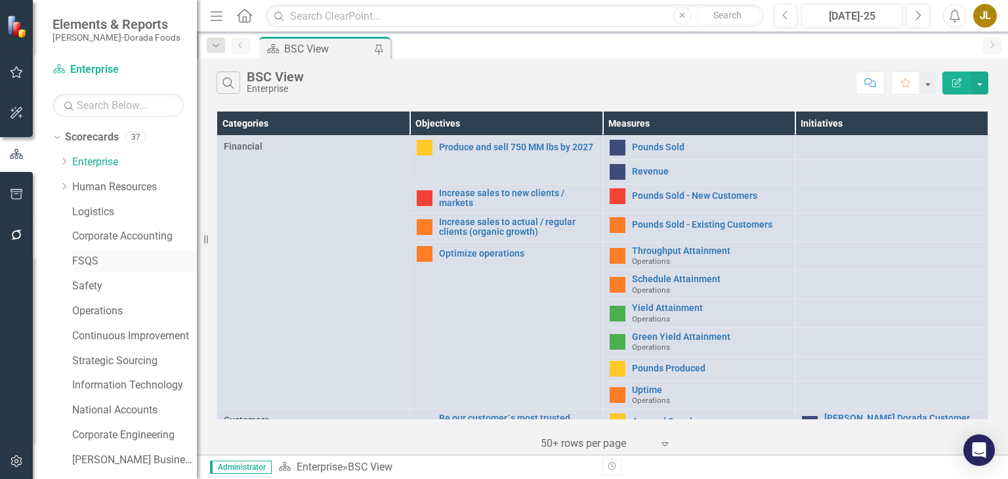
click at [94, 261] on link "FSQS" at bounding box center [134, 261] width 125 height 15
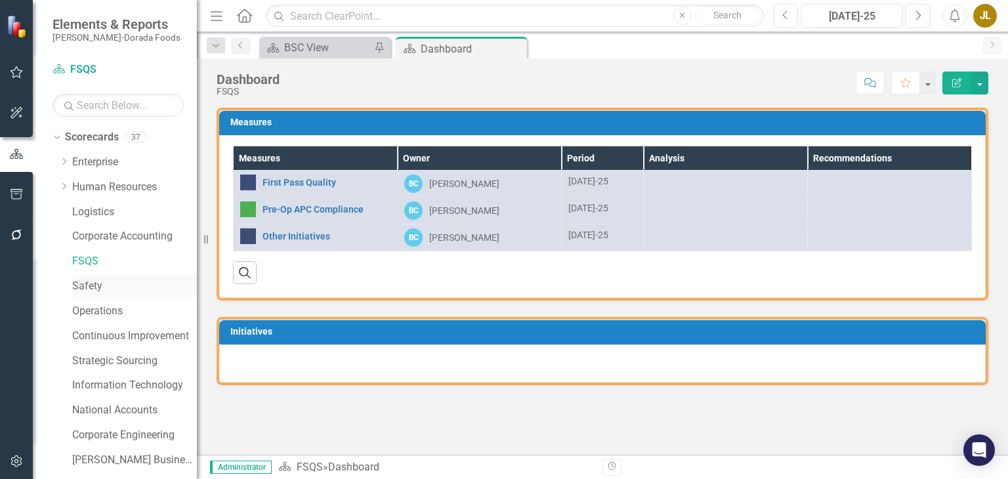
click at [95, 288] on link "Safety" at bounding box center [134, 286] width 125 height 15
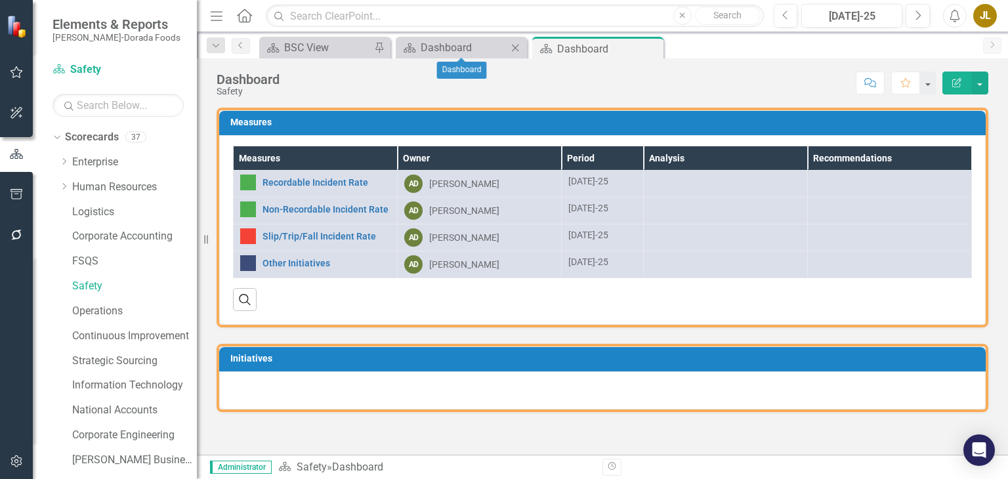
click at [517, 45] on icon "Close" at bounding box center [515, 48] width 13 height 11
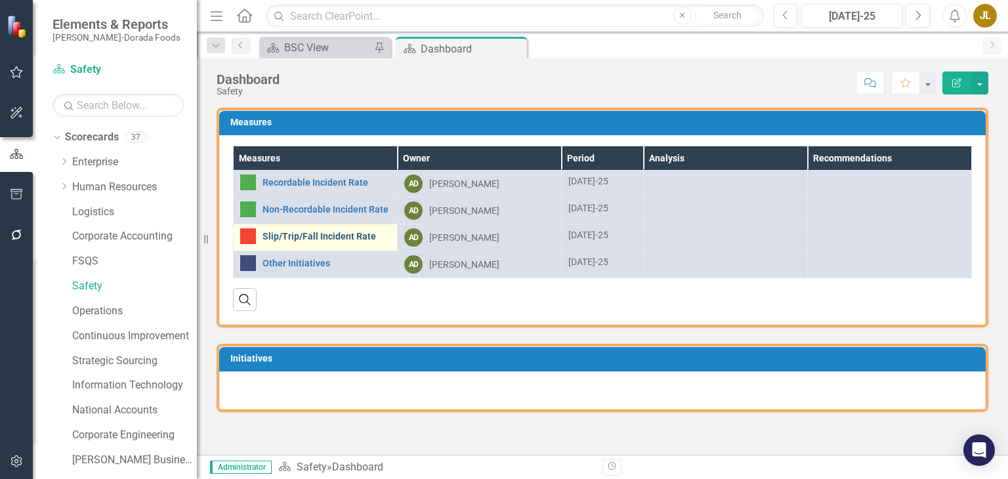
click at [341, 238] on link "Slip/Trip/Fall Incident Rate" at bounding box center [327, 237] width 128 height 10
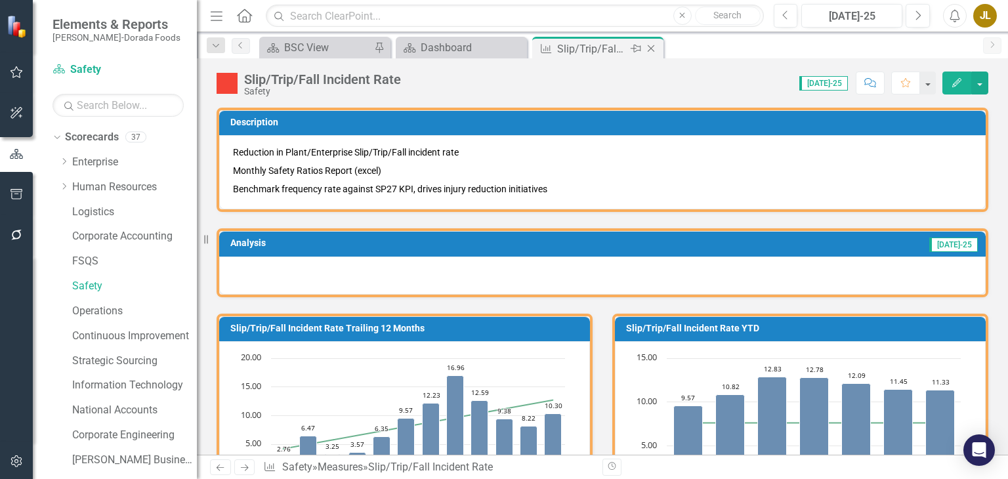
click at [651, 51] on icon "Close" at bounding box center [651, 48] width 13 height 11
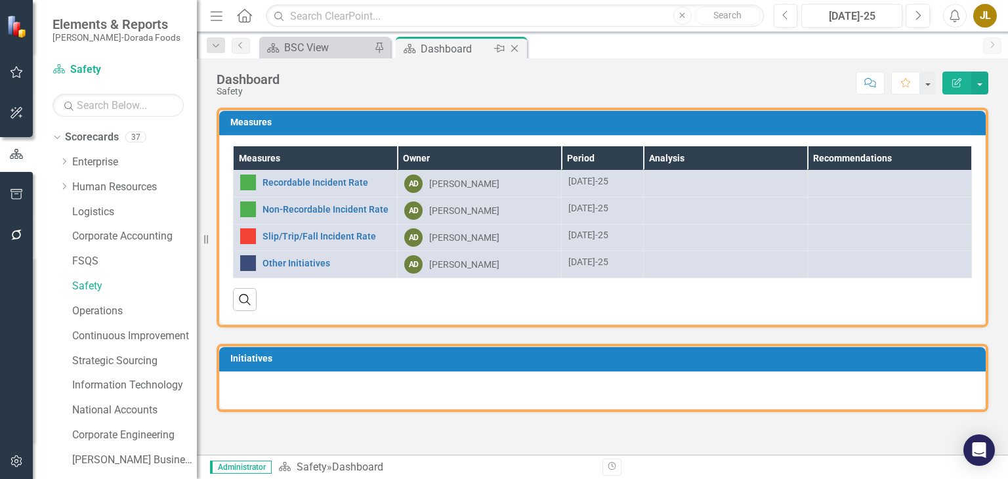
click at [515, 46] on icon "Close" at bounding box center [514, 48] width 13 height 11
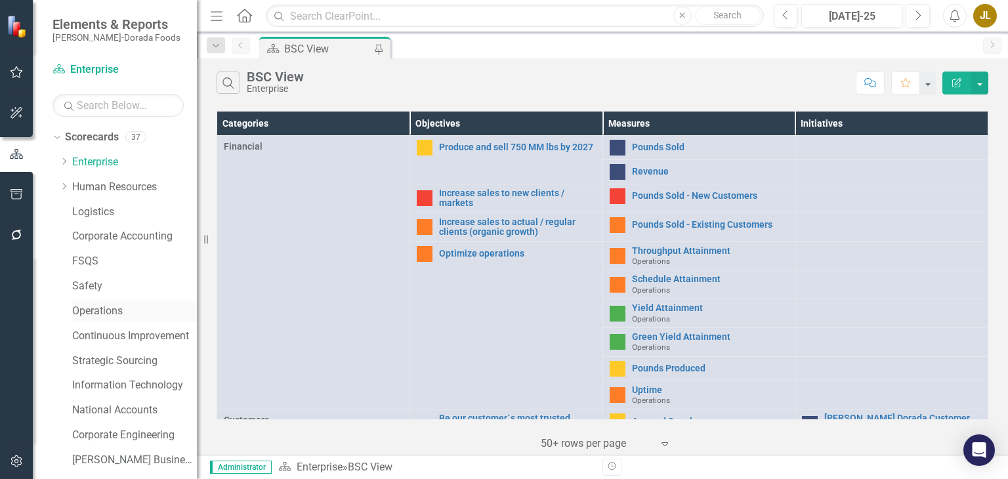
click at [114, 311] on link "Operations" at bounding box center [134, 311] width 125 height 15
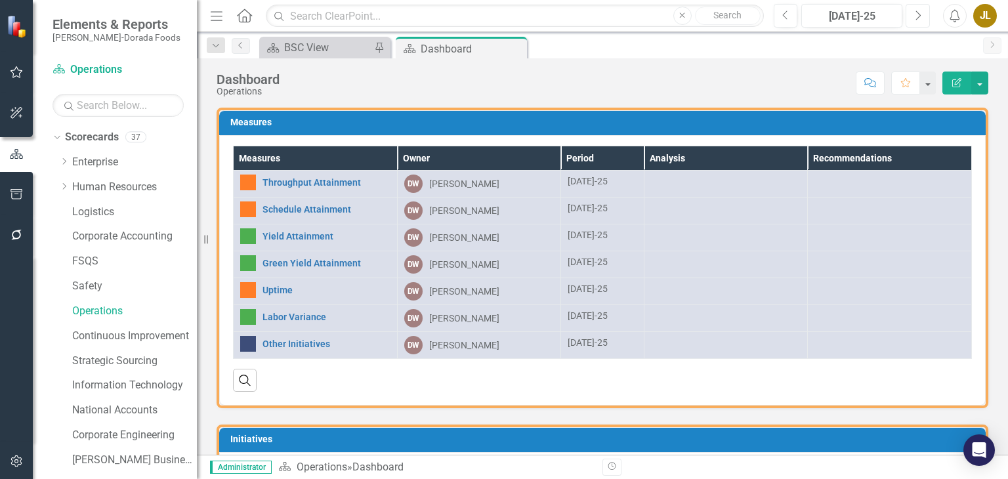
click at [916, 18] on icon "Next" at bounding box center [917, 16] width 7 height 12
click at [788, 18] on icon "Previous" at bounding box center [785, 16] width 7 height 12
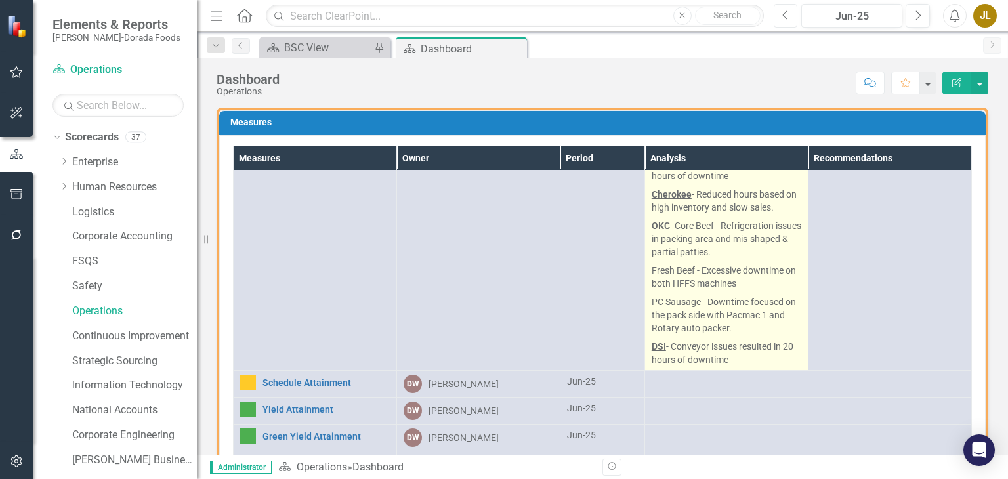
scroll to position [249, 0]
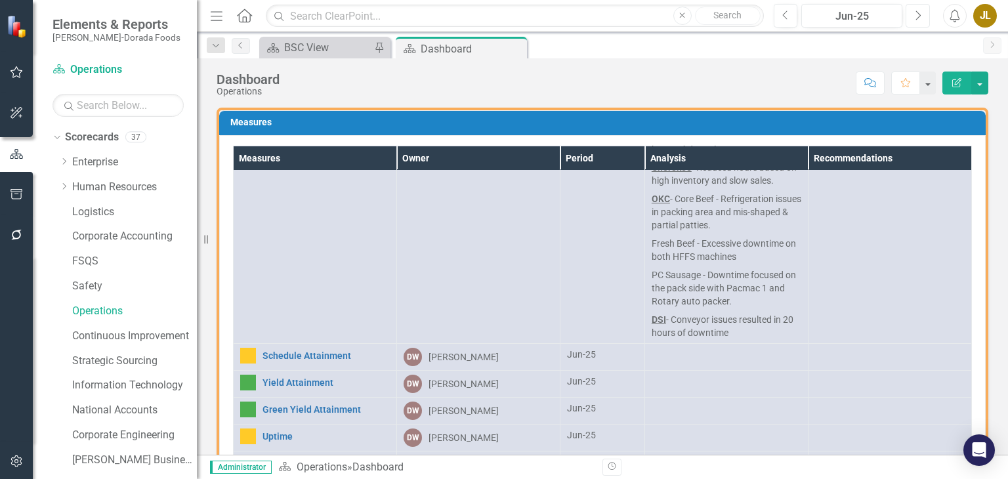
click at [915, 16] on icon "Next" at bounding box center [917, 16] width 7 height 12
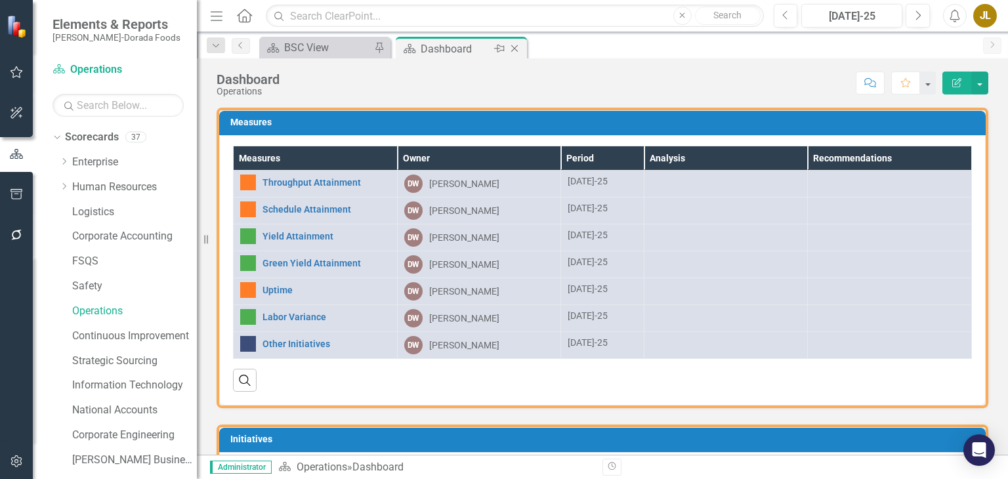
click at [517, 50] on icon "Close" at bounding box center [514, 48] width 13 height 11
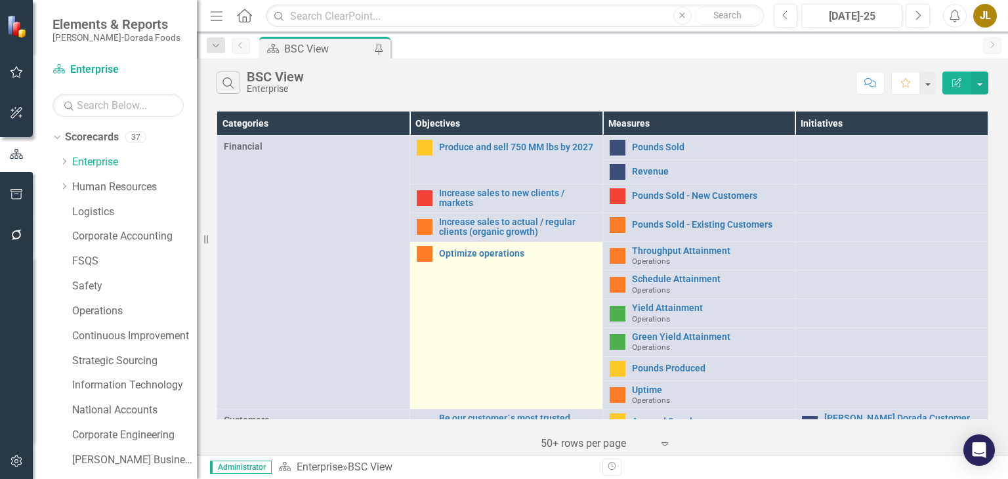
scroll to position [50, 0]
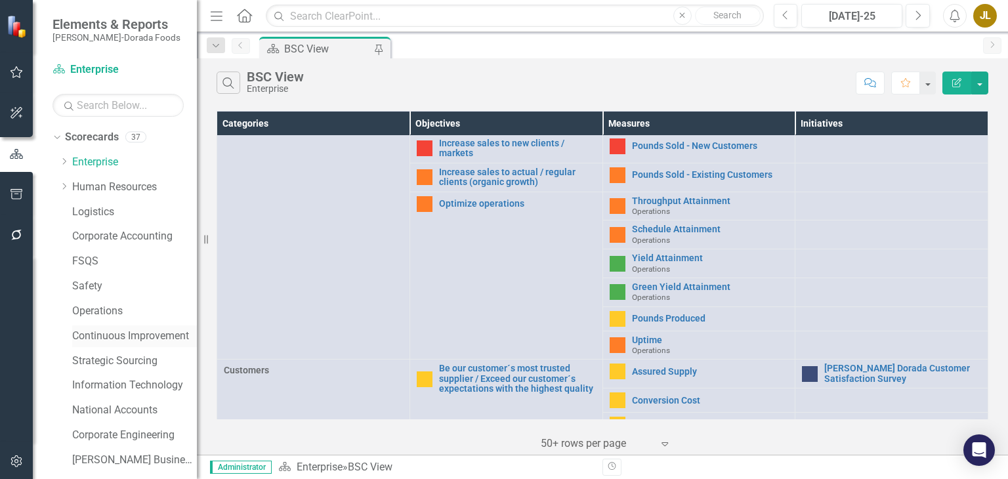
click at [135, 335] on link "Continuous Improvement" at bounding box center [134, 336] width 125 height 15
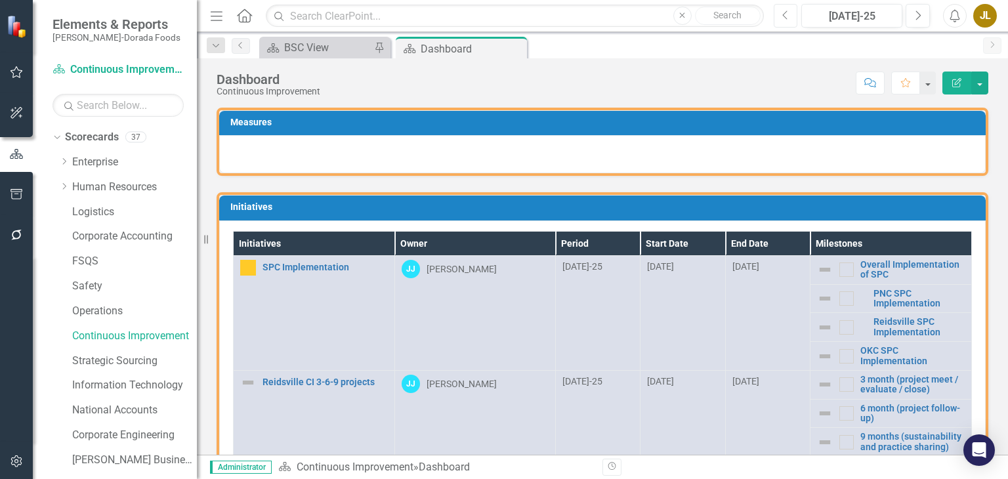
click at [788, 19] on icon "Previous" at bounding box center [785, 16] width 7 height 12
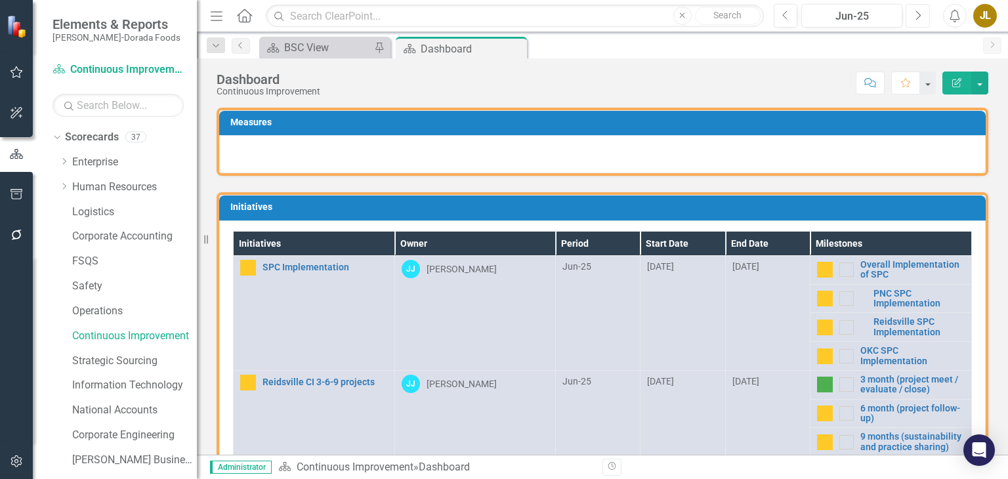
click at [919, 16] on icon "Next" at bounding box center [917, 16] width 7 height 12
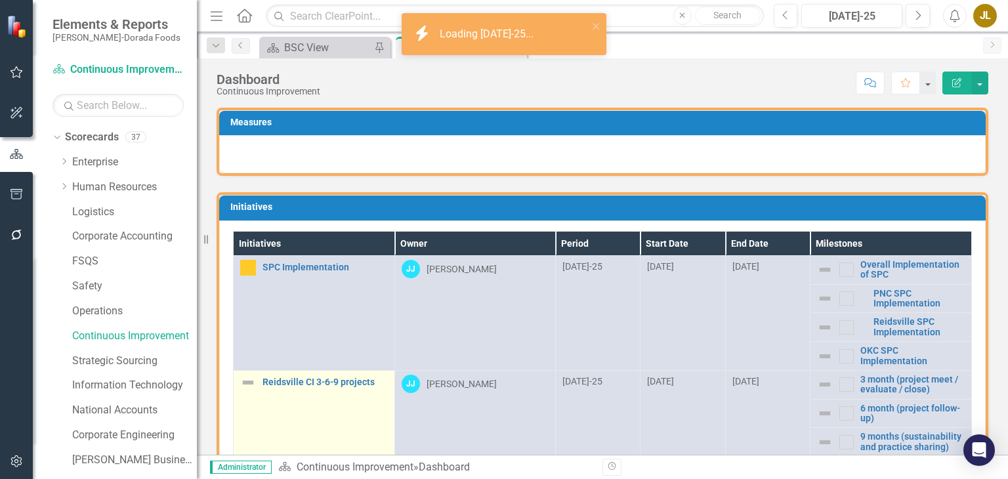
click at [244, 381] on img at bounding box center [248, 383] width 16 height 16
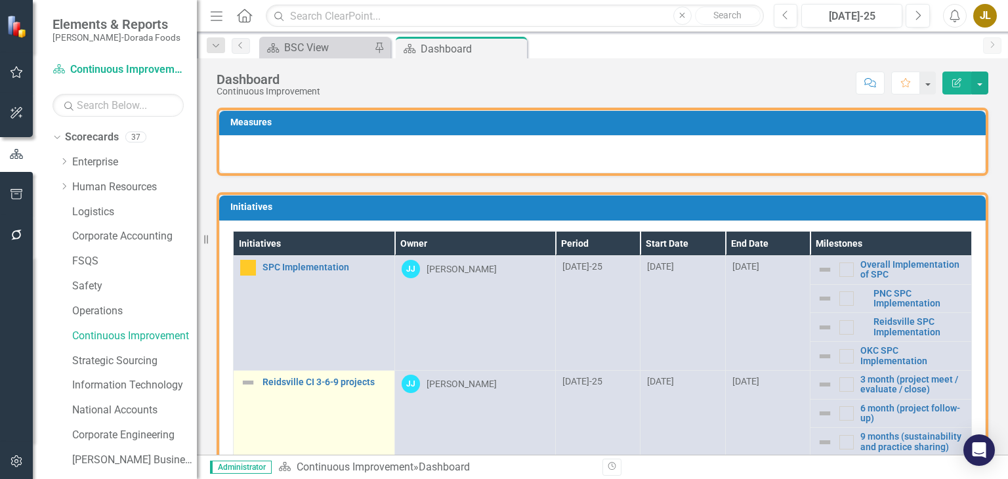
click at [244, 381] on img at bounding box center [248, 383] width 16 height 16
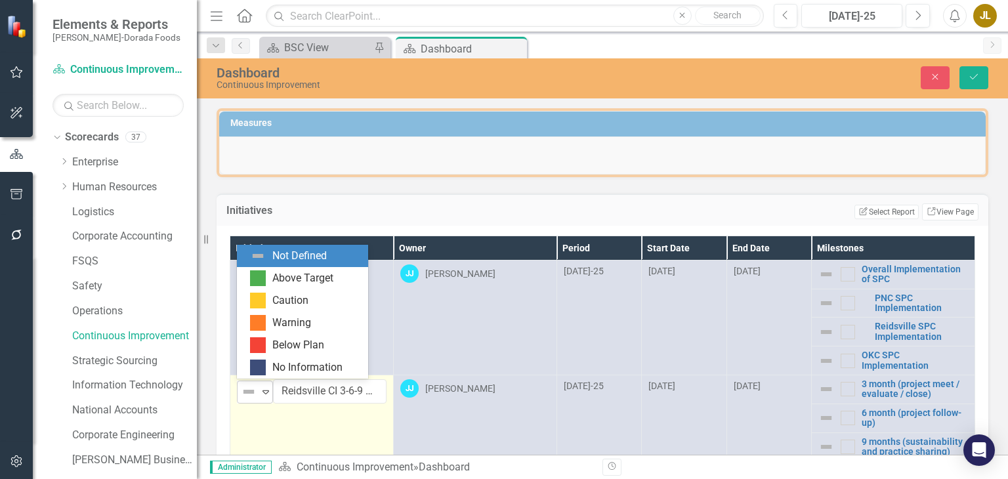
click at [259, 389] on icon "Expand" at bounding box center [265, 392] width 13 height 11
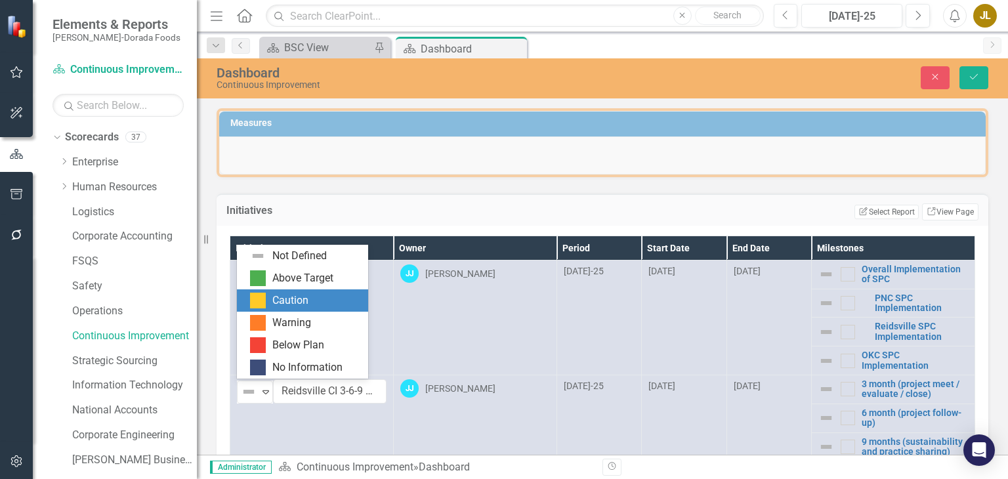
click at [289, 301] on div "Caution" at bounding box center [290, 300] width 36 height 15
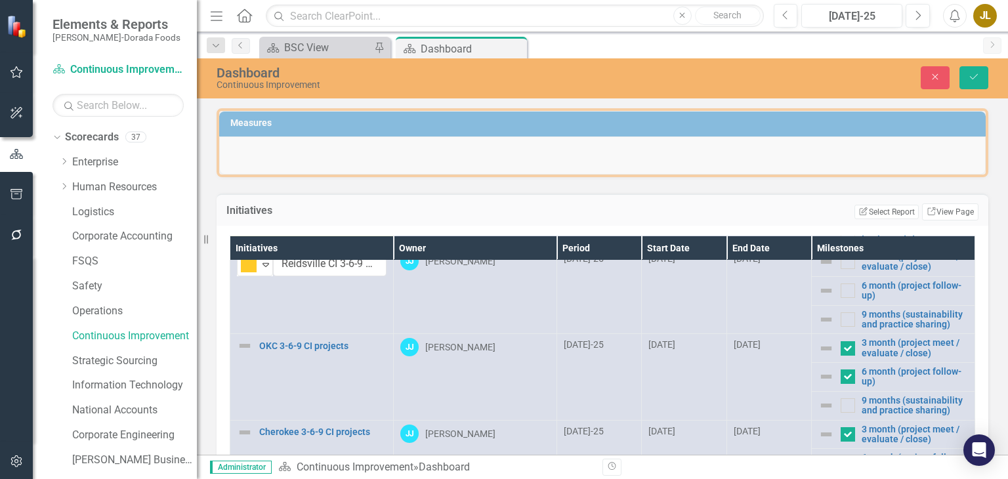
scroll to position [150, 0]
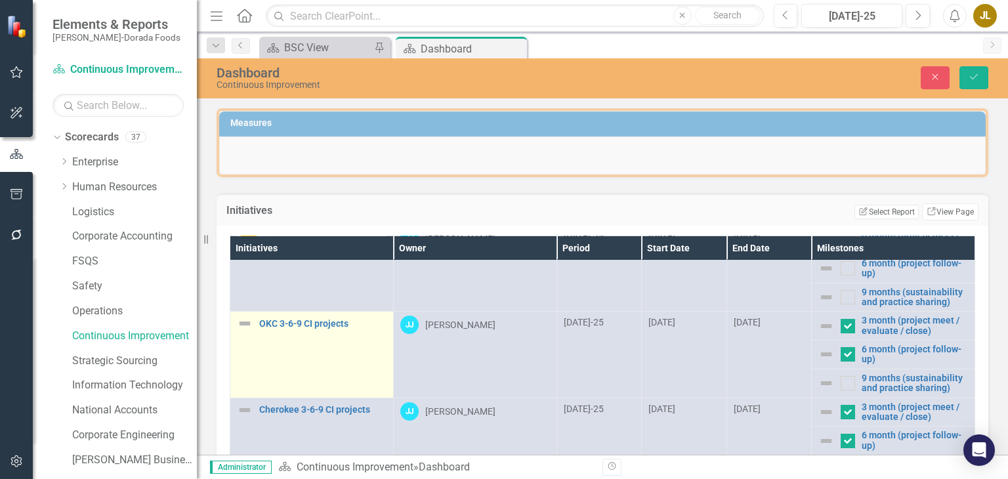
click at [245, 322] on img at bounding box center [245, 324] width 16 height 16
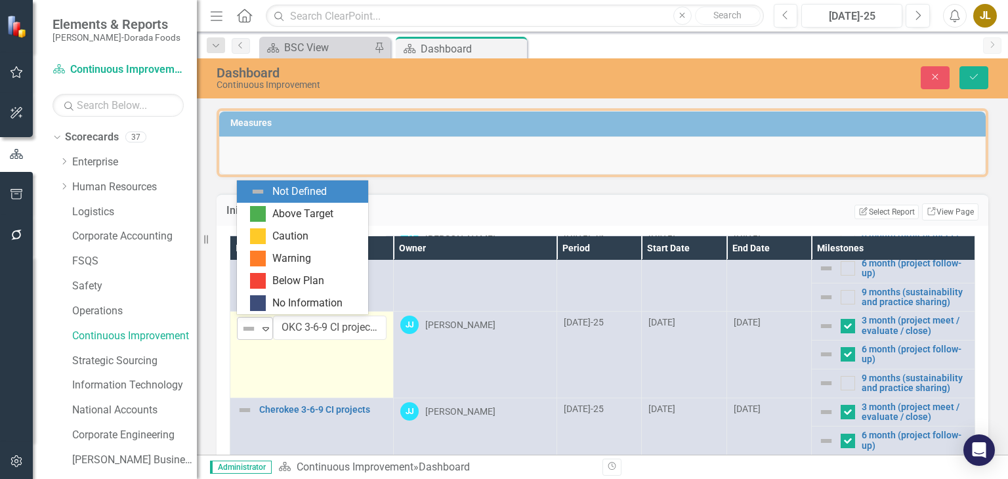
click at [261, 328] on icon "Expand" at bounding box center [265, 329] width 13 height 11
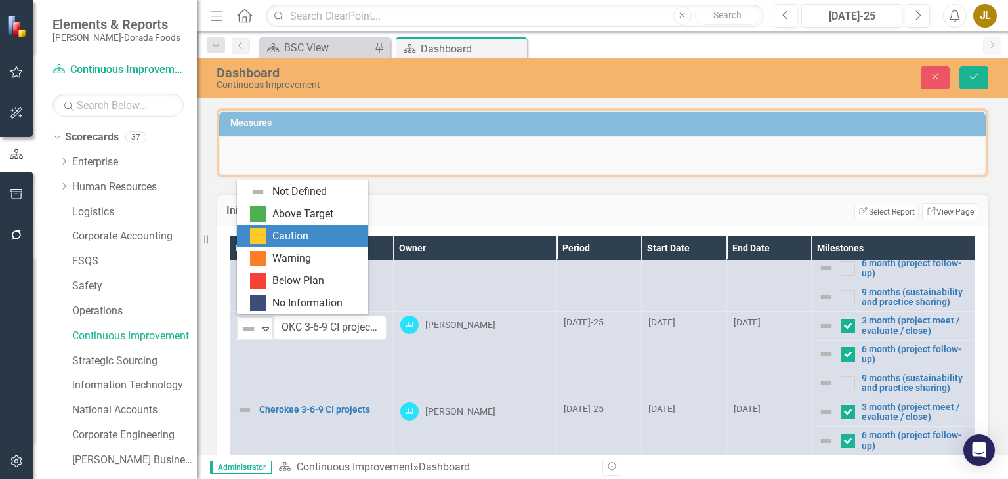
click at [276, 234] on div "Caution" at bounding box center [290, 236] width 36 height 15
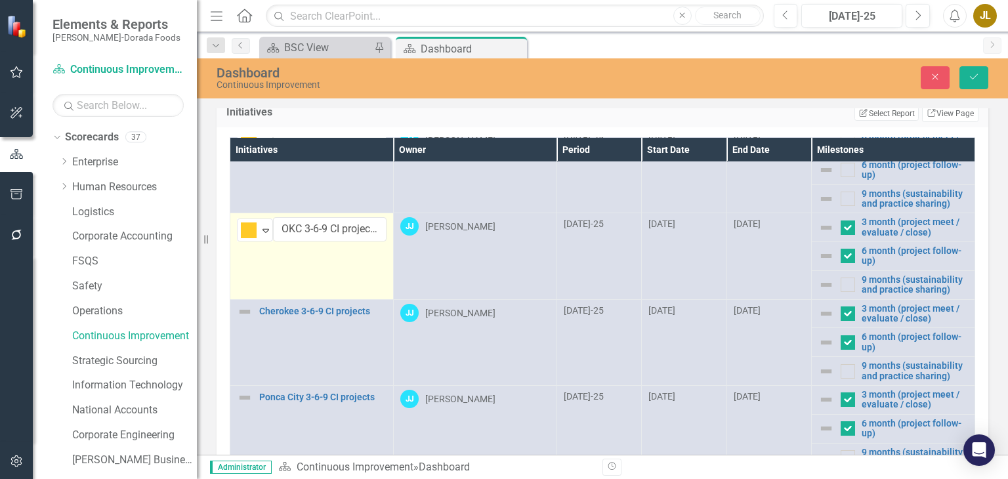
scroll to position [99, 0]
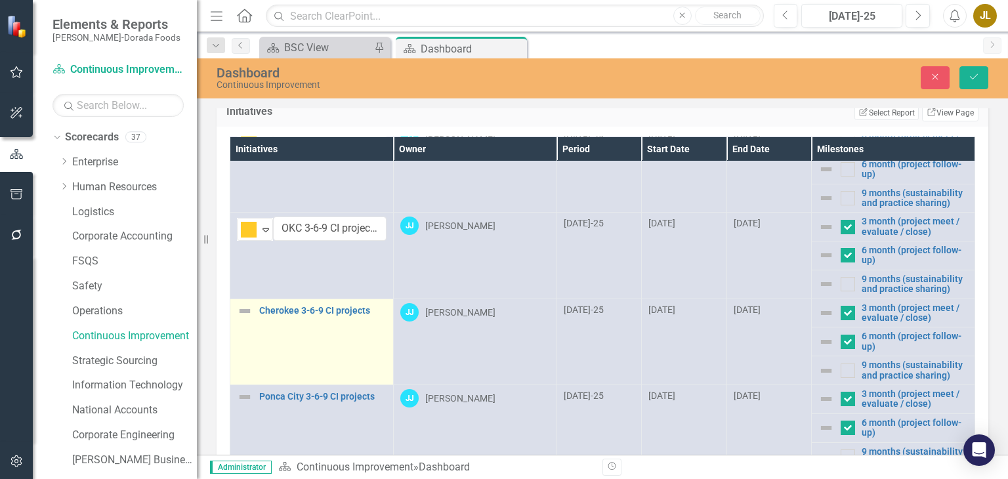
click at [245, 303] on img at bounding box center [245, 311] width 16 height 16
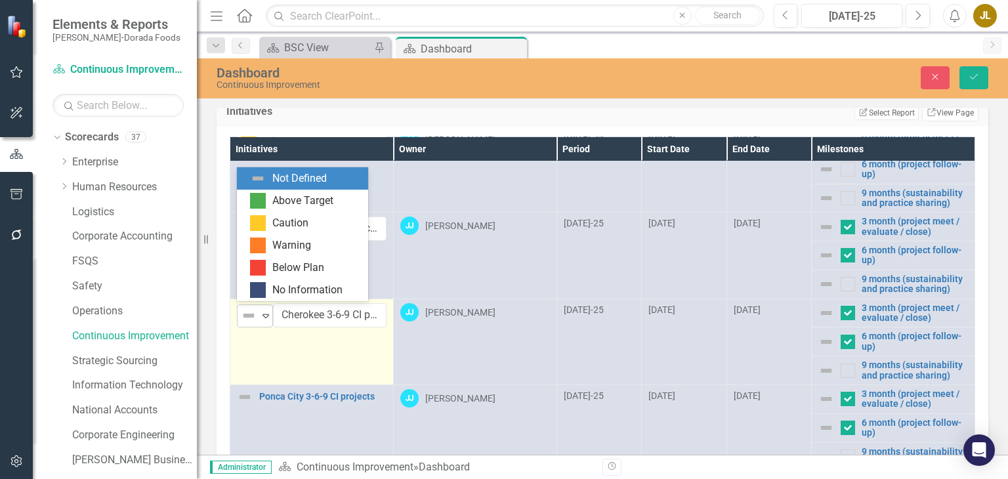
click at [262, 317] on icon "Expand" at bounding box center [265, 315] width 13 height 11
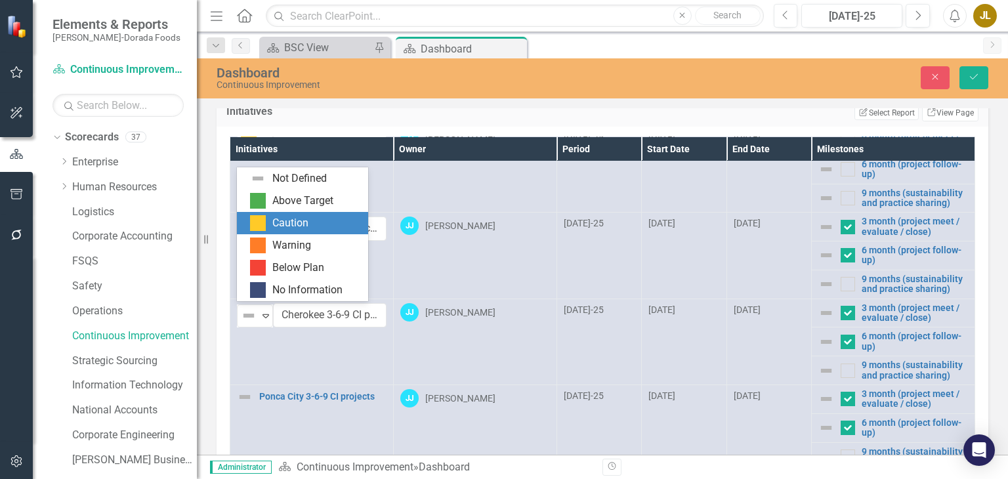
click at [284, 221] on div "Caution" at bounding box center [290, 223] width 36 height 15
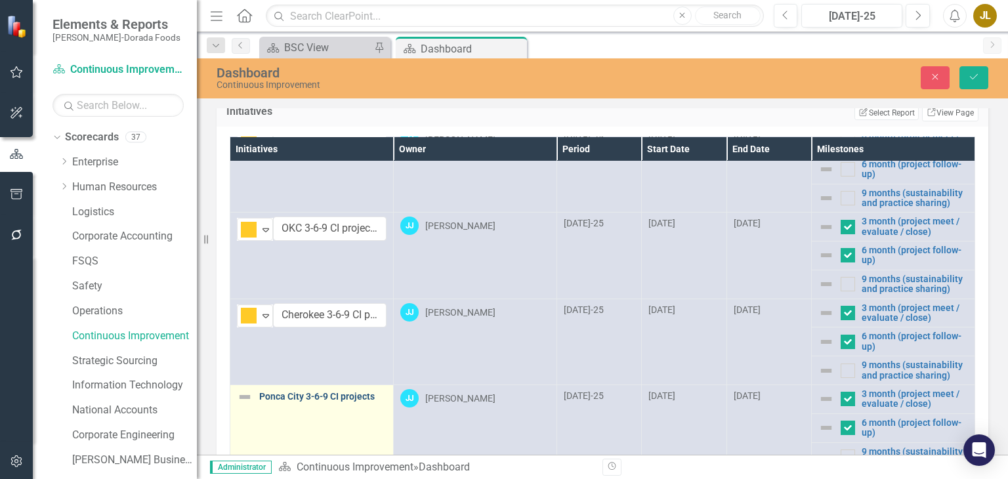
scroll to position [165, 0]
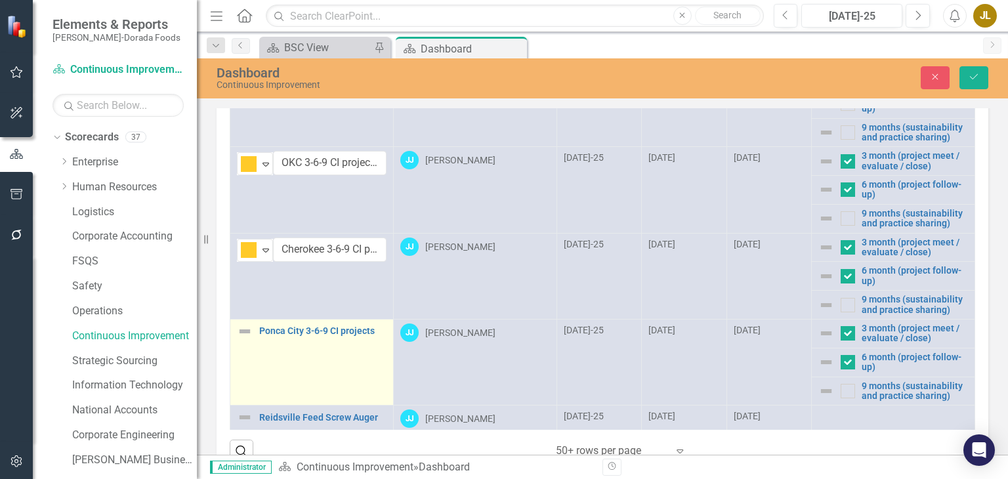
click at [237, 328] on img at bounding box center [245, 332] width 16 height 16
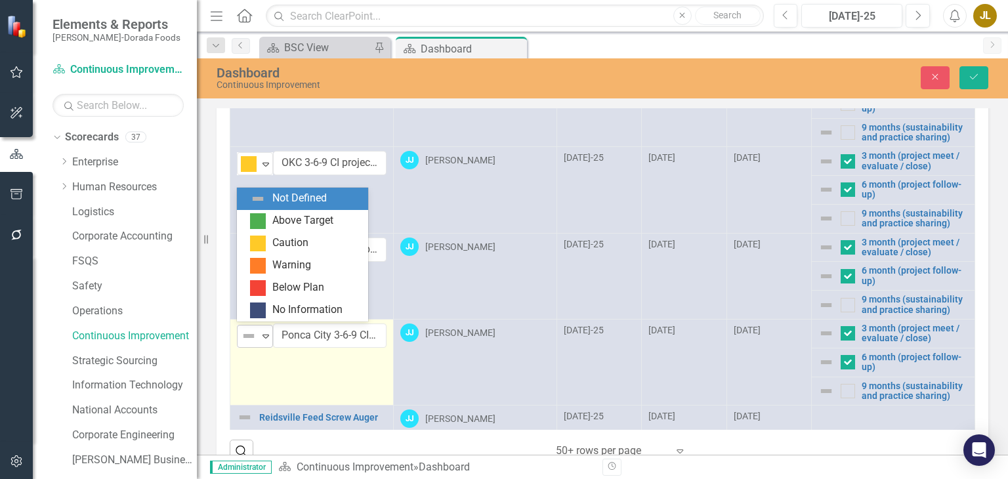
click at [265, 333] on icon "Expand" at bounding box center [265, 336] width 13 height 11
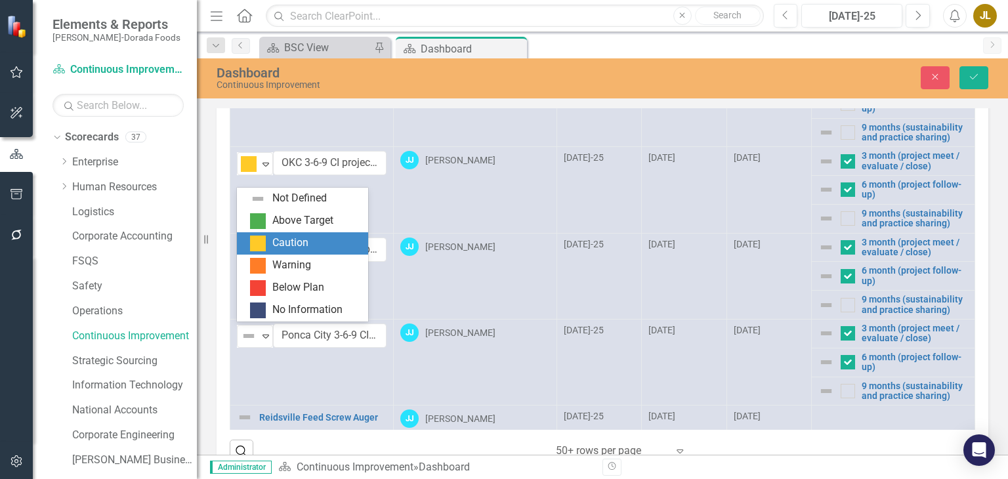
click at [288, 237] on div "Caution" at bounding box center [290, 243] width 36 height 15
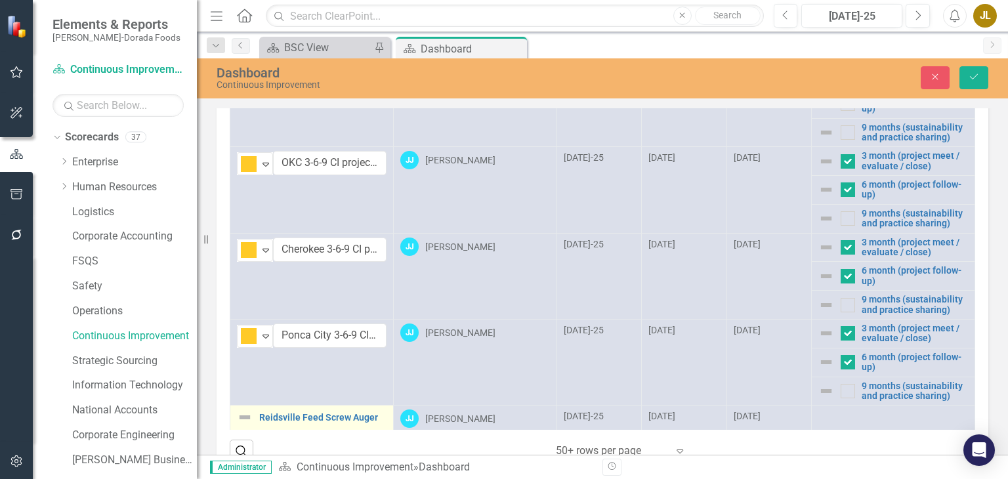
click at [245, 410] on img at bounding box center [245, 418] width 16 height 16
click at [257, 416] on div "Not Defined" at bounding box center [249, 423] width 17 height 16
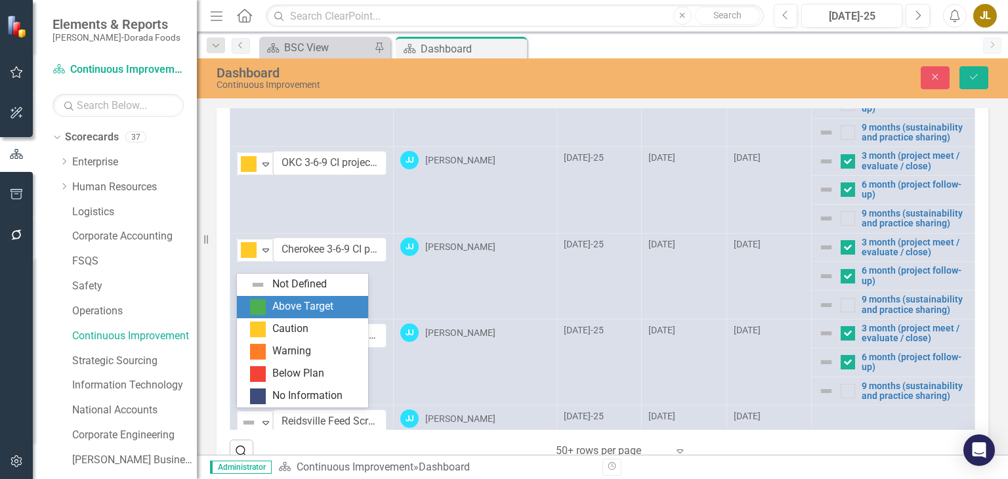
click at [284, 312] on div "Above Target" at bounding box center [302, 306] width 61 height 15
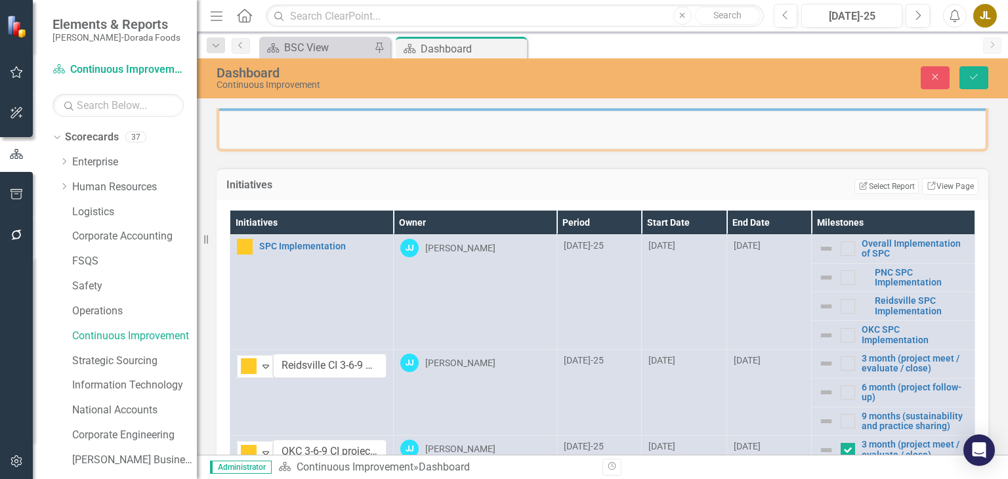
scroll to position [0, 0]
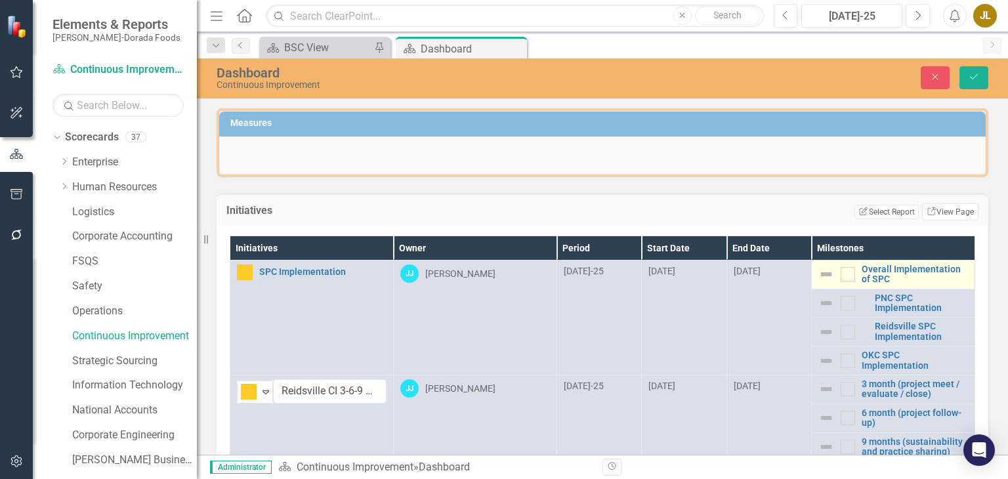
click at [819, 277] on img at bounding box center [827, 275] width 16 height 16
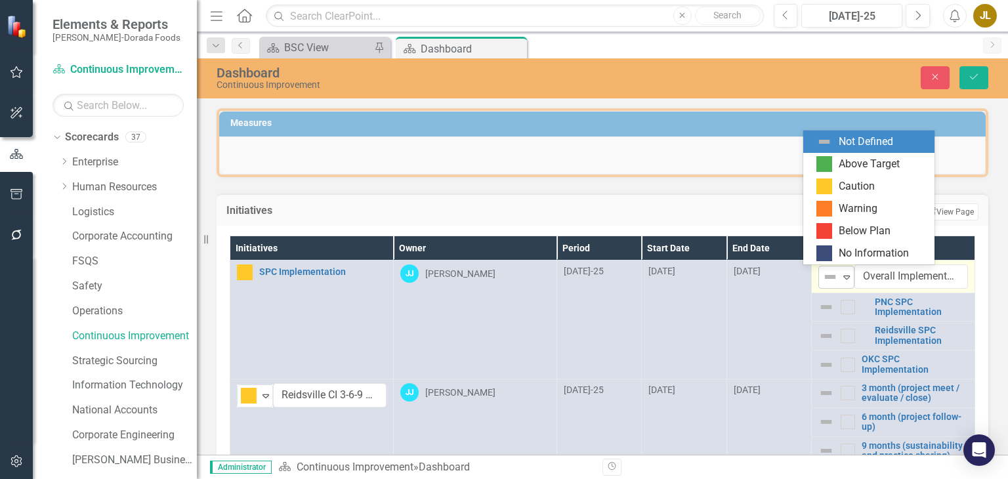
click at [840, 280] on icon "Expand" at bounding box center [846, 277] width 13 height 11
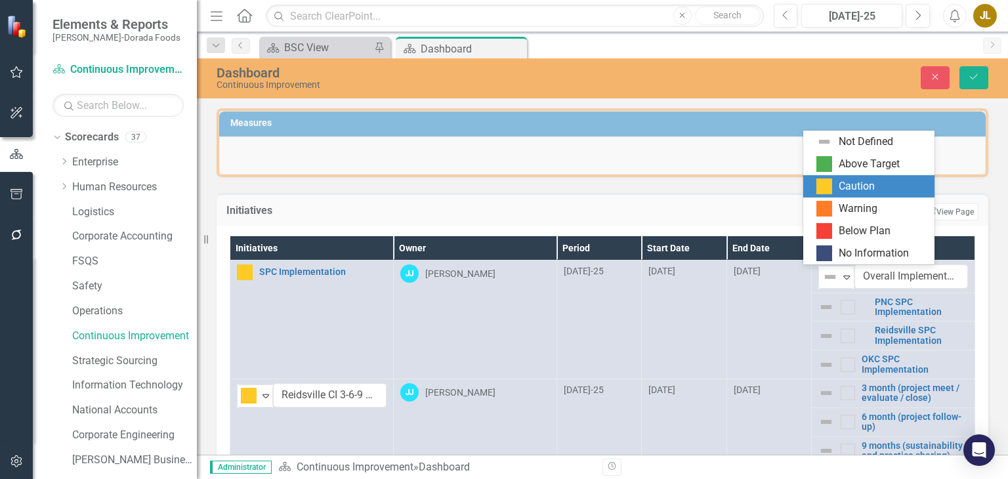
click at [851, 188] on div "Caution" at bounding box center [857, 186] width 36 height 15
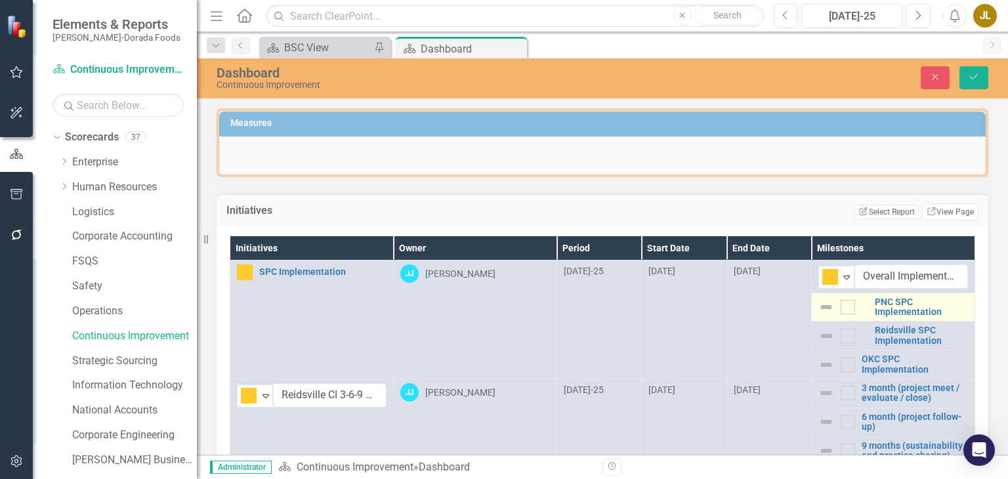
click at [819, 307] on img at bounding box center [827, 307] width 16 height 16
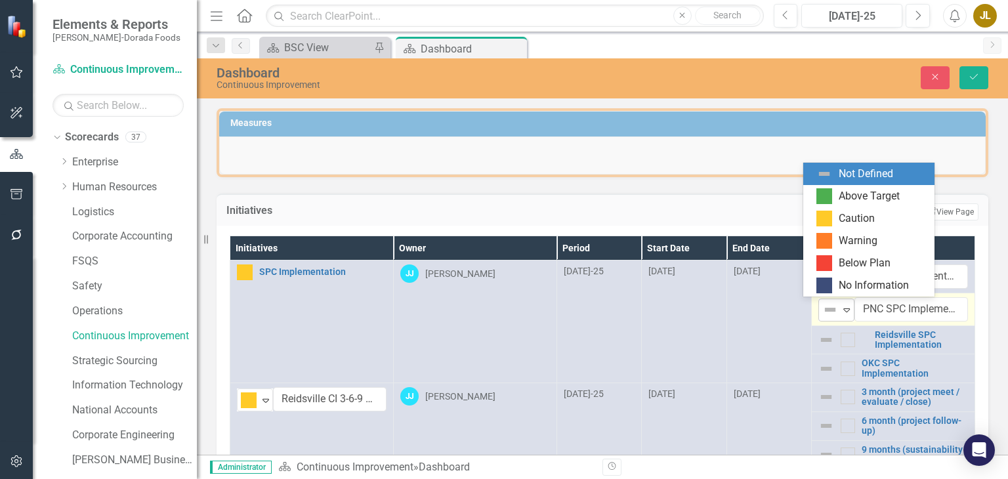
click at [840, 312] on icon "Expand" at bounding box center [846, 310] width 13 height 11
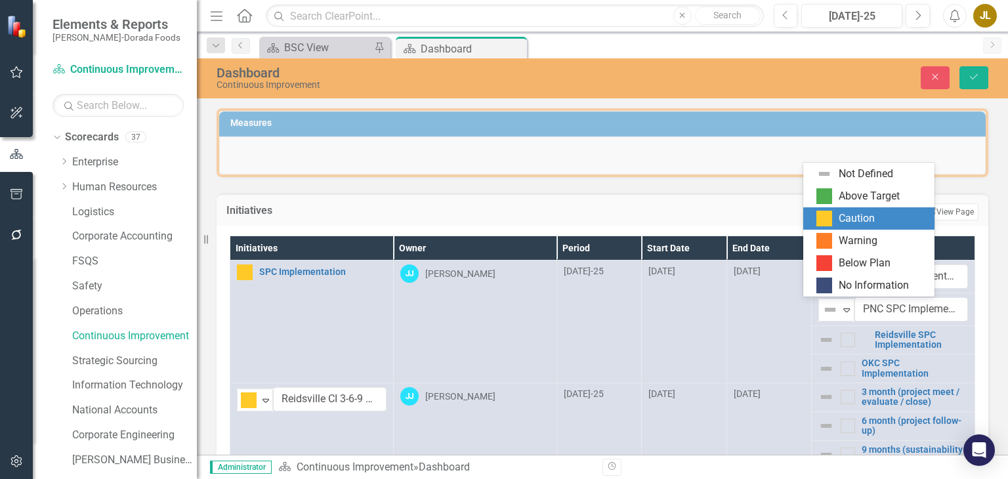
click at [845, 213] on div "Caution" at bounding box center [857, 218] width 36 height 15
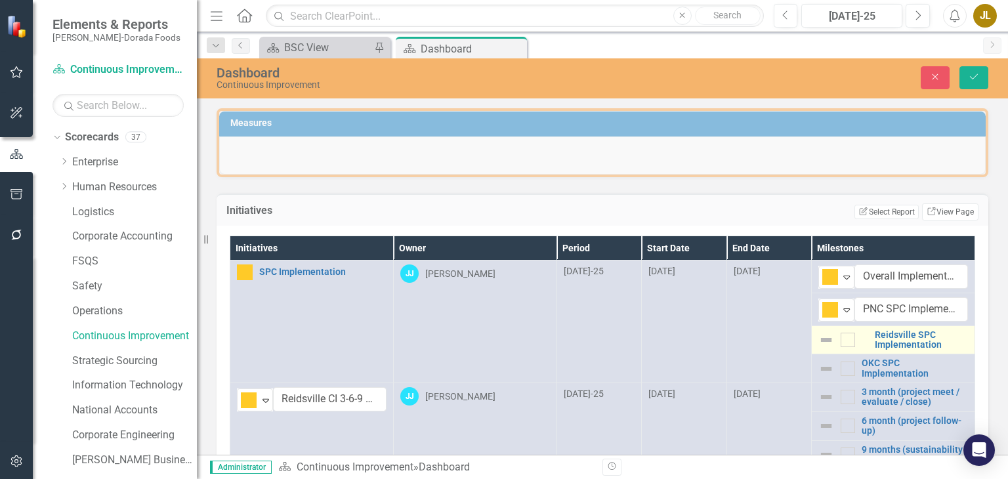
click at [819, 338] on img at bounding box center [827, 340] width 16 height 16
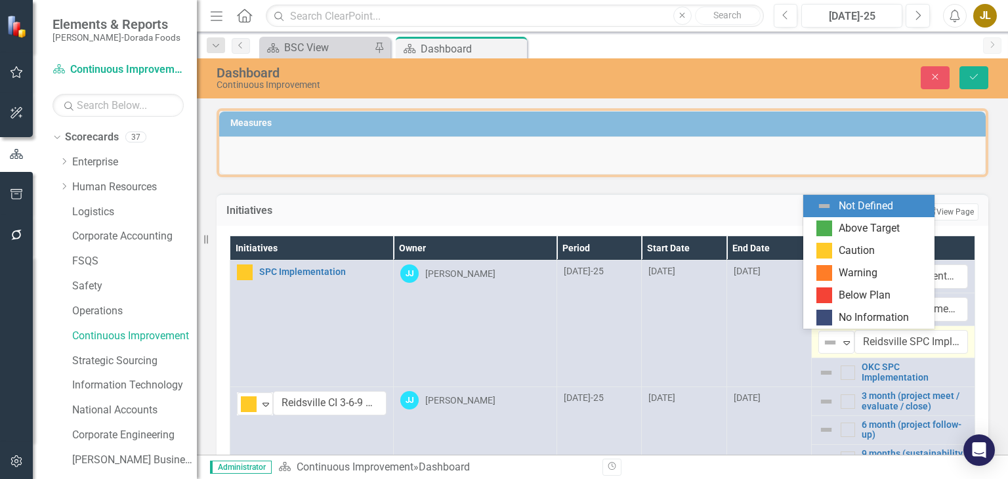
click at [823, 338] on img at bounding box center [831, 343] width 16 height 16
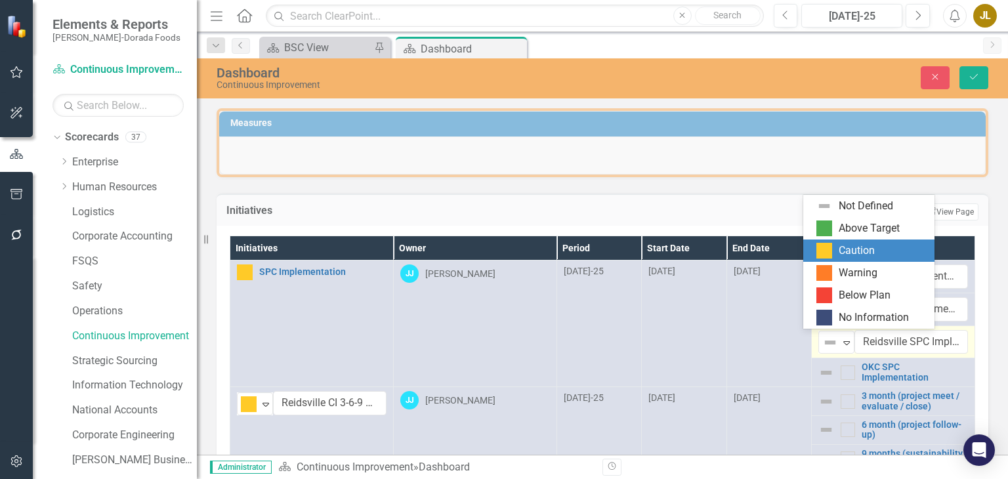
click at [839, 252] on div "Caution" at bounding box center [857, 251] width 36 height 15
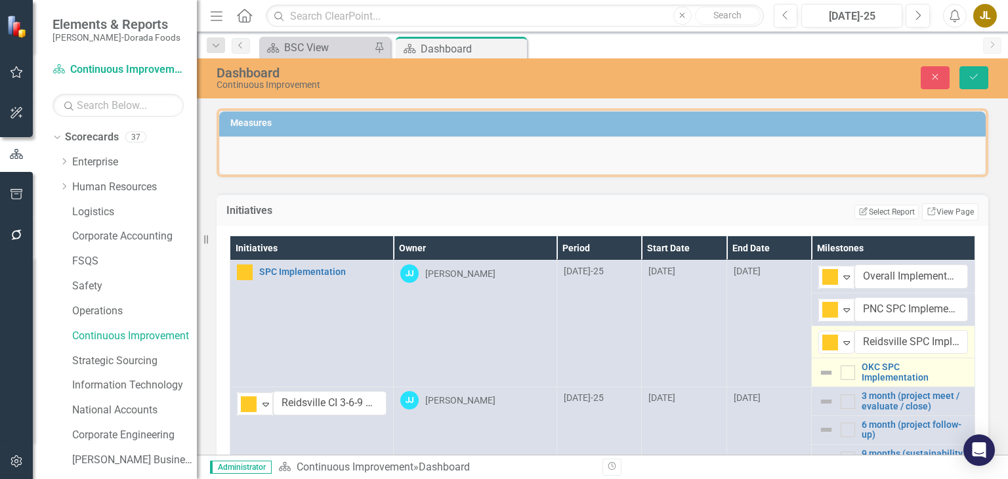
click at [821, 368] on div "OKC SPC Implementation" at bounding box center [894, 372] width 150 height 20
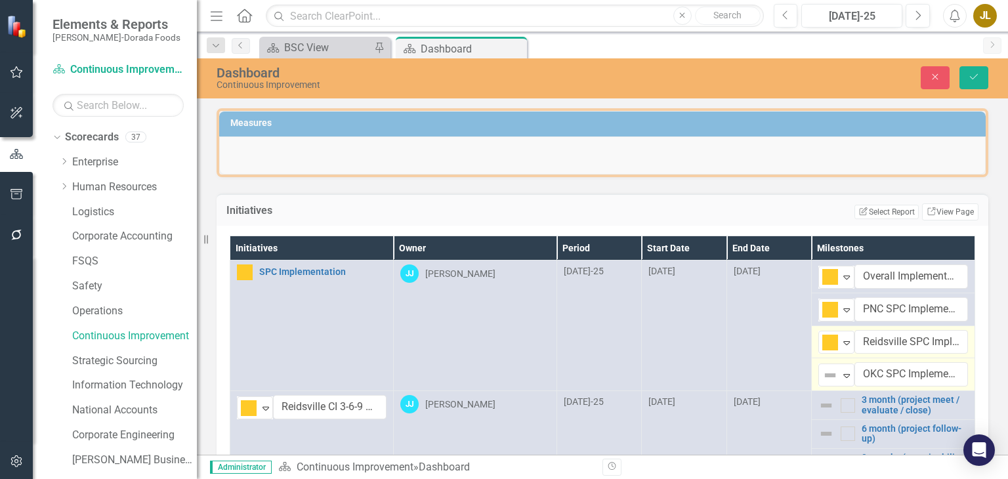
click at [823, 368] on img at bounding box center [831, 376] width 16 height 16
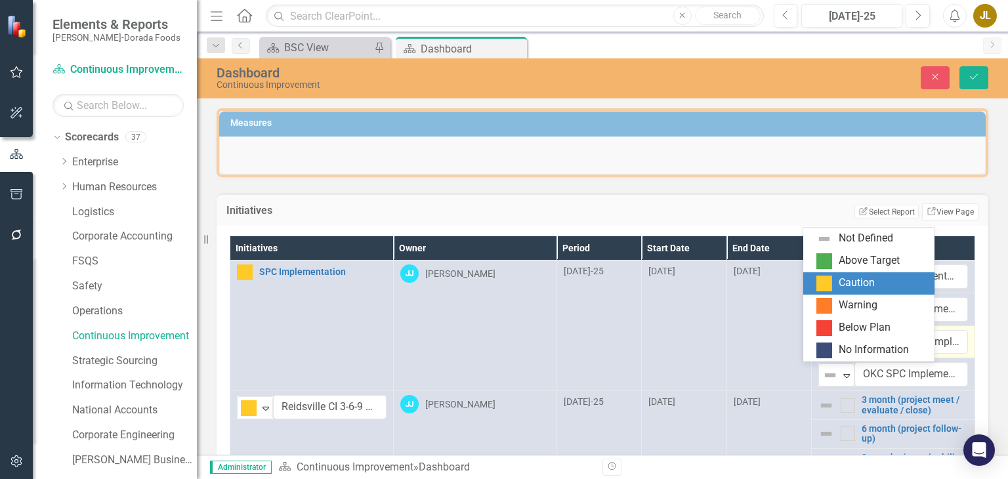
click at [836, 284] on div "Caution" at bounding box center [872, 284] width 110 height 16
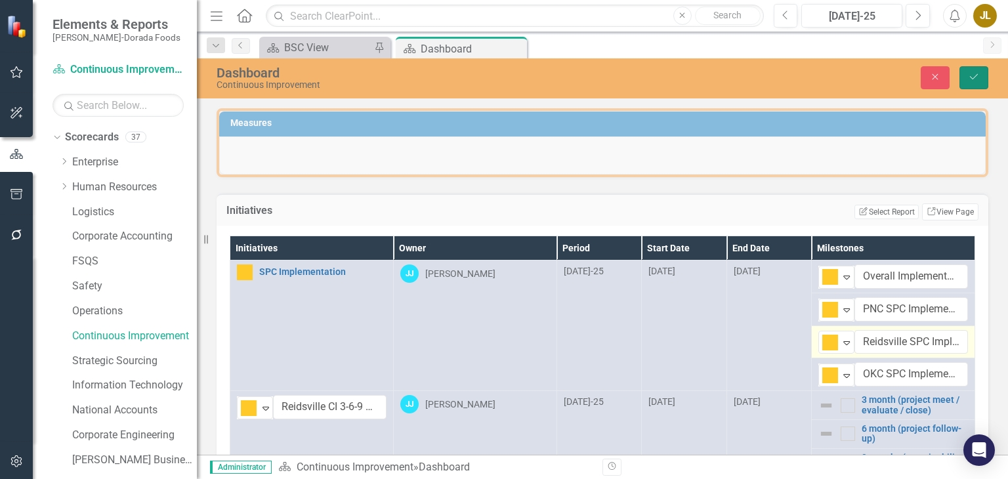
click at [979, 77] on icon "Save" at bounding box center [974, 76] width 12 height 9
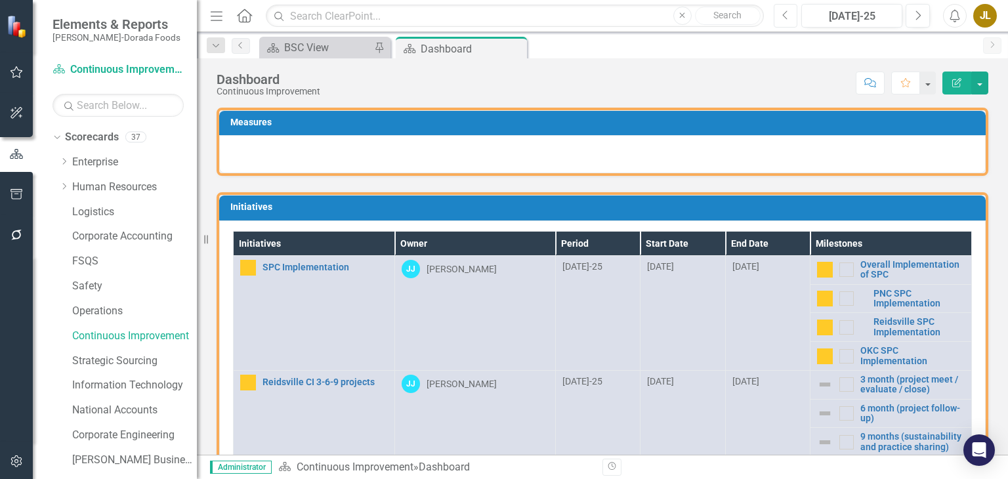
click at [790, 20] on button "Previous" at bounding box center [786, 16] width 24 height 24
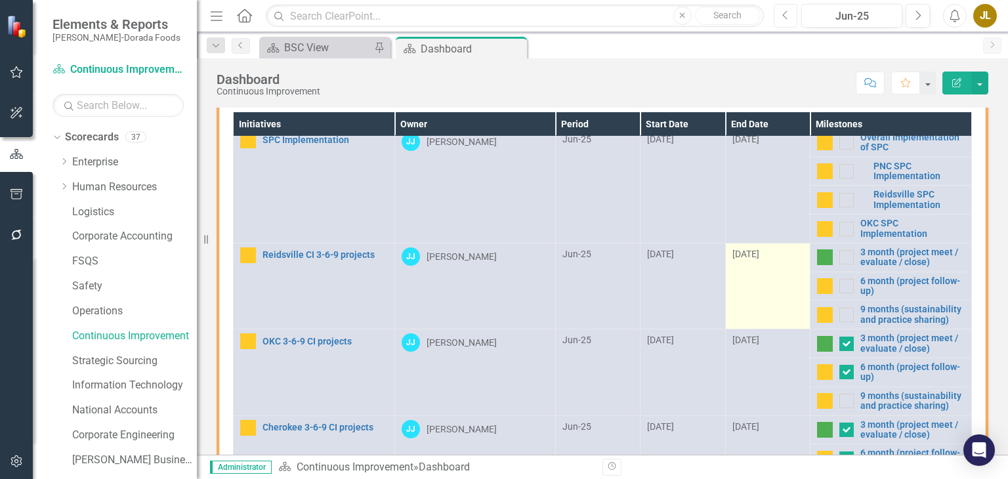
scroll to position [5, 0]
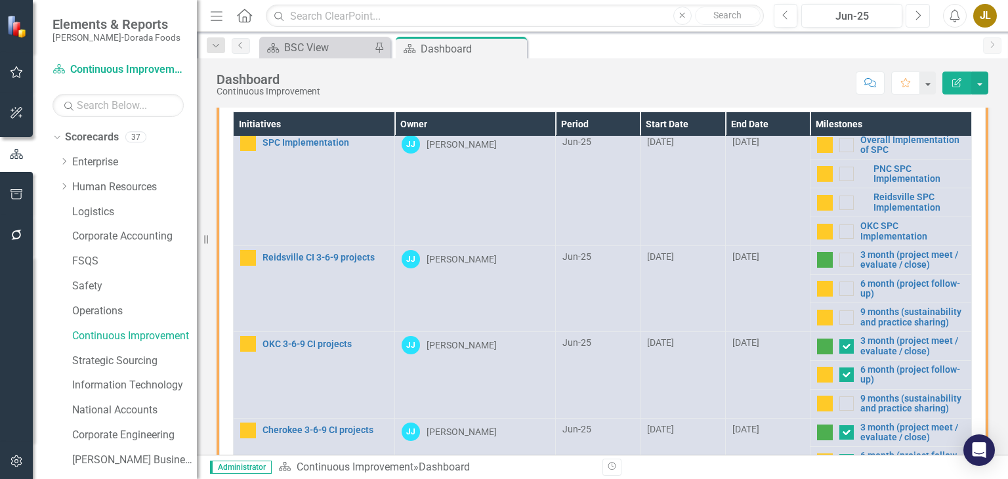
click at [918, 15] on icon "Next" at bounding box center [917, 16] width 7 height 12
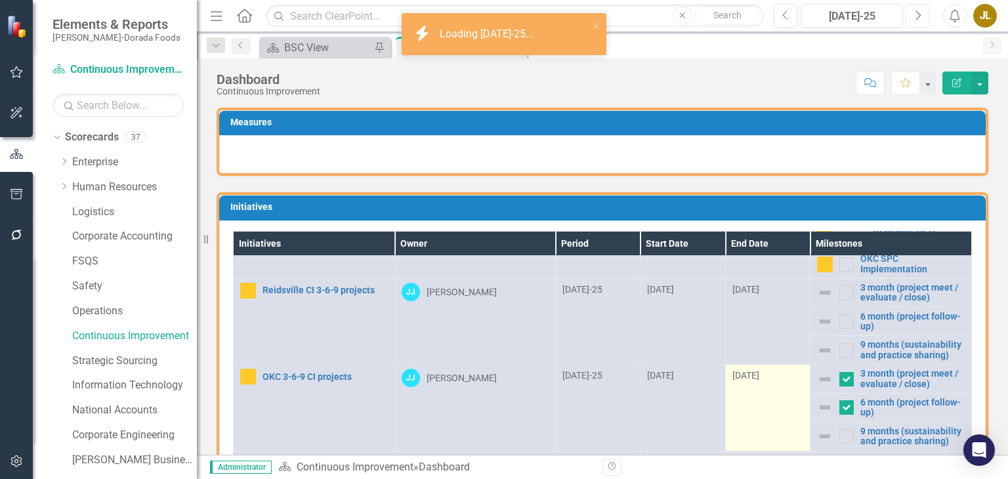
scroll to position [91, 0]
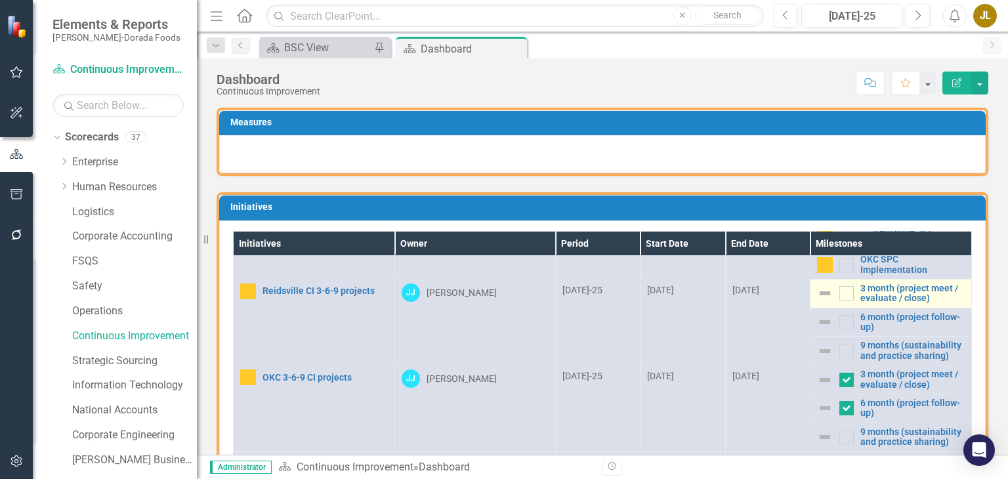
click at [817, 291] on img at bounding box center [825, 294] width 16 height 16
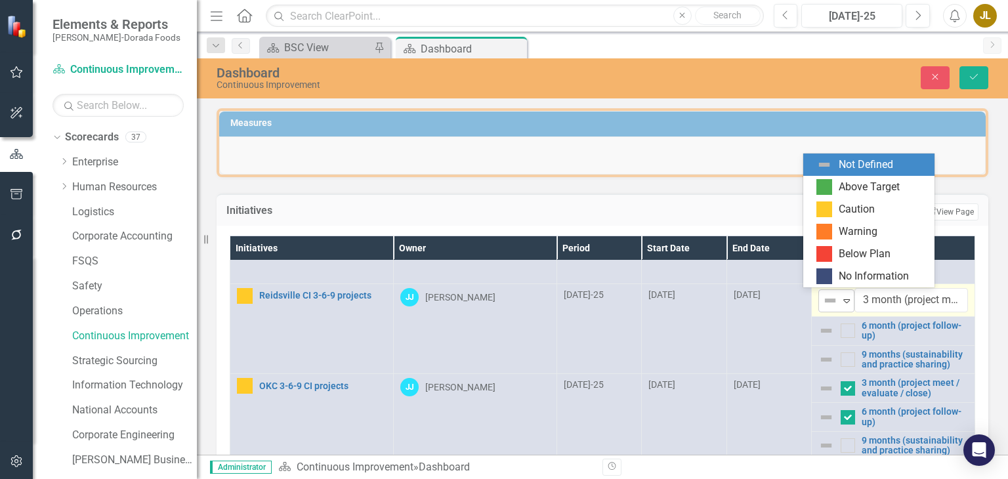
click at [844, 299] on icon at bounding box center [847, 301] width 7 height 4
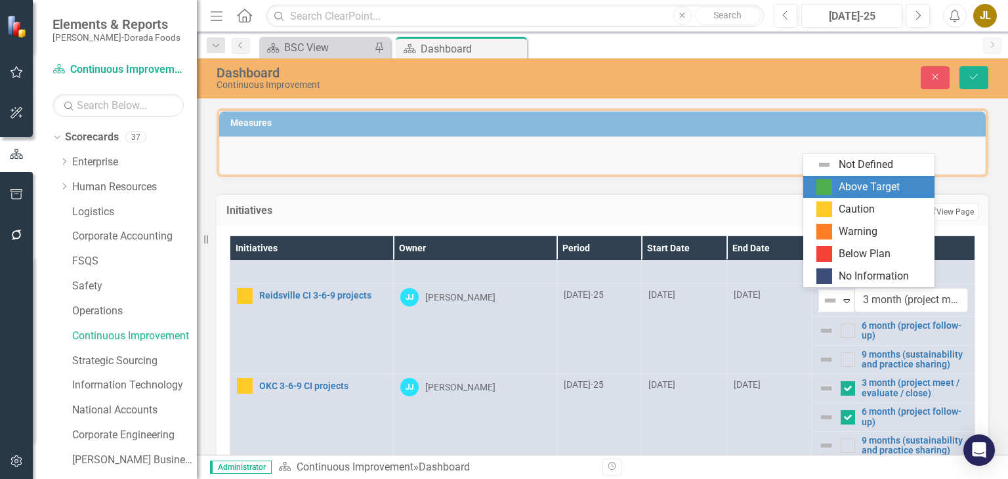
click at [849, 187] on div "Above Target" at bounding box center [869, 187] width 61 height 15
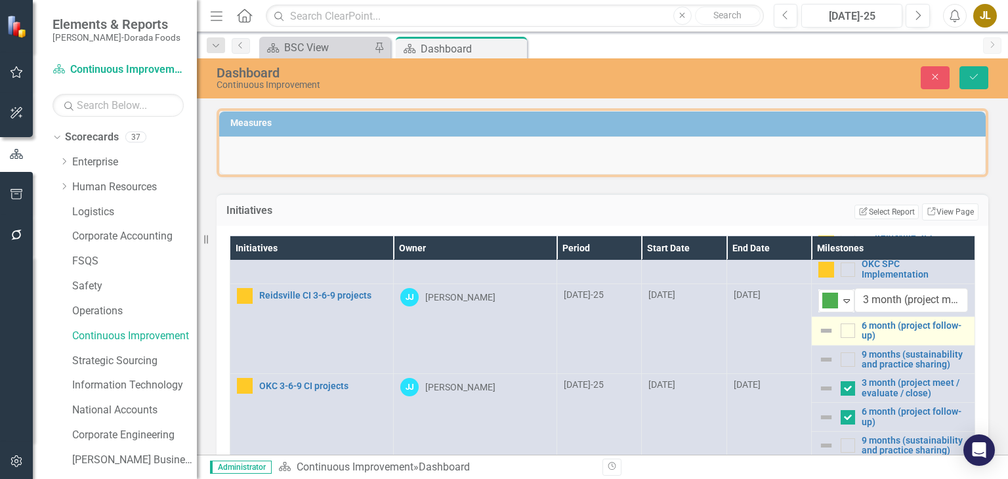
click at [819, 335] on img at bounding box center [827, 331] width 16 height 16
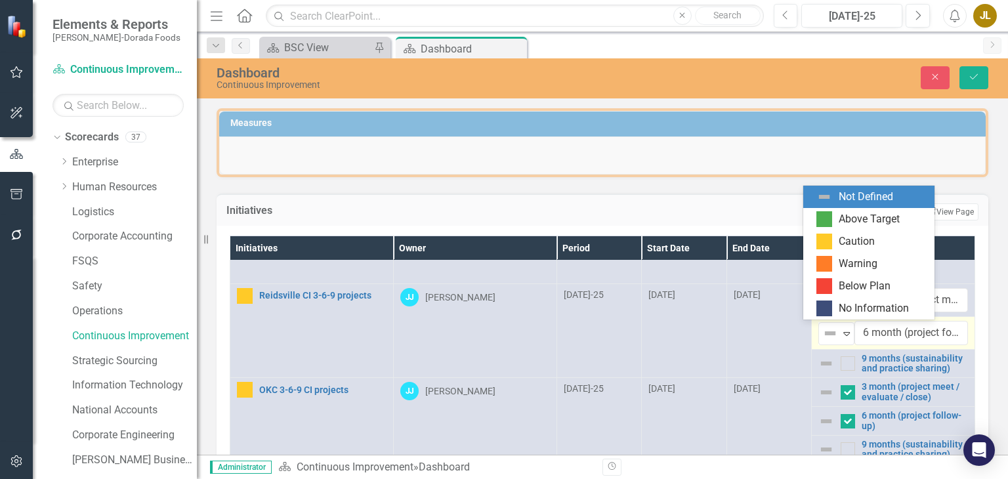
click at [823, 335] on img at bounding box center [831, 334] width 16 height 16
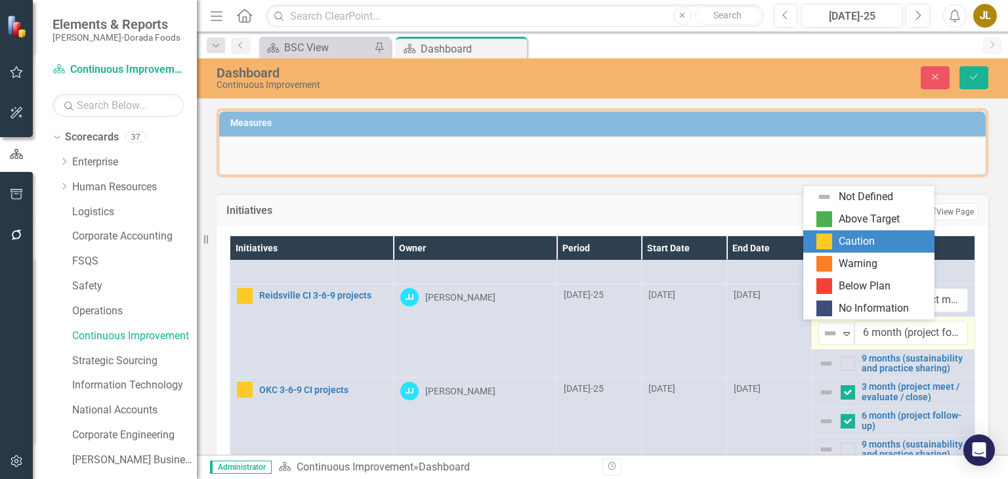
click at [834, 240] on div "Caution" at bounding box center [872, 242] width 110 height 16
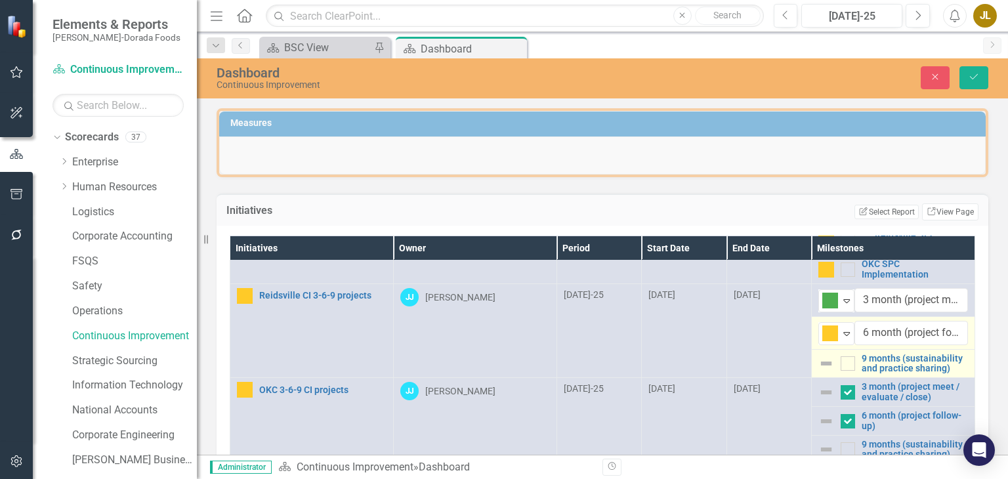
click at [819, 361] on img at bounding box center [827, 364] width 16 height 16
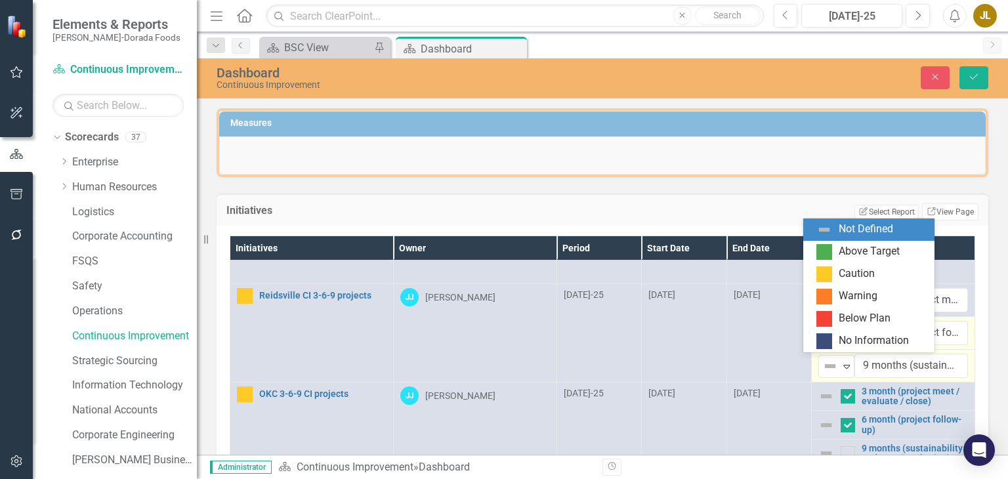
click at [823, 361] on img at bounding box center [831, 366] width 16 height 16
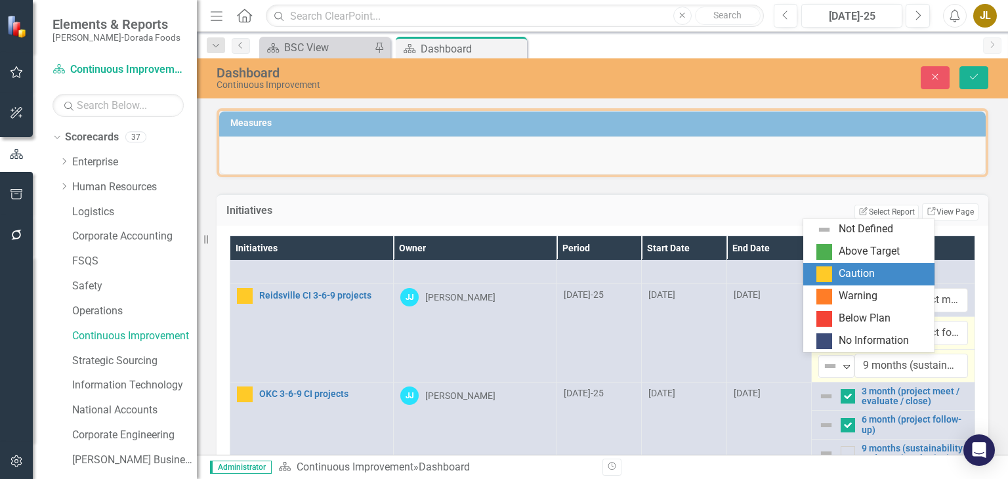
click at [832, 275] on img at bounding box center [825, 275] width 16 height 16
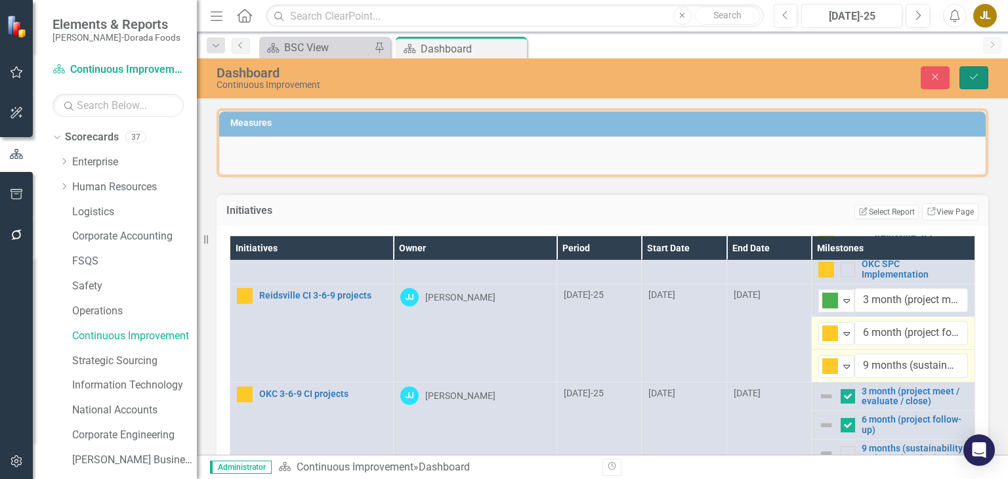
click at [982, 73] on button "Save" at bounding box center [974, 77] width 29 height 23
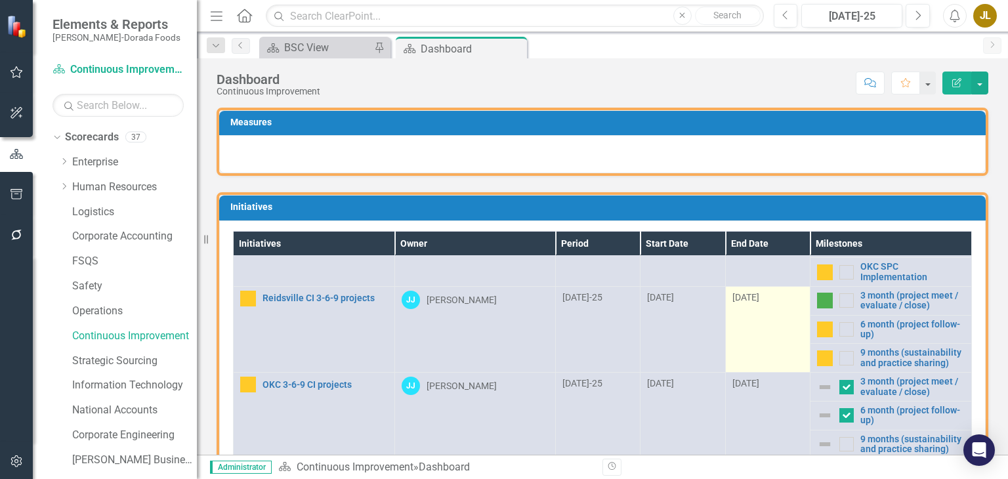
scroll to position [96, 0]
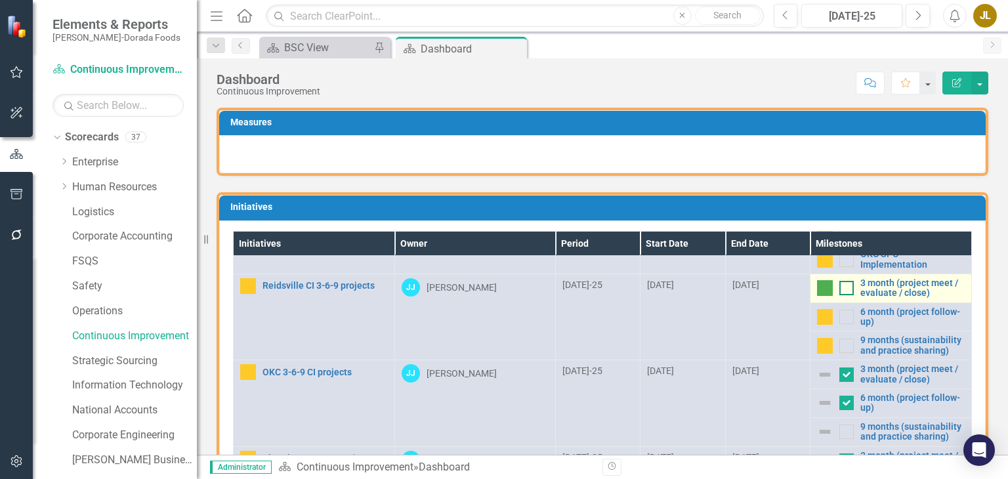
click at [840, 288] on input "checkbox" at bounding box center [844, 285] width 9 height 9
checkbox input "true"
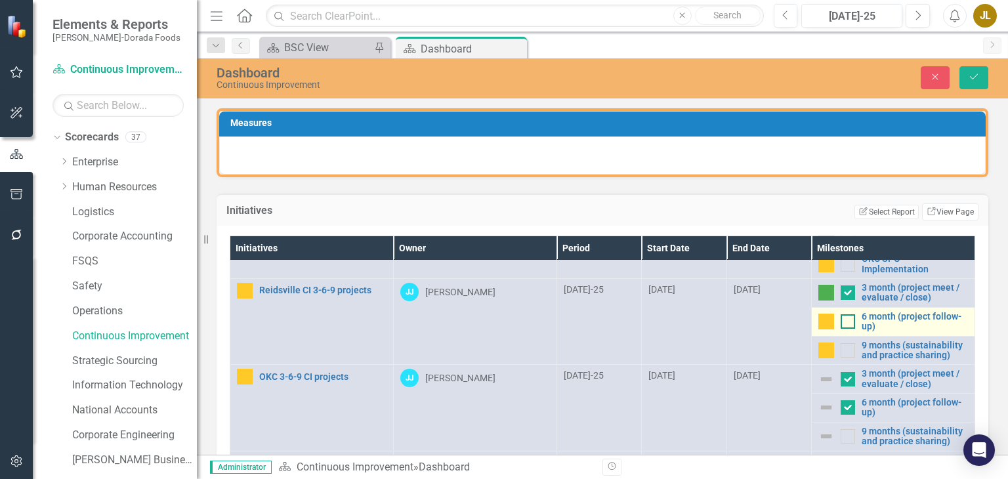
click at [841, 326] on div at bounding box center [848, 321] width 14 height 14
click at [841, 323] on input "checkbox" at bounding box center [845, 318] width 9 height 9
checkbox input "true"
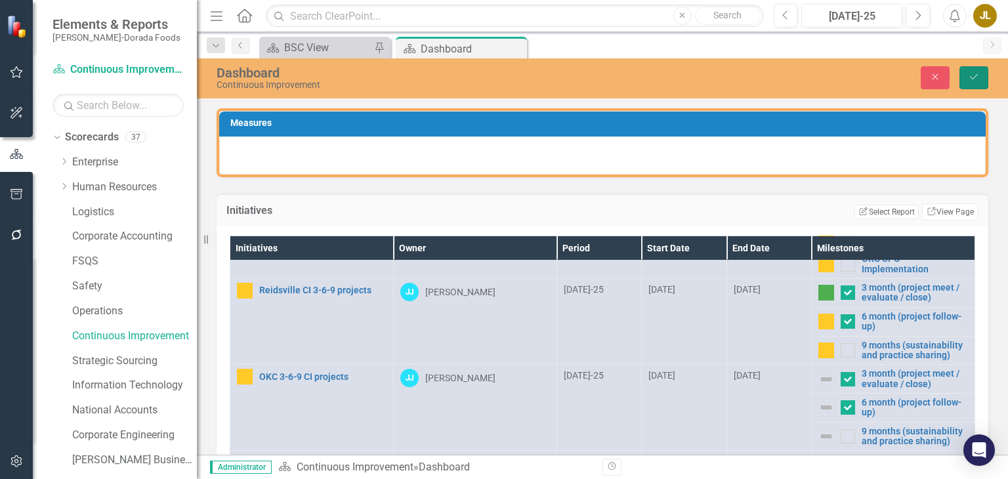
click at [974, 80] on icon "Save" at bounding box center [974, 76] width 12 height 9
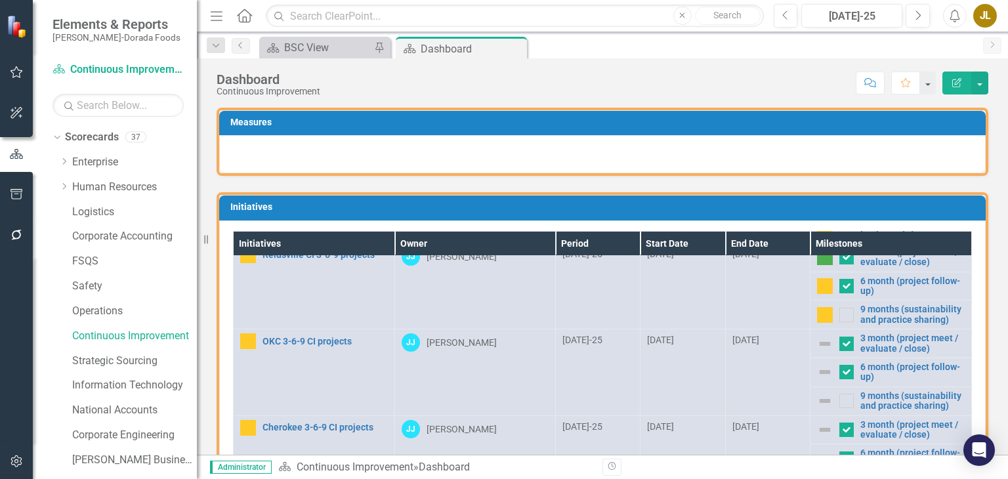
scroll to position [150, 0]
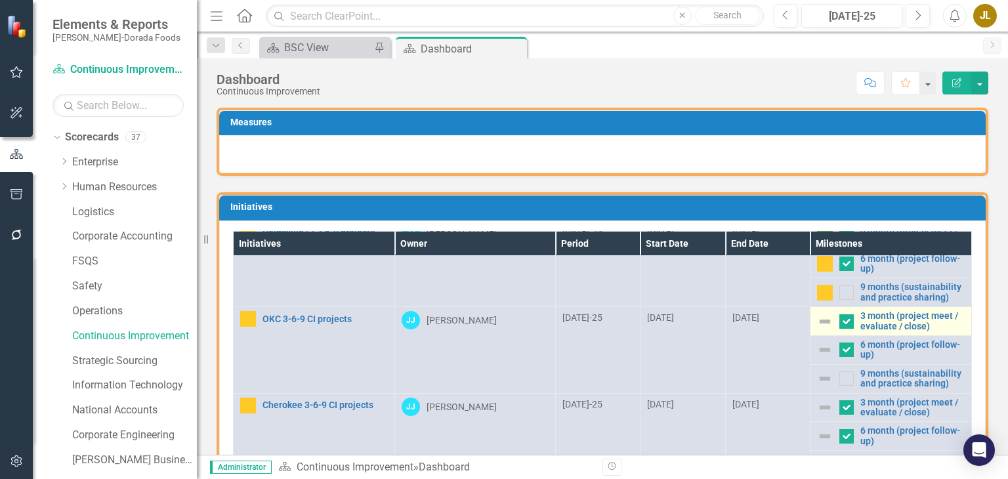
click at [817, 320] on img at bounding box center [825, 322] width 16 height 16
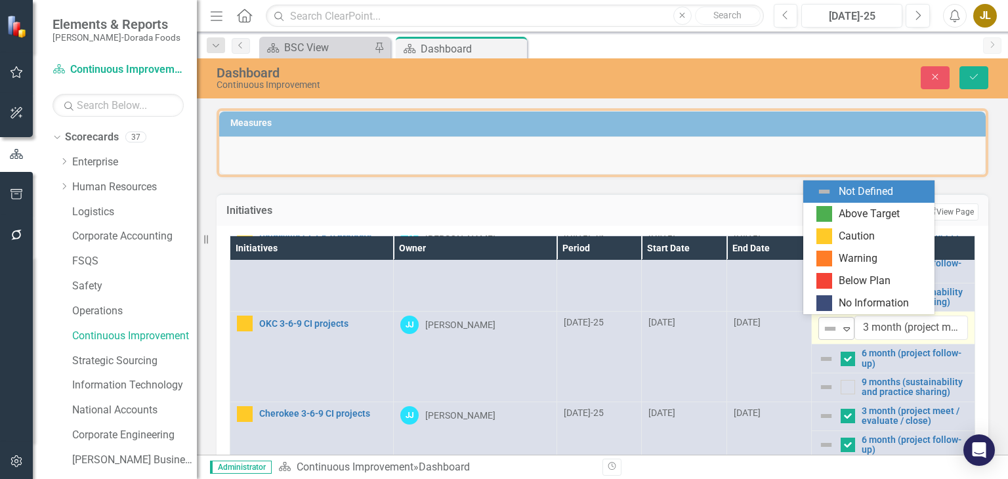
click at [823, 324] on img at bounding box center [831, 329] width 16 height 16
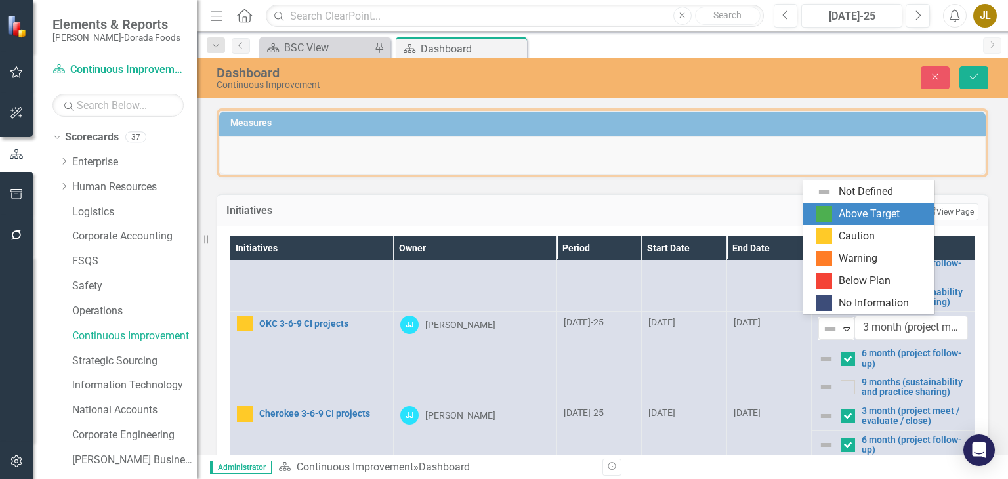
click at [850, 217] on div "Above Target" at bounding box center [869, 214] width 61 height 15
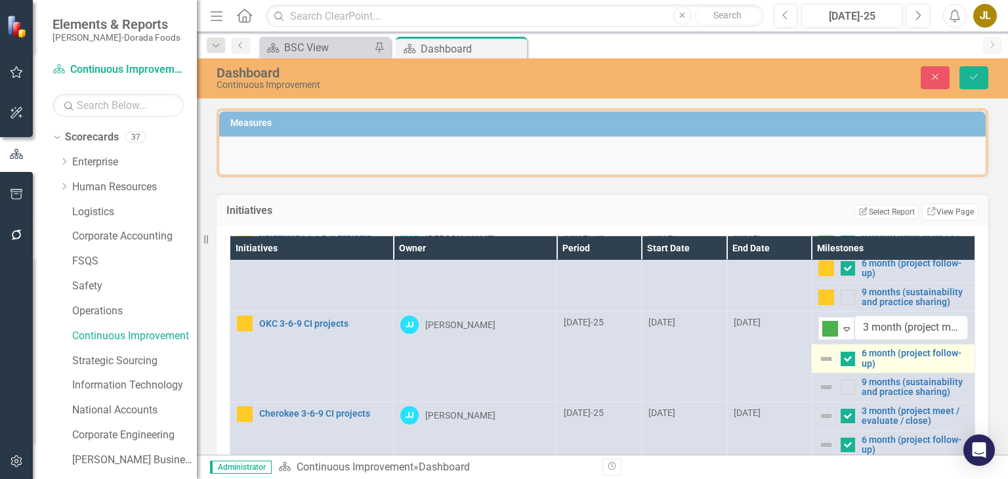
click at [819, 356] on img at bounding box center [827, 359] width 16 height 16
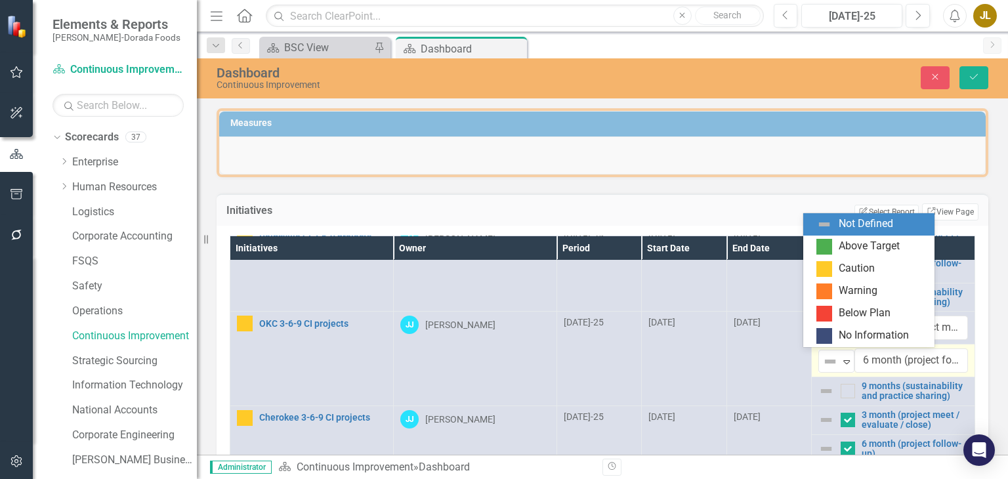
click at [823, 356] on img at bounding box center [831, 362] width 16 height 16
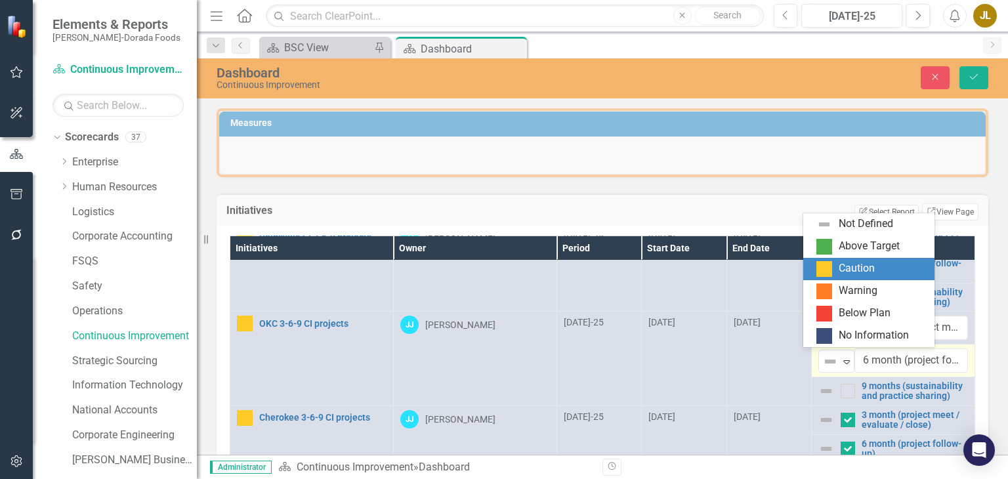
click at [838, 263] on div "Caution" at bounding box center [872, 269] width 110 height 16
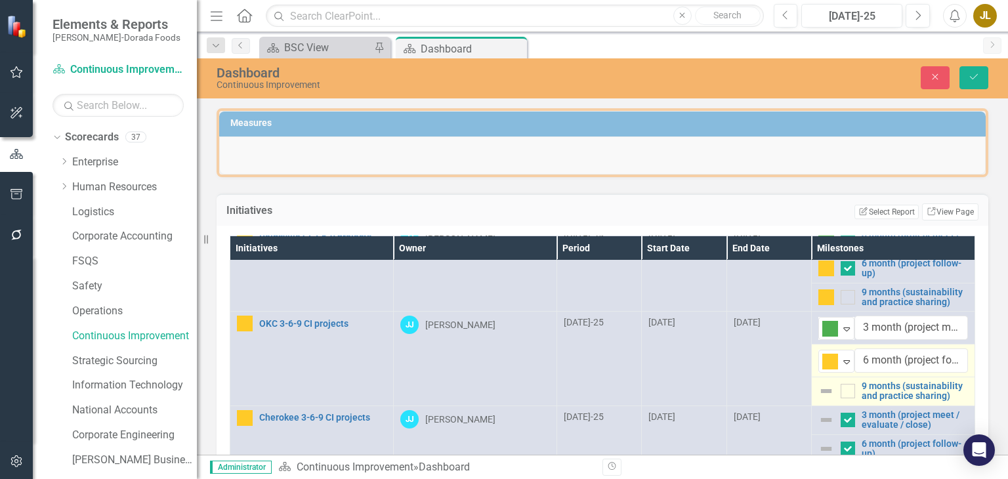
click at [819, 384] on img at bounding box center [827, 391] width 16 height 16
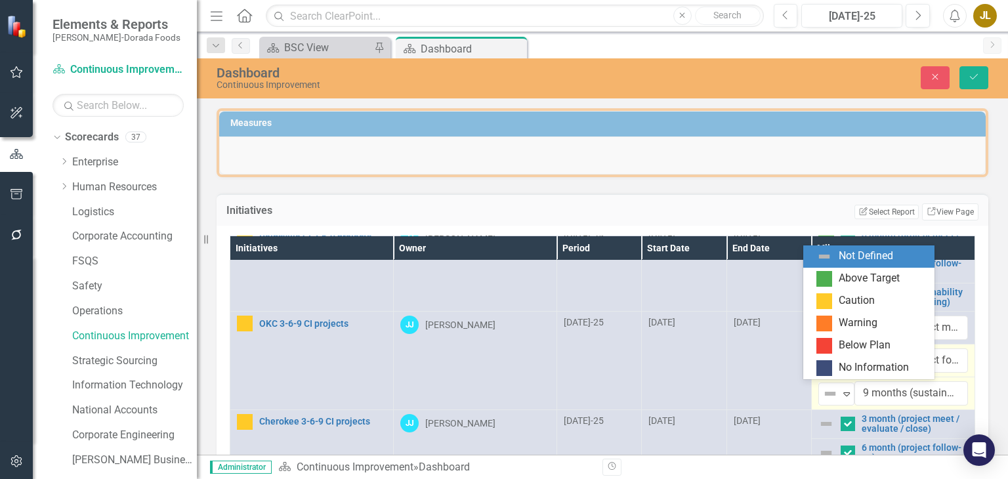
click at [823, 386] on img at bounding box center [831, 394] width 16 height 16
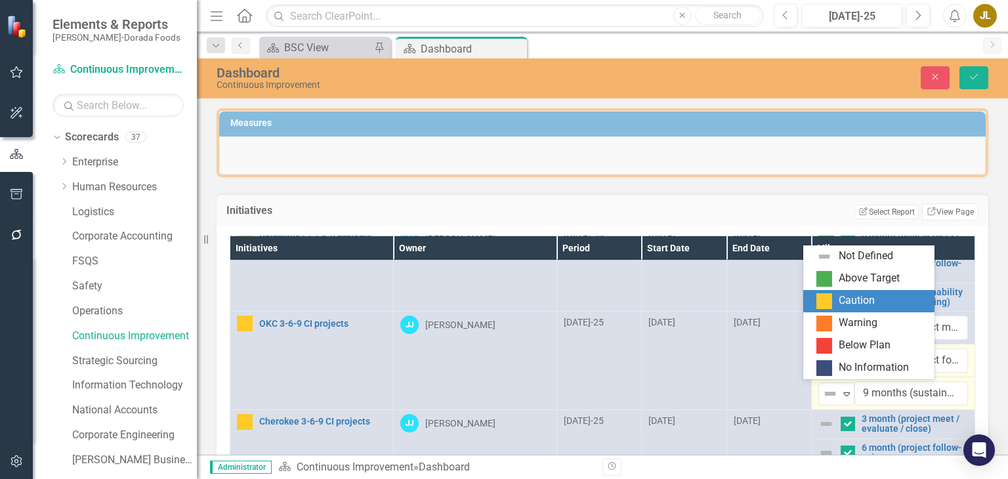
click at [870, 299] on div "Caution" at bounding box center [857, 300] width 36 height 15
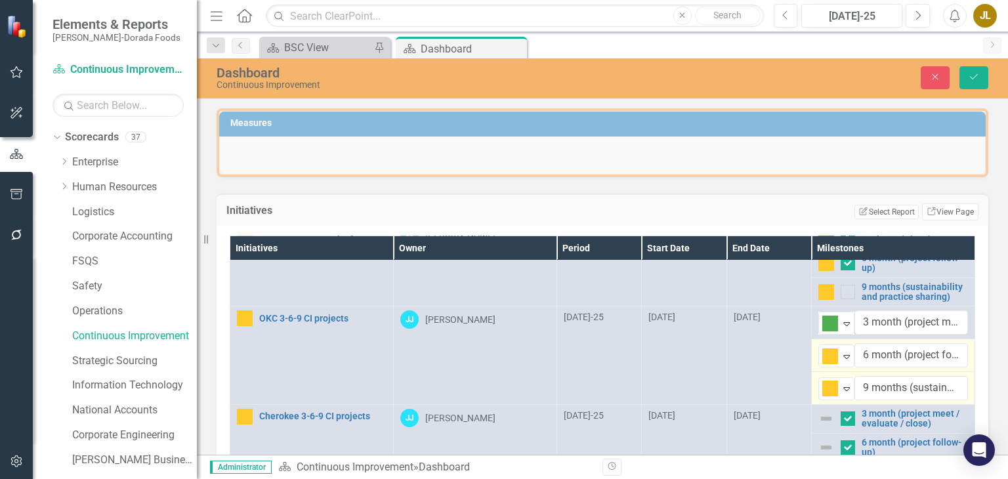
scroll to position [33, 0]
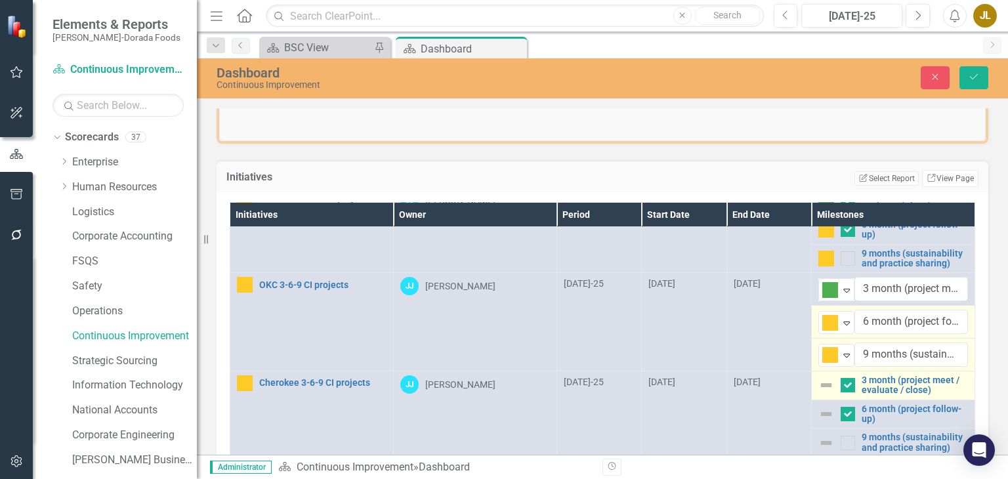
click at [819, 381] on img at bounding box center [827, 385] width 16 height 16
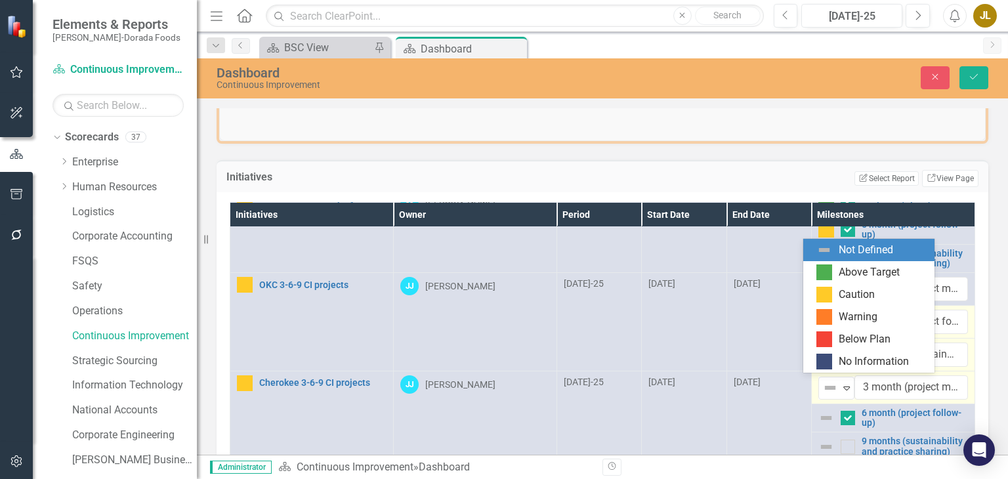
click at [823, 381] on img at bounding box center [831, 388] width 16 height 16
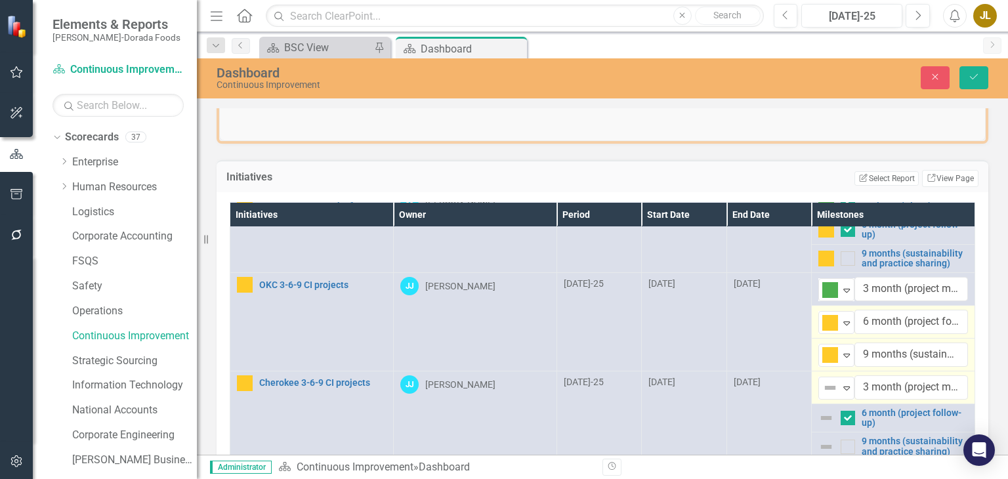
click at [823, 381] on img at bounding box center [831, 388] width 16 height 16
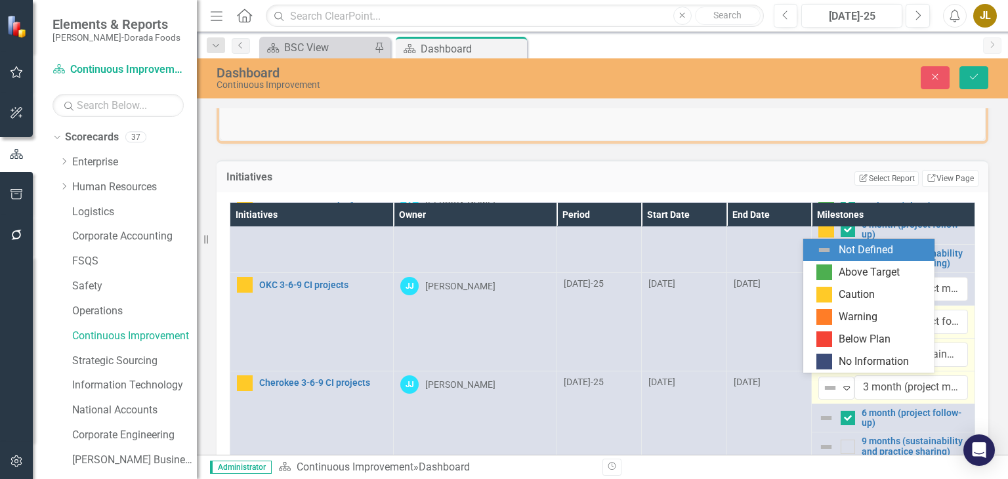
click at [823, 381] on img at bounding box center [831, 388] width 16 height 16
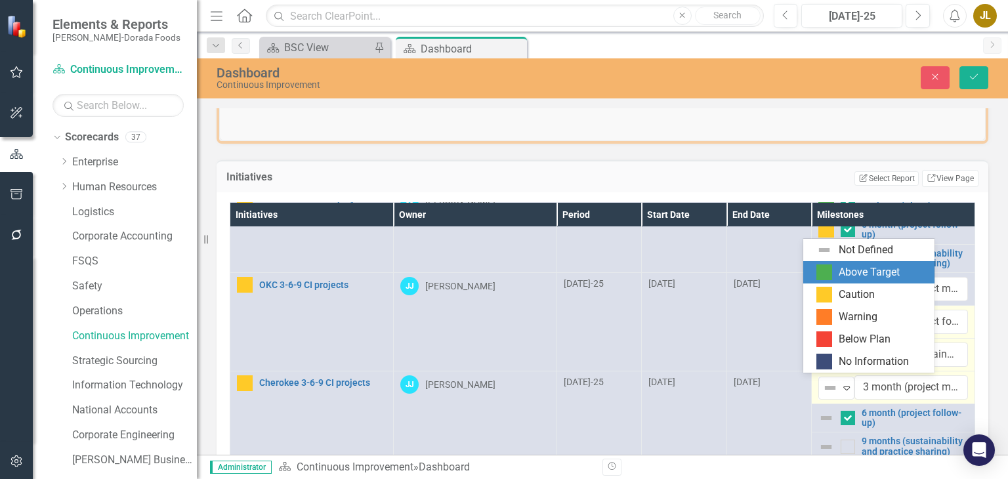
click at [836, 271] on div "Above Target" at bounding box center [872, 273] width 110 height 16
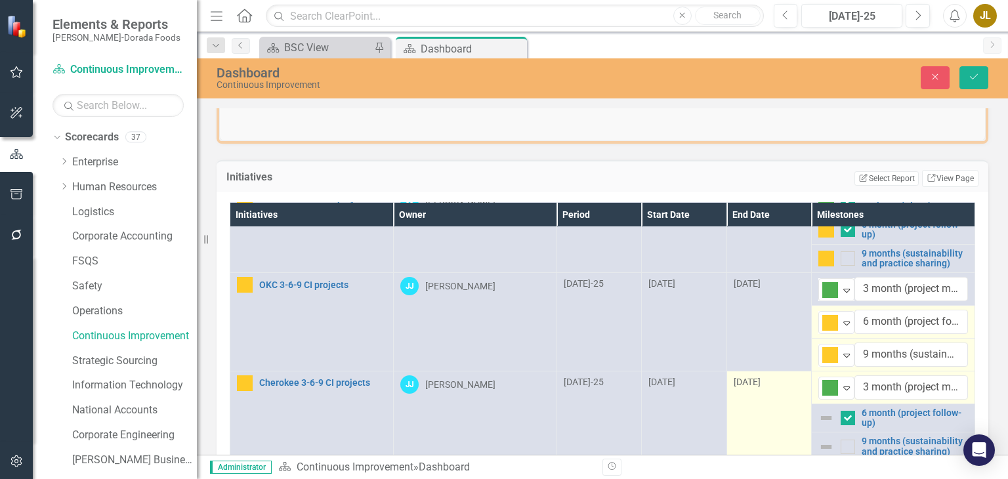
scroll to position [165, 0]
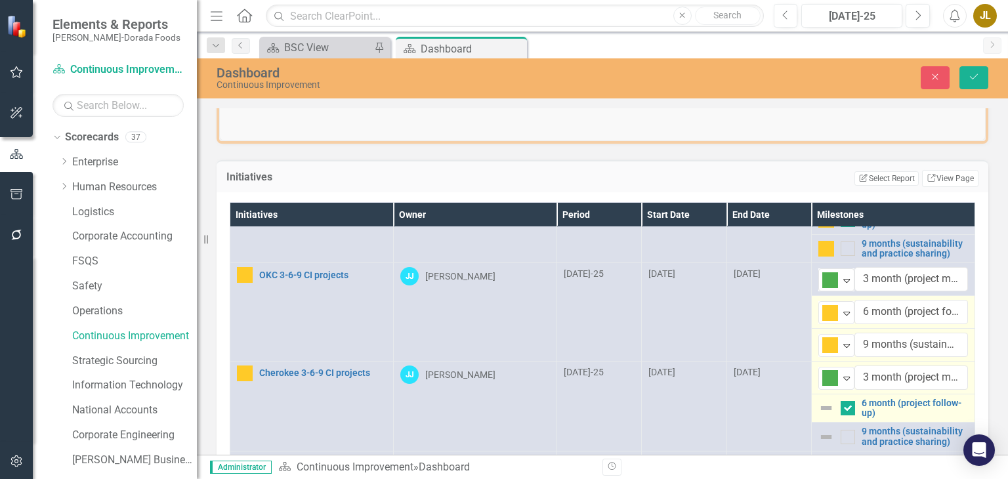
click at [819, 404] on img at bounding box center [827, 408] width 16 height 16
click at [823, 404] on img at bounding box center [831, 411] width 16 height 16
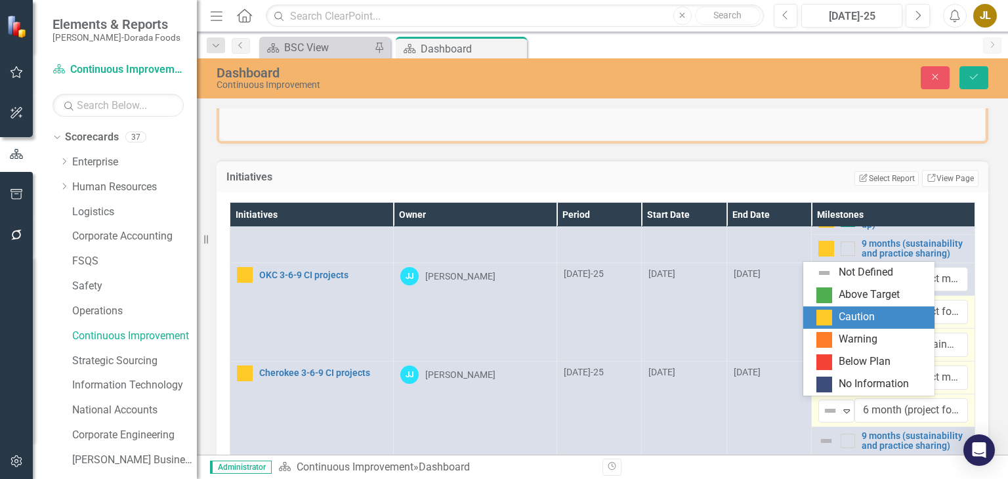
click at [834, 313] on div "Caution" at bounding box center [872, 318] width 110 height 16
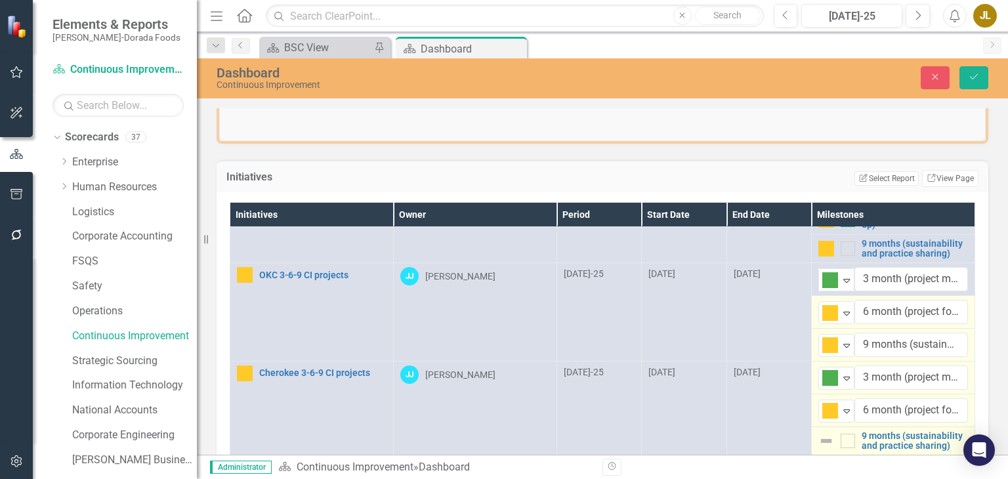
click at [819, 434] on img at bounding box center [827, 441] width 16 height 16
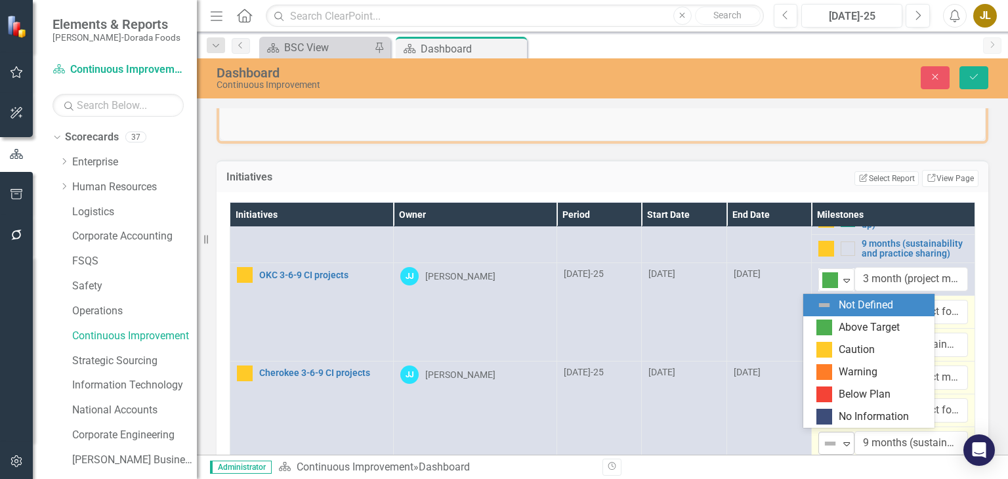
click at [823, 437] on img at bounding box center [831, 444] width 16 height 16
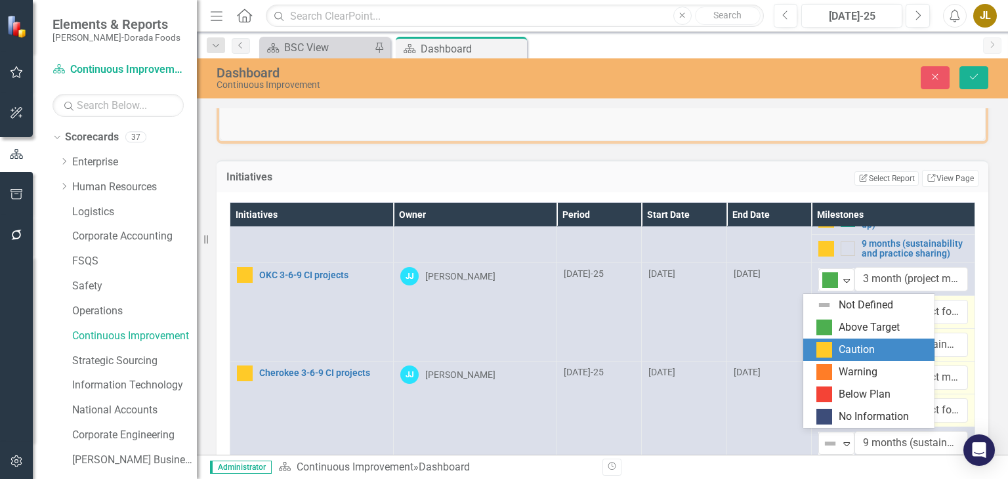
click at [836, 354] on div "Caution" at bounding box center [872, 350] width 110 height 16
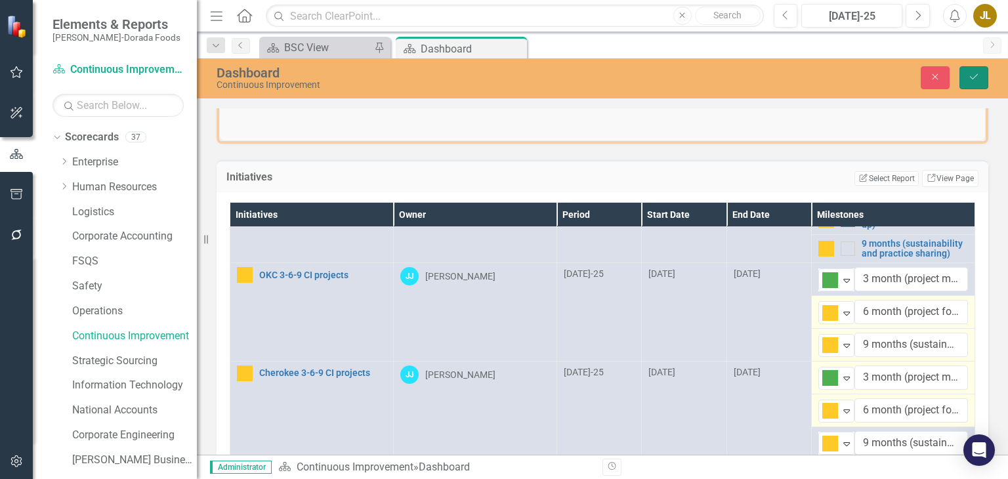
click at [974, 80] on icon "Save" at bounding box center [974, 76] width 12 height 9
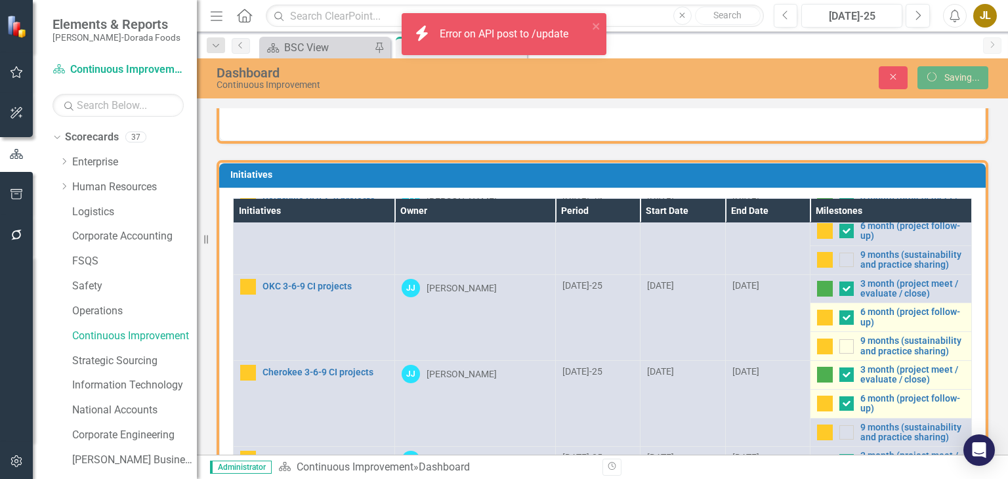
scroll to position [197, 0]
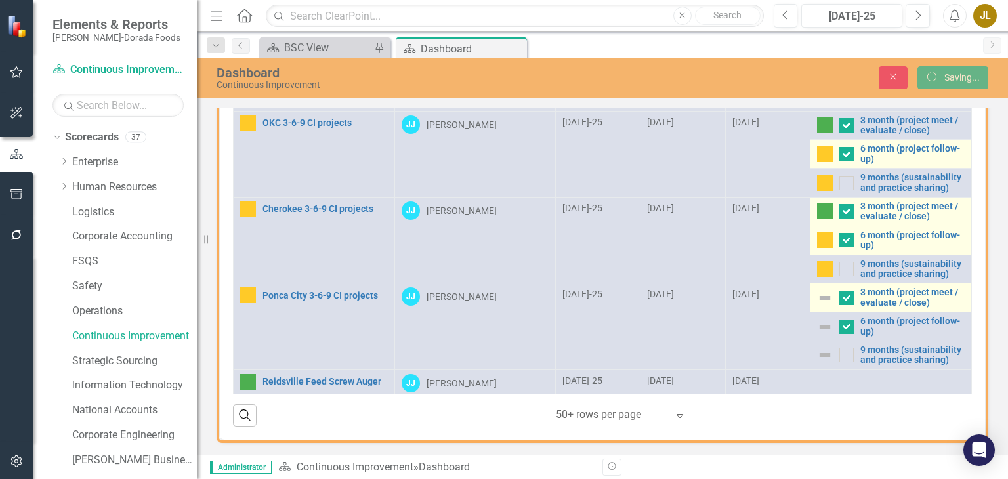
click at [817, 295] on img at bounding box center [825, 298] width 16 height 16
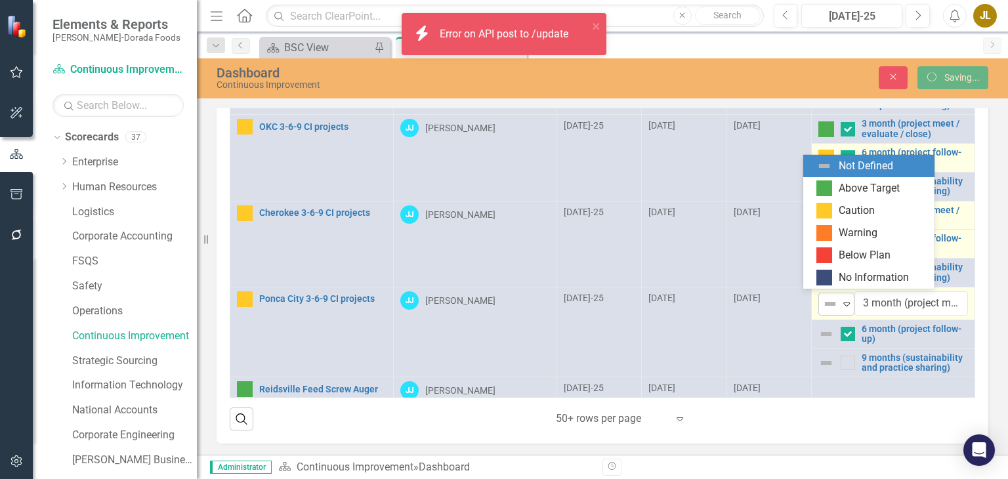
click at [823, 296] on img at bounding box center [831, 304] width 16 height 16
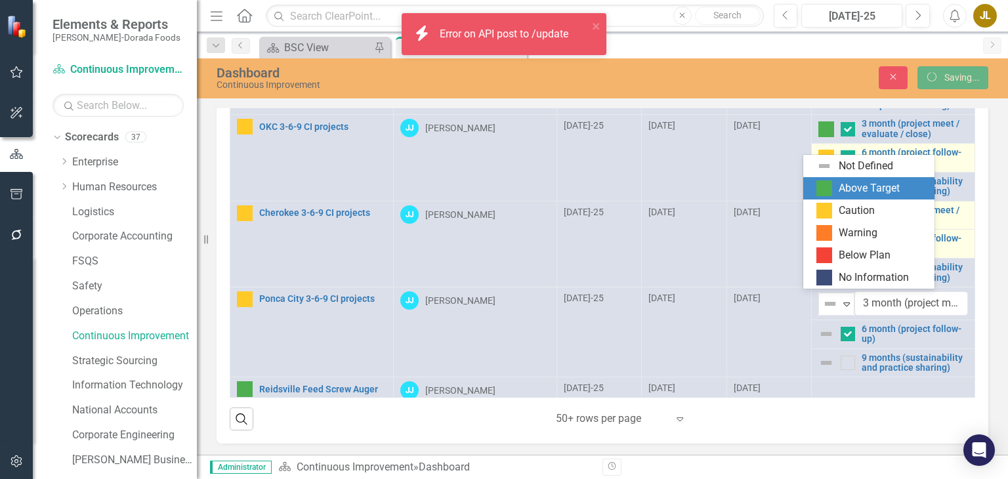
click at [839, 187] on div "Above Target" at bounding box center [869, 188] width 61 height 15
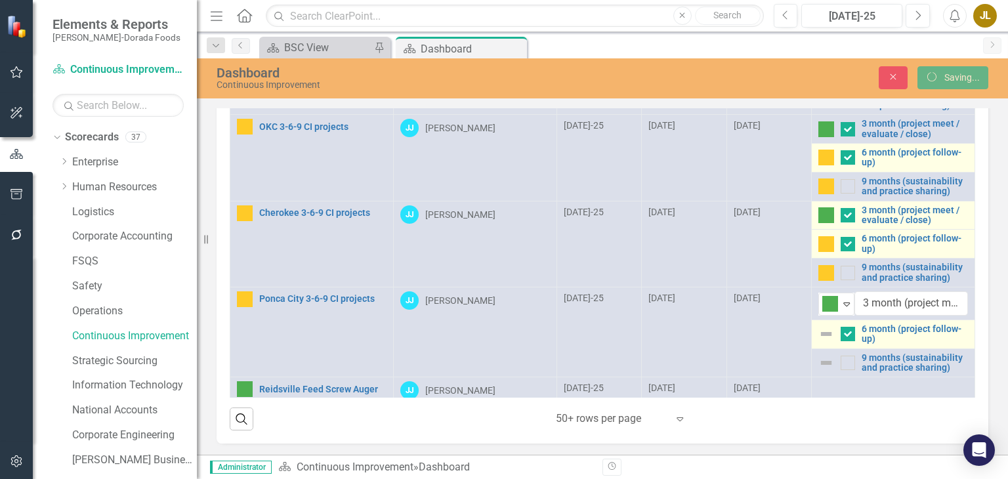
click at [819, 330] on img at bounding box center [827, 334] width 16 height 16
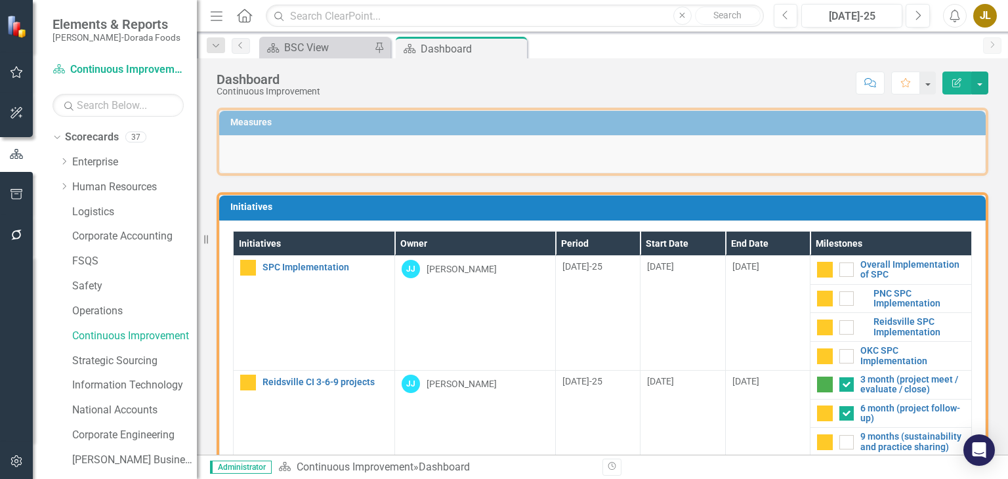
click at [817, 330] on img at bounding box center [825, 328] width 16 height 16
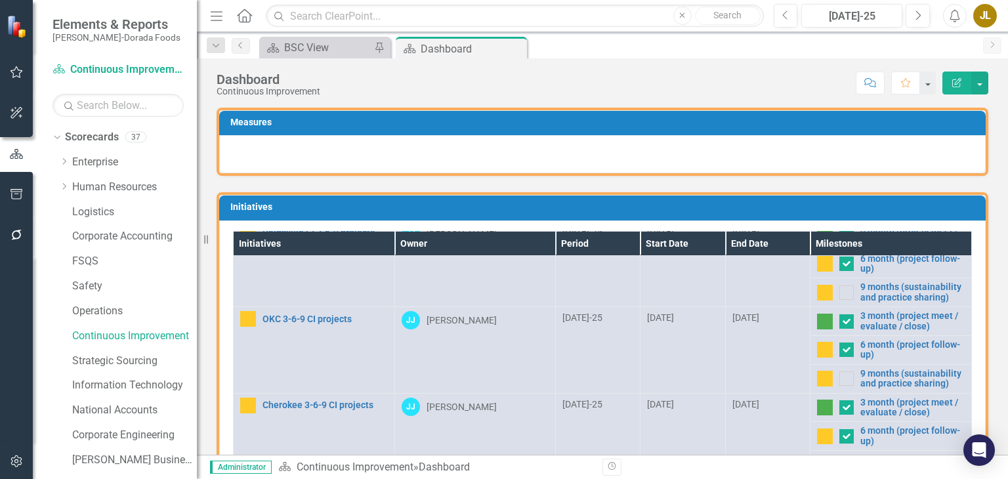
scroll to position [196, 0]
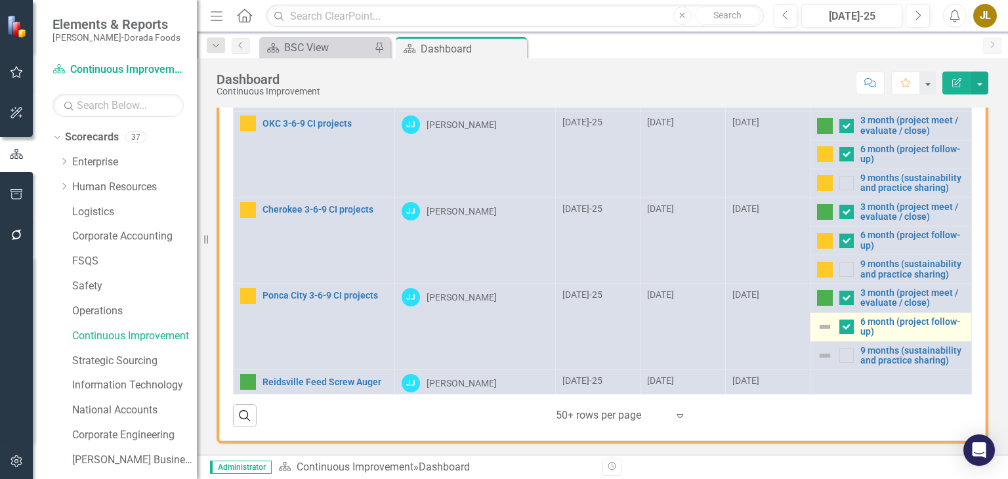
click at [817, 326] on img at bounding box center [825, 327] width 16 height 16
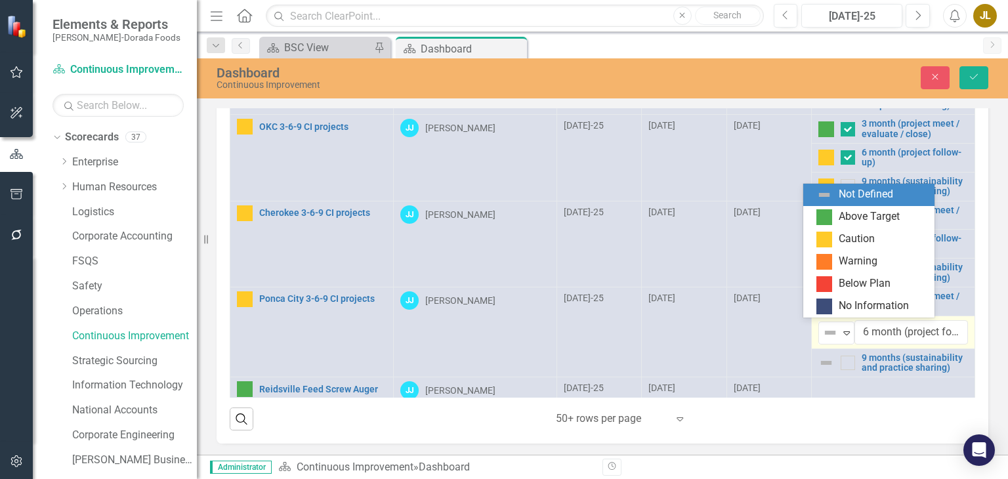
click at [823, 326] on img at bounding box center [831, 333] width 16 height 16
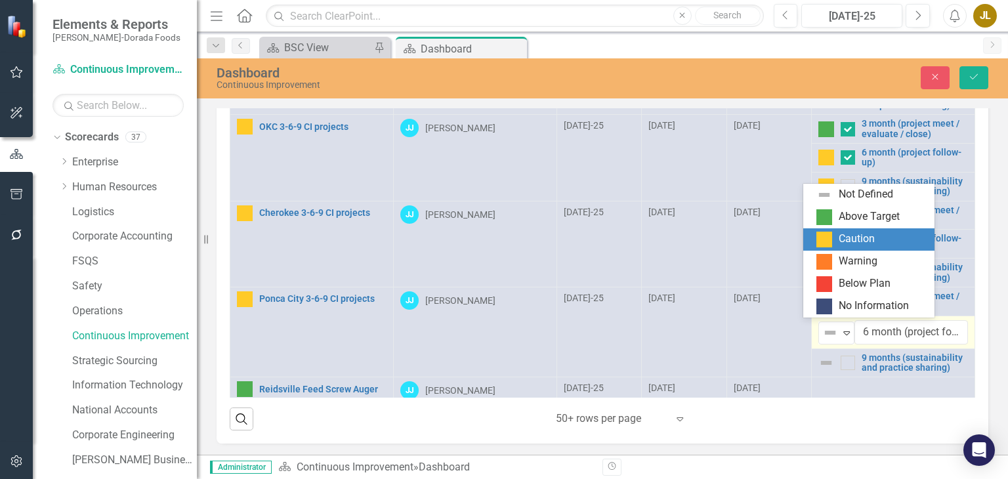
click at [838, 238] on div "Caution" at bounding box center [872, 240] width 110 height 16
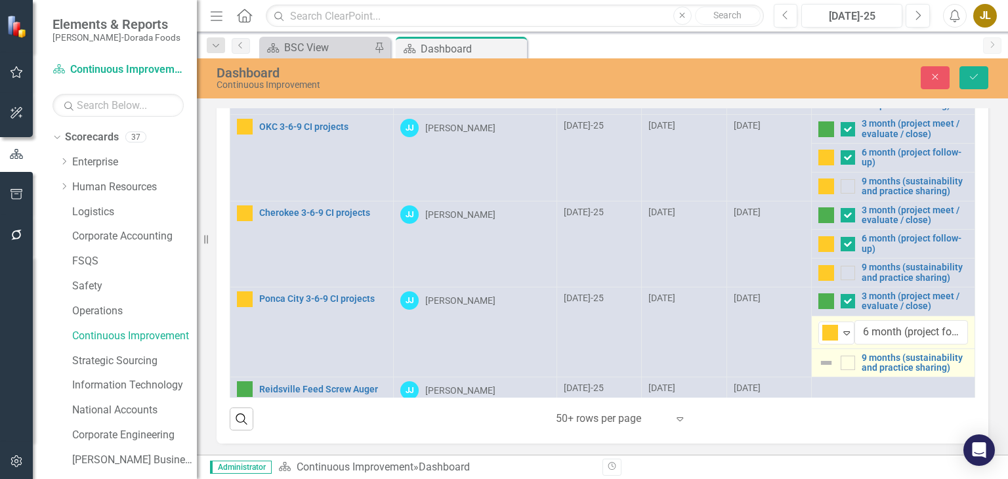
click at [819, 364] on img at bounding box center [827, 363] width 16 height 16
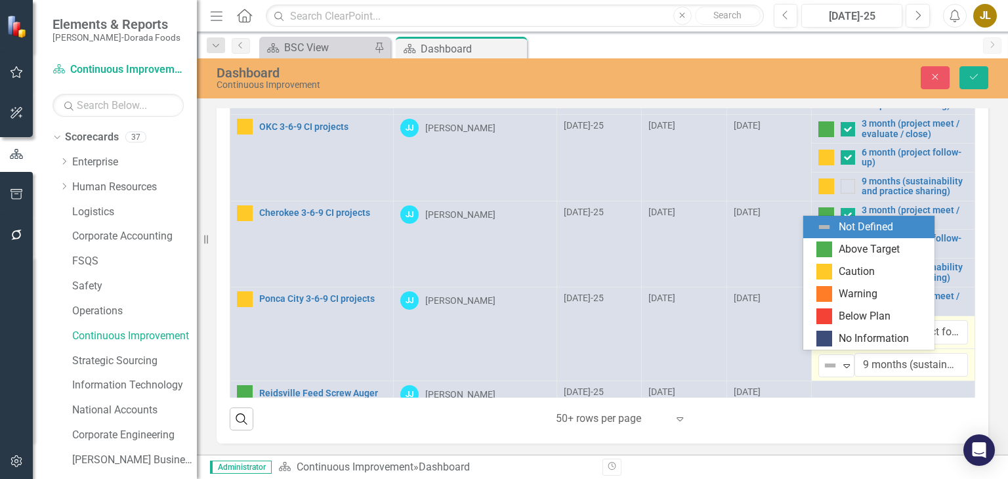
click at [823, 364] on img at bounding box center [831, 366] width 16 height 16
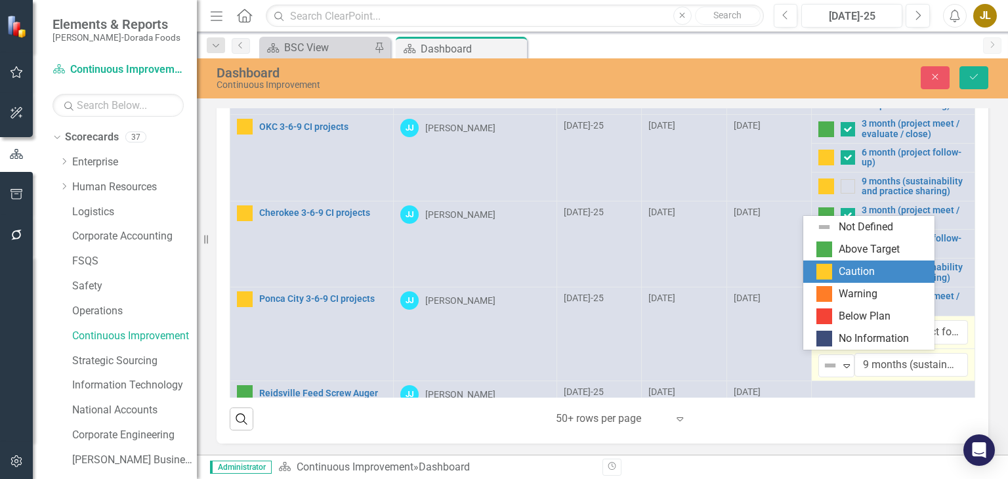
click at [850, 274] on div "Caution" at bounding box center [857, 272] width 36 height 15
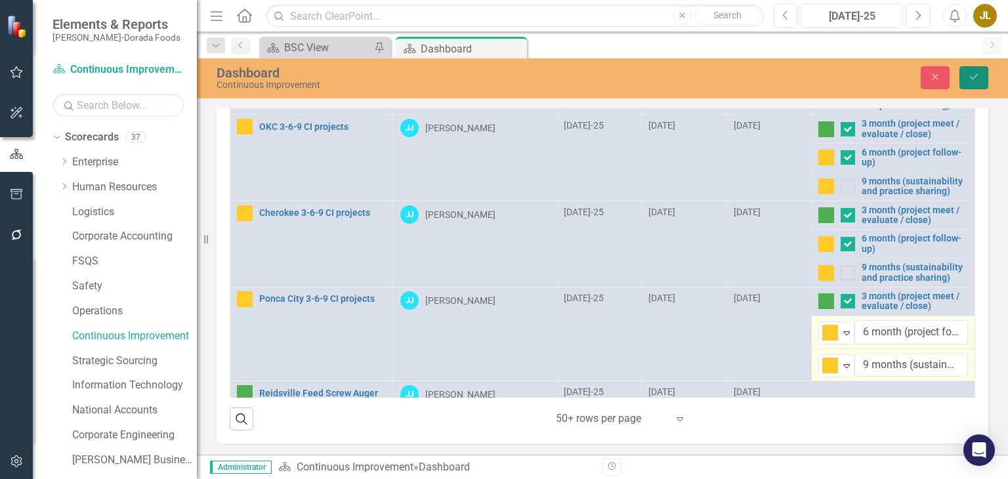
click at [974, 74] on icon "Save" at bounding box center [974, 76] width 12 height 9
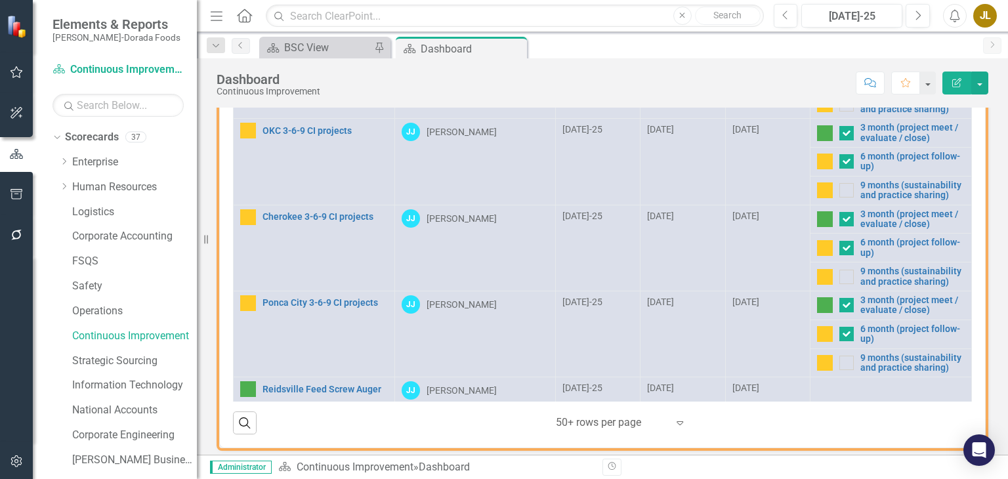
scroll to position [0, 0]
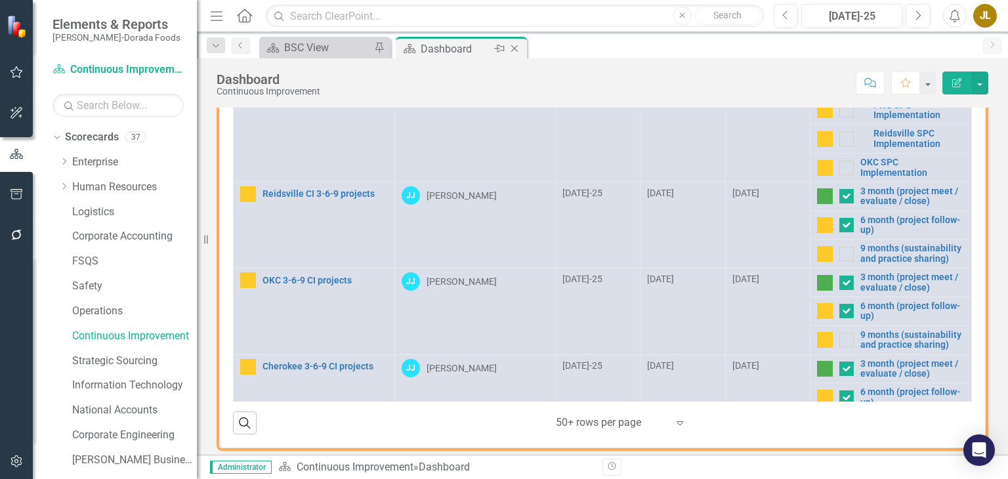
click at [516, 51] on icon "Close" at bounding box center [514, 48] width 13 height 11
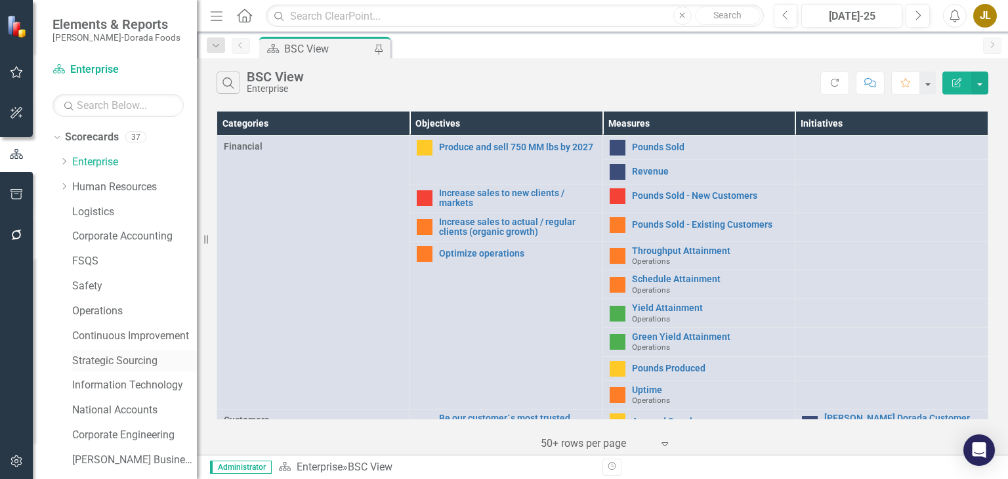
click at [140, 363] on link "Strategic Sourcing" at bounding box center [134, 361] width 125 height 15
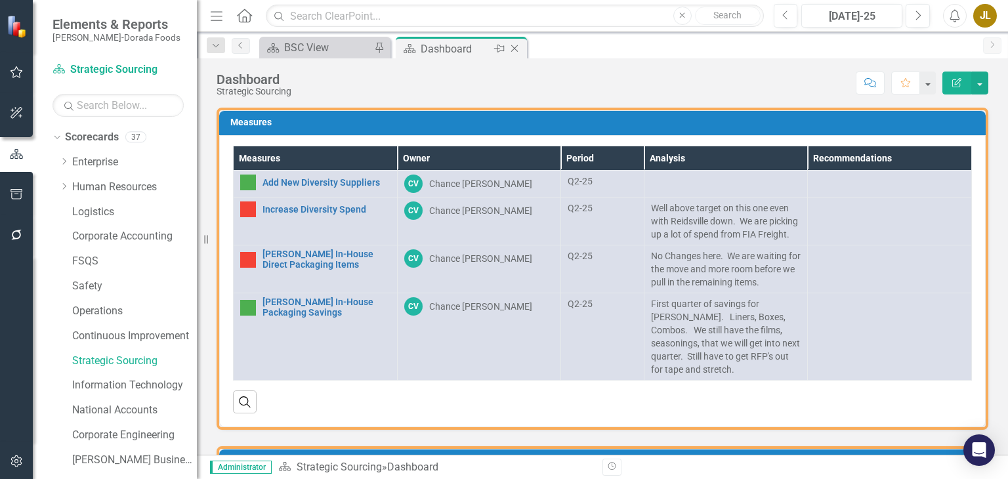
click at [517, 43] on icon "Close" at bounding box center [514, 48] width 13 height 11
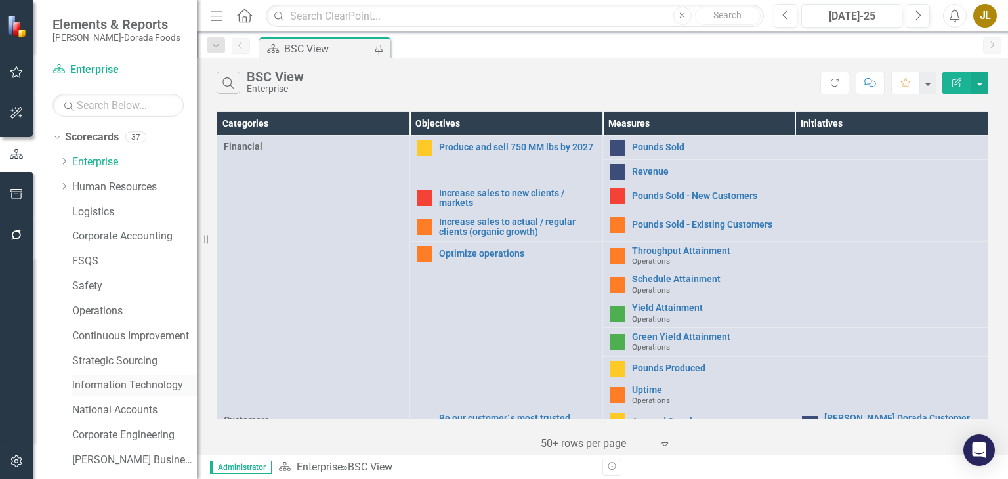
click at [146, 385] on link "Information Technology" at bounding box center [134, 385] width 125 height 15
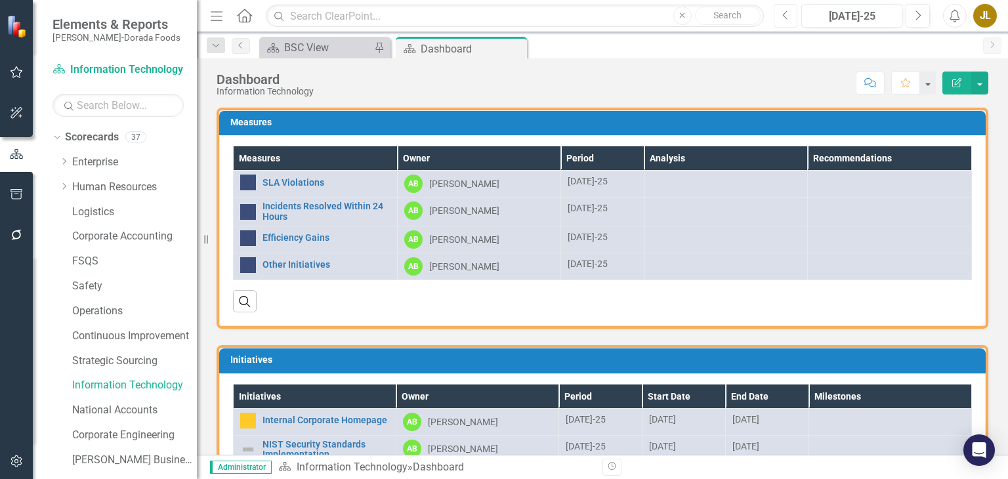
click at [785, 20] on icon "Previous" at bounding box center [785, 16] width 7 height 12
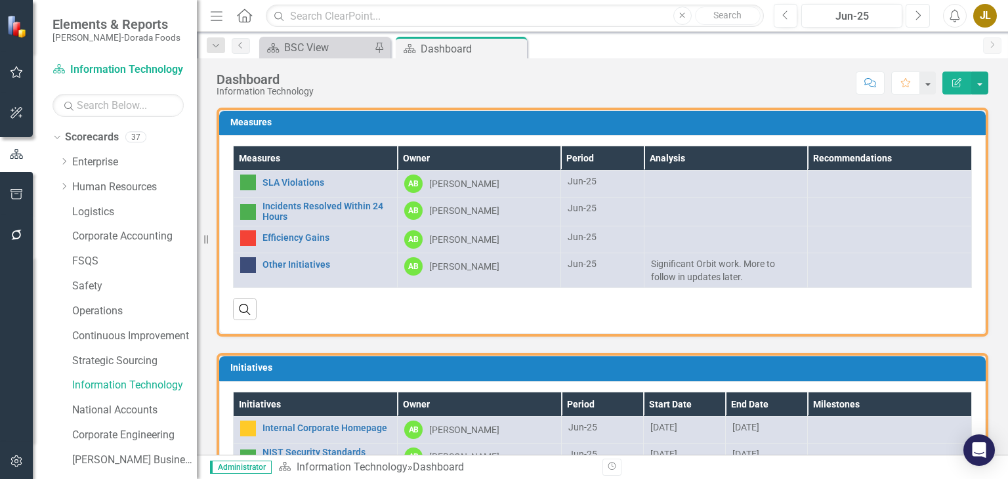
click at [918, 20] on icon "Next" at bounding box center [917, 16] width 7 height 12
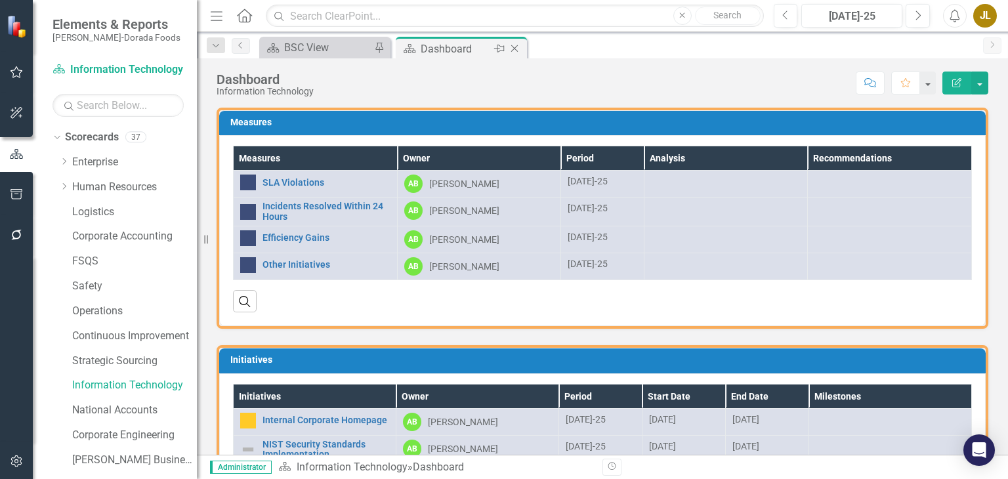
click at [515, 49] on icon at bounding box center [514, 48] width 7 height 7
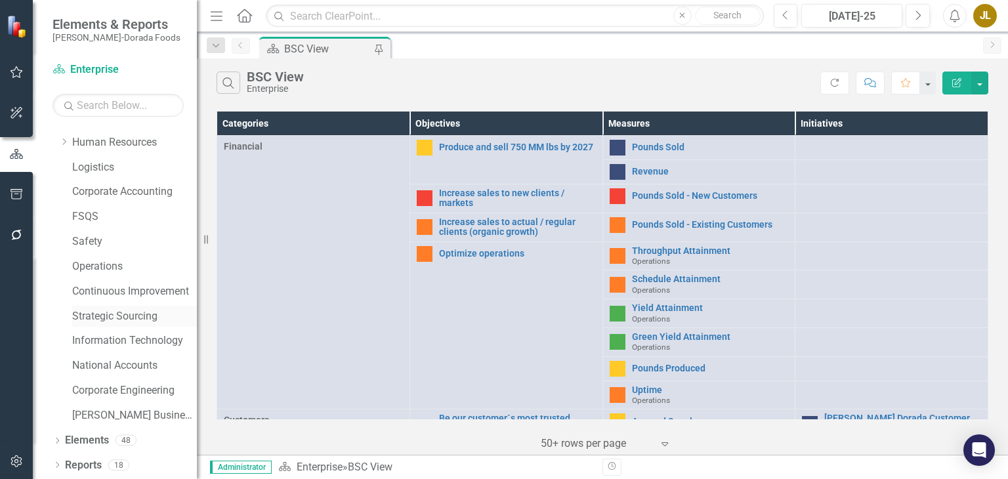
scroll to position [45, 0]
click at [149, 366] on link "National Accounts" at bounding box center [134, 365] width 125 height 15
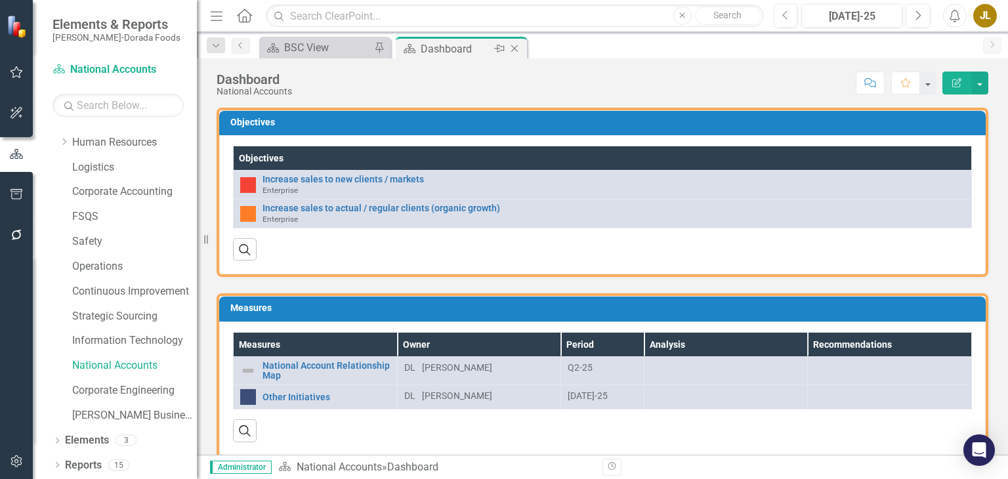
click at [517, 46] on icon at bounding box center [514, 48] width 7 height 7
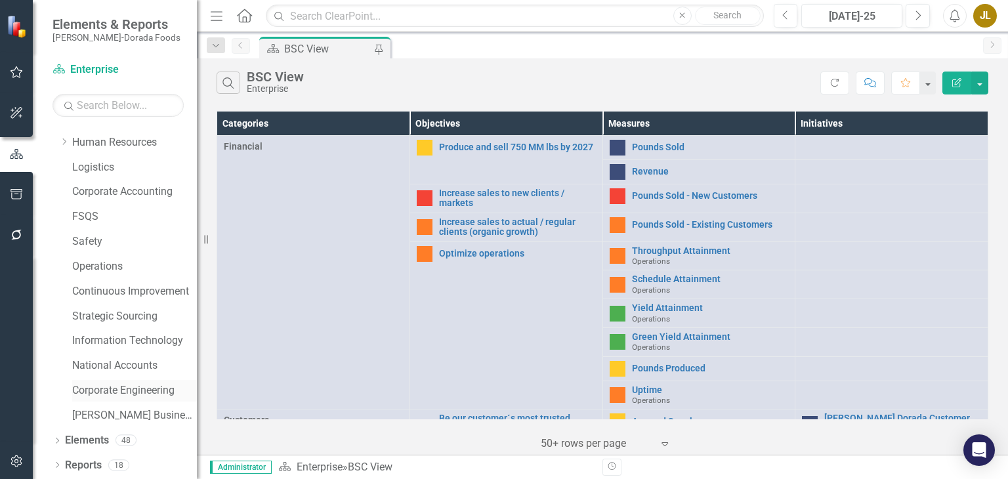
click at [128, 387] on link "Corporate Engineering" at bounding box center [134, 390] width 125 height 15
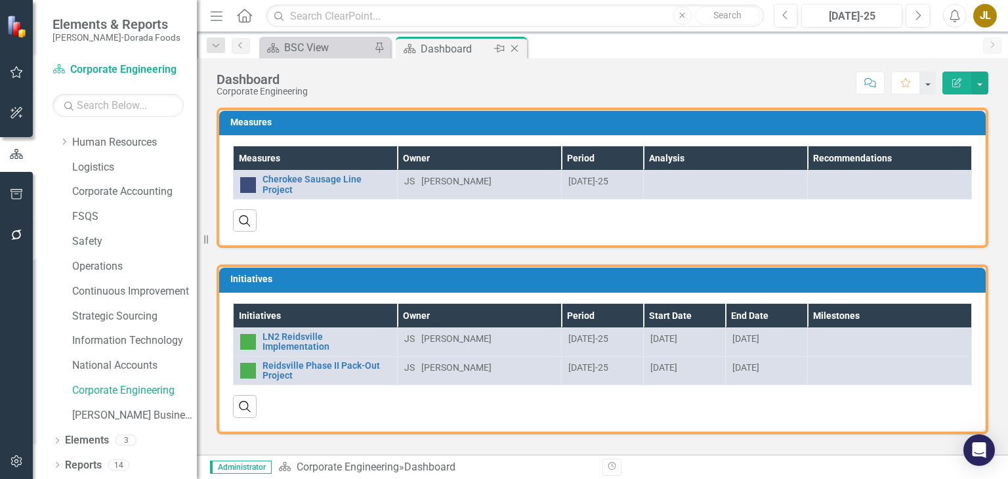
click at [517, 49] on icon "Close" at bounding box center [514, 48] width 13 height 11
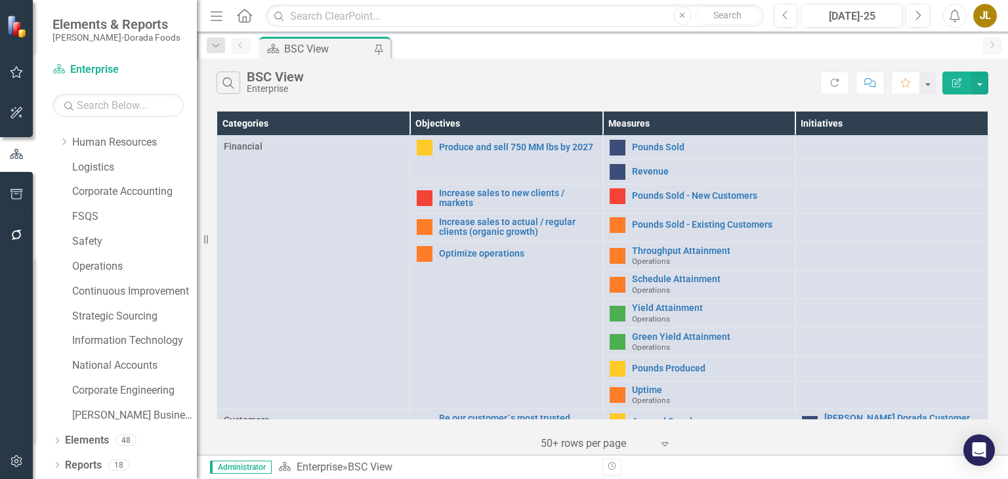
click at [987, 22] on div "JL" at bounding box center [985, 16] width 24 height 24
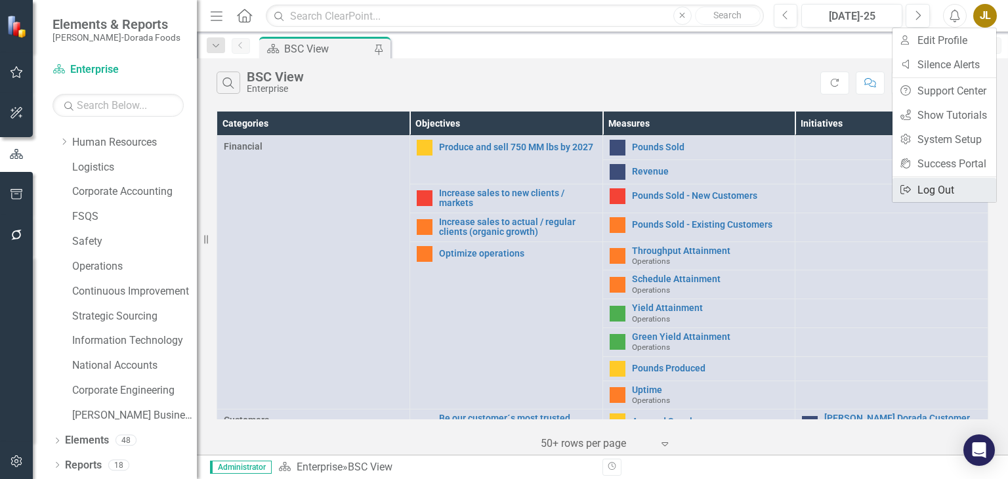
click at [948, 195] on link "Logout Log Out" at bounding box center [945, 190] width 104 height 24
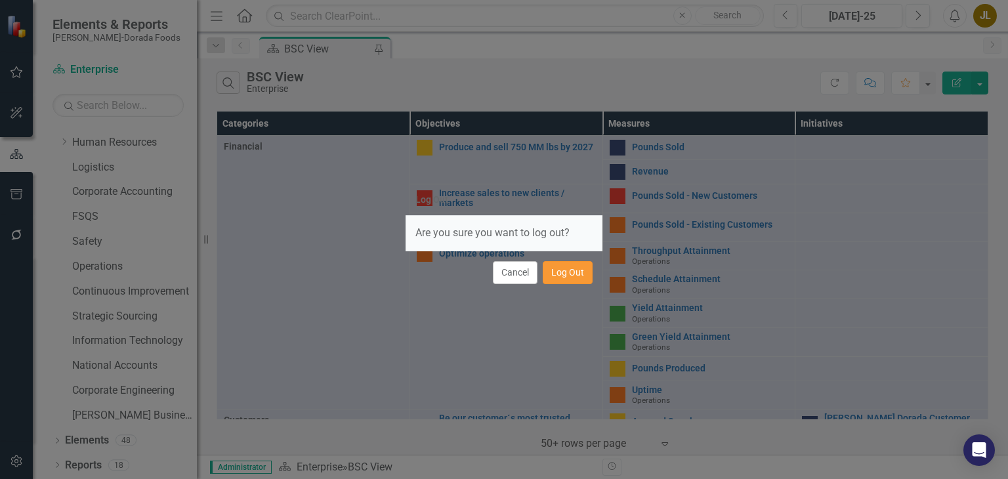
click at [580, 276] on button "Log Out" at bounding box center [568, 272] width 50 height 23
